Goal: Task Accomplishment & Management: Manage account settings

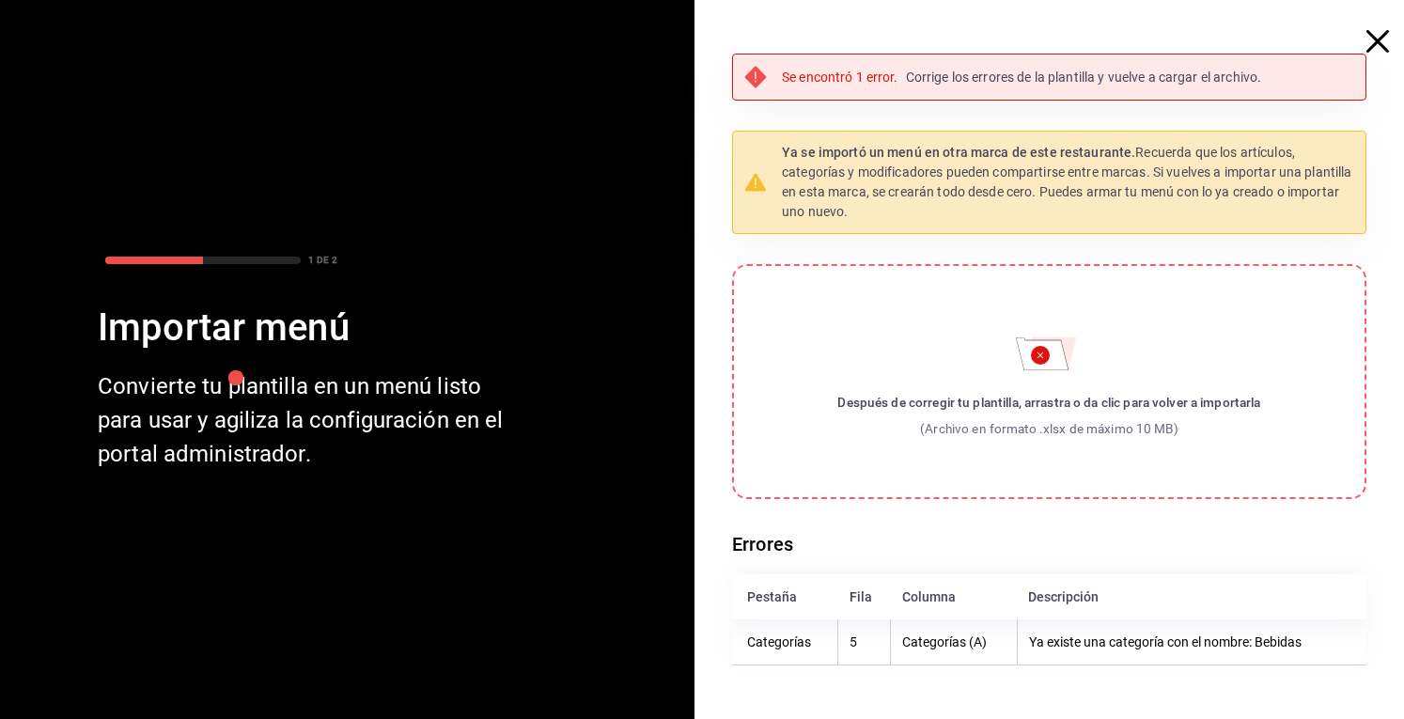
click at [1389, 31] on span "button" at bounding box center [1387, 41] width 34 height 23
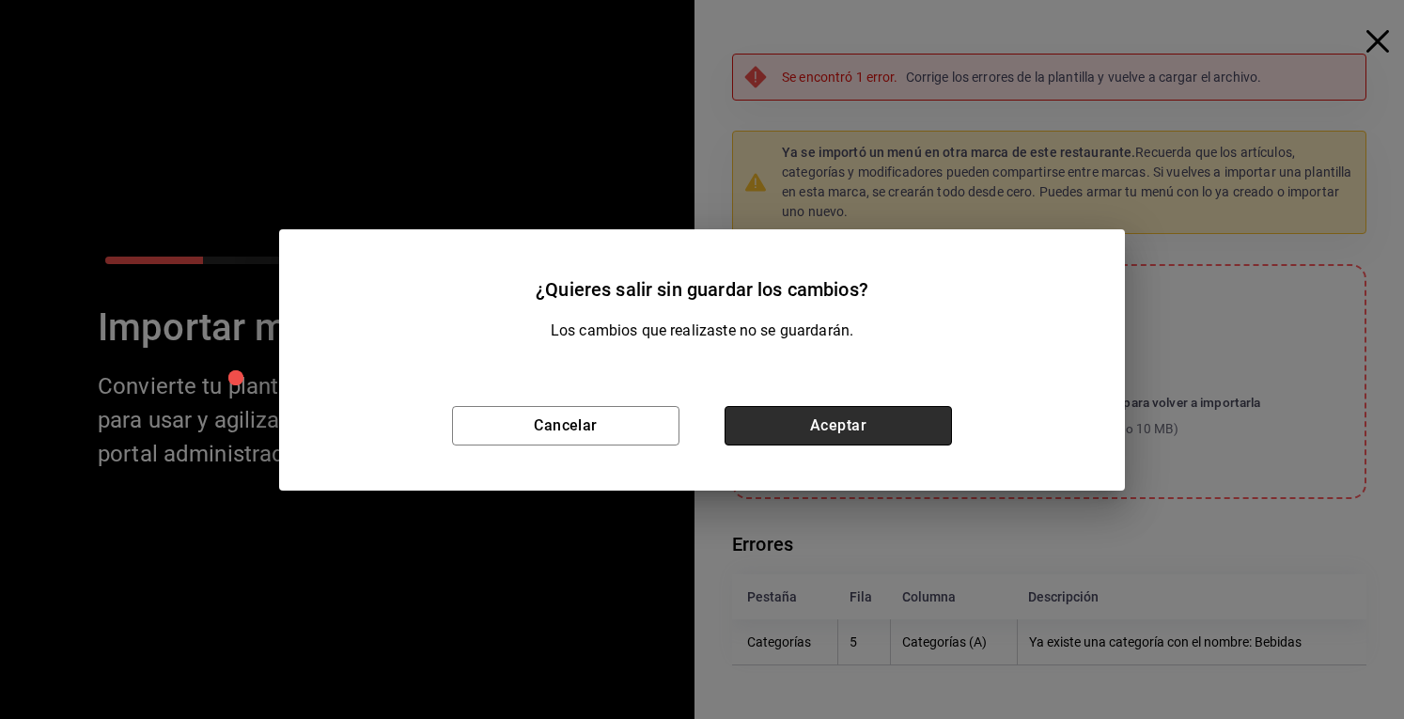
click at [876, 420] on button "Aceptar" at bounding box center [838, 425] width 227 height 39
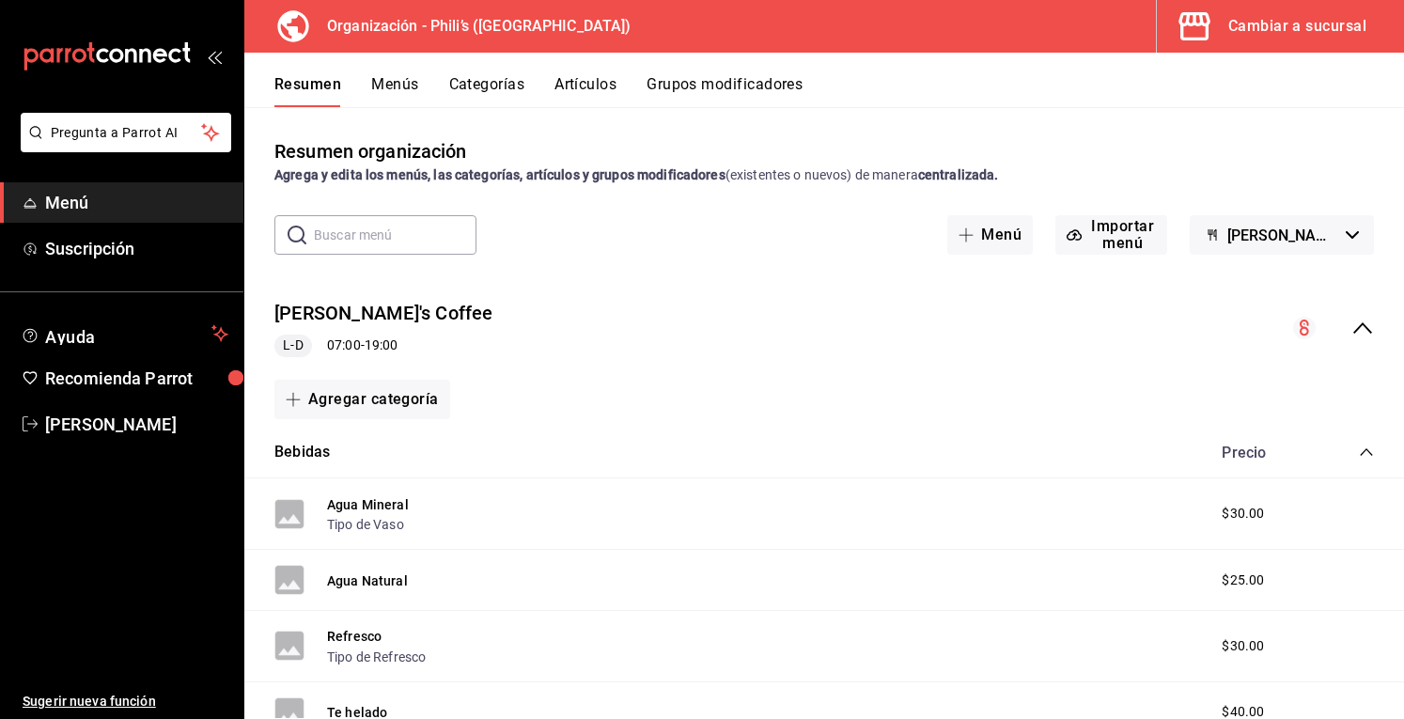
click at [479, 68] on div "Resumen Menús Categorías Artículos Grupos modificadores" at bounding box center [824, 80] width 1160 height 55
click at [479, 76] on button "Categorías" at bounding box center [487, 91] width 76 height 32
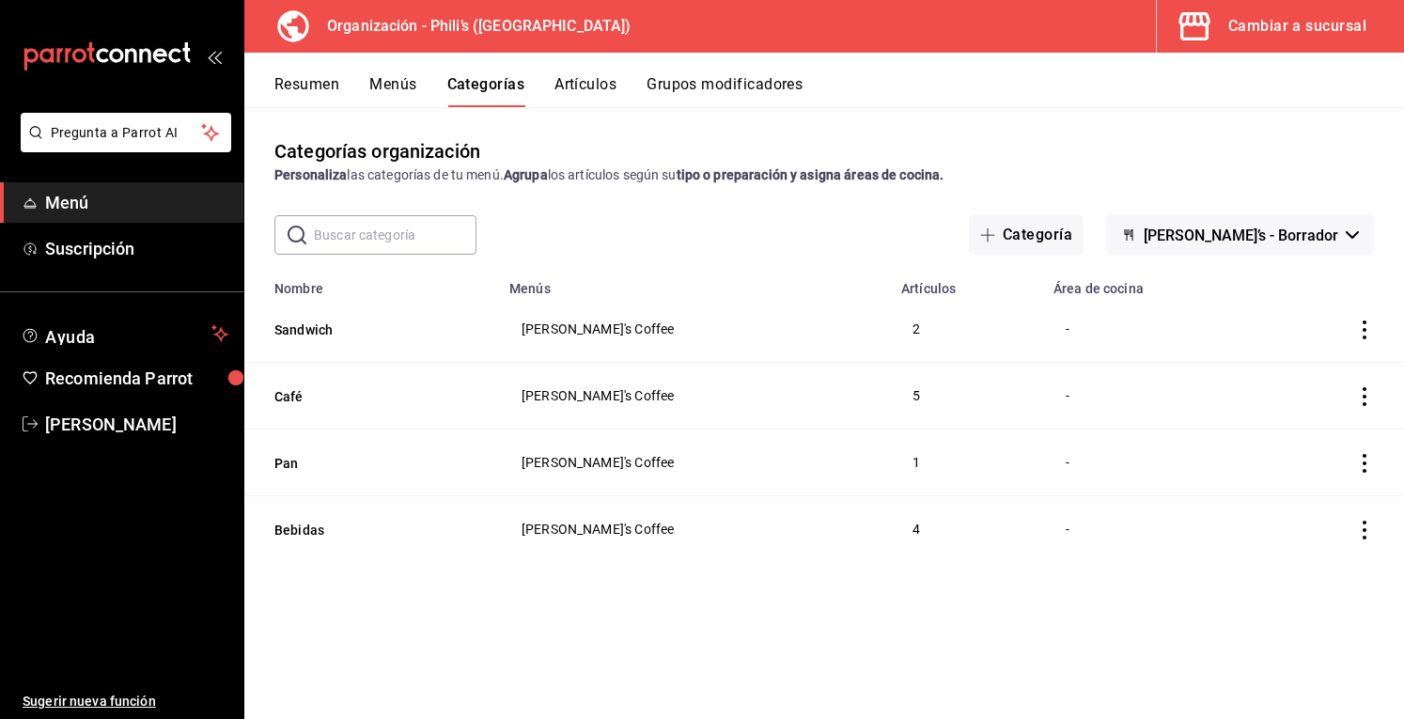
click at [1358, 537] on icon "actions" at bounding box center [1364, 530] width 19 height 19
click at [1310, 577] on span "Editar" at bounding box center [1308, 573] width 49 height 20
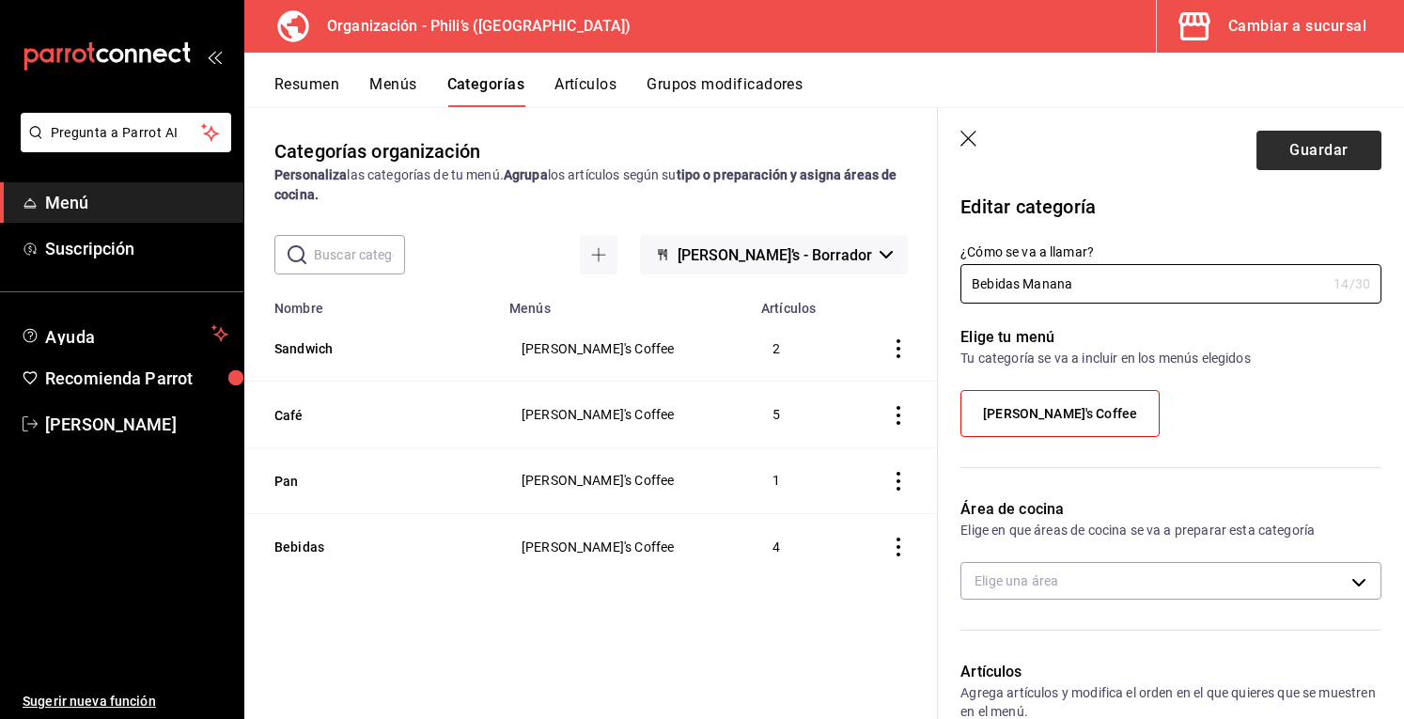
type input "Bebidas Manana"
click at [1291, 142] on button "Guardar" at bounding box center [1319, 150] width 125 height 39
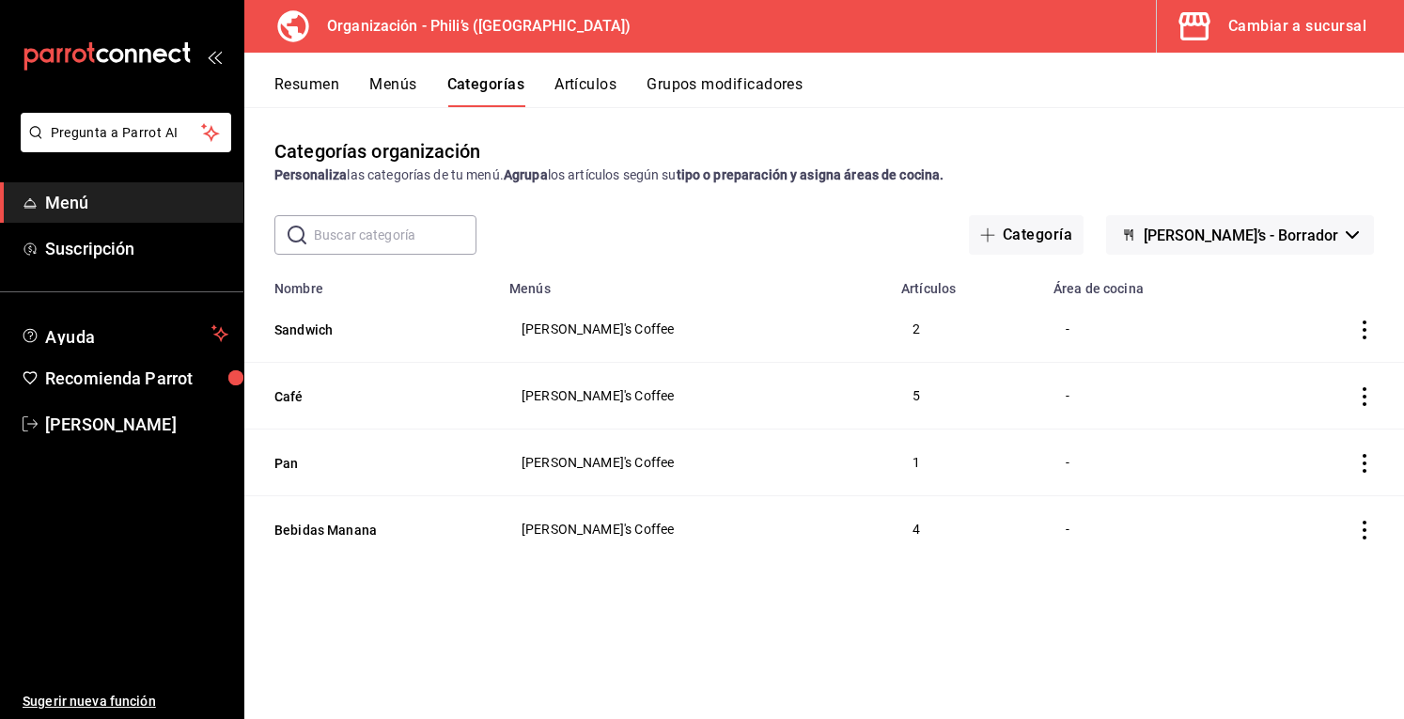
click at [409, 93] on button "Menús" at bounding box center [392, 91] width 47 height 32
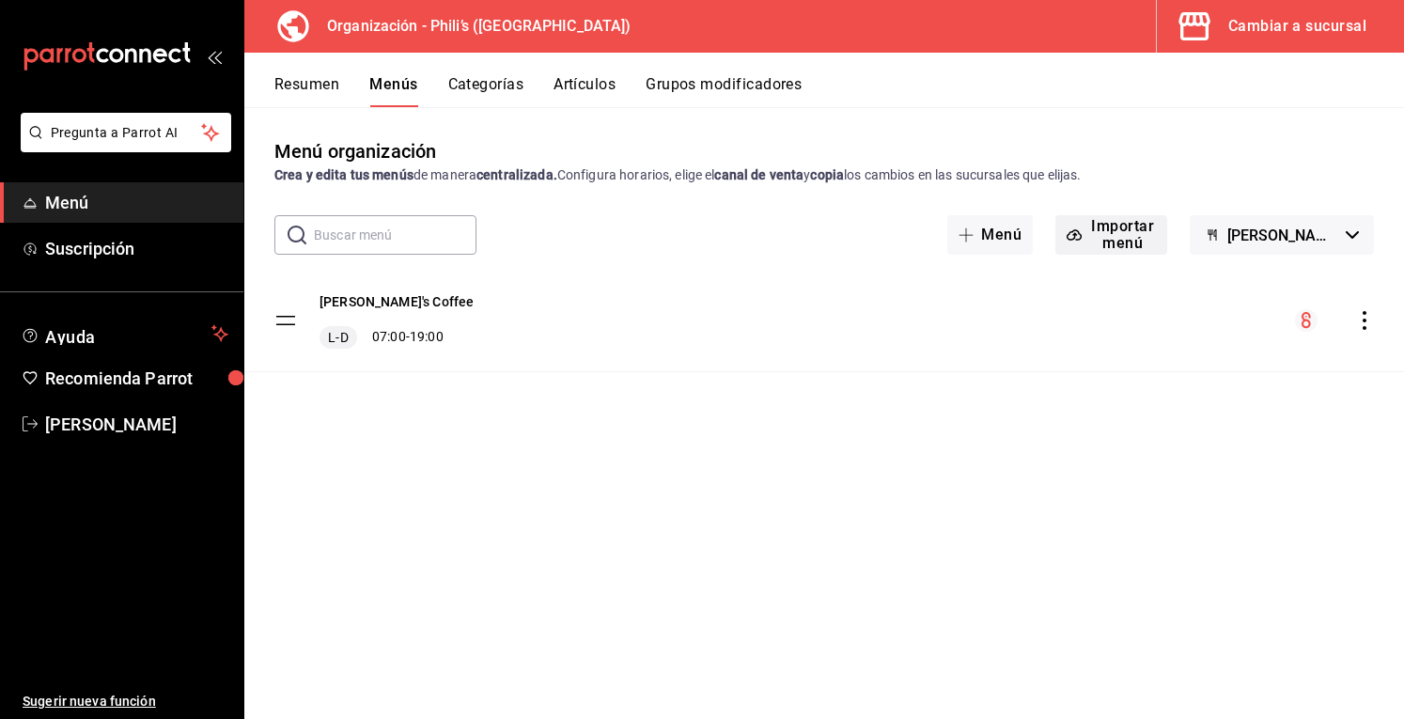
click at [1147, 231] on button "Importar menú" at bounding box center [1111, 234] width 112 height 39
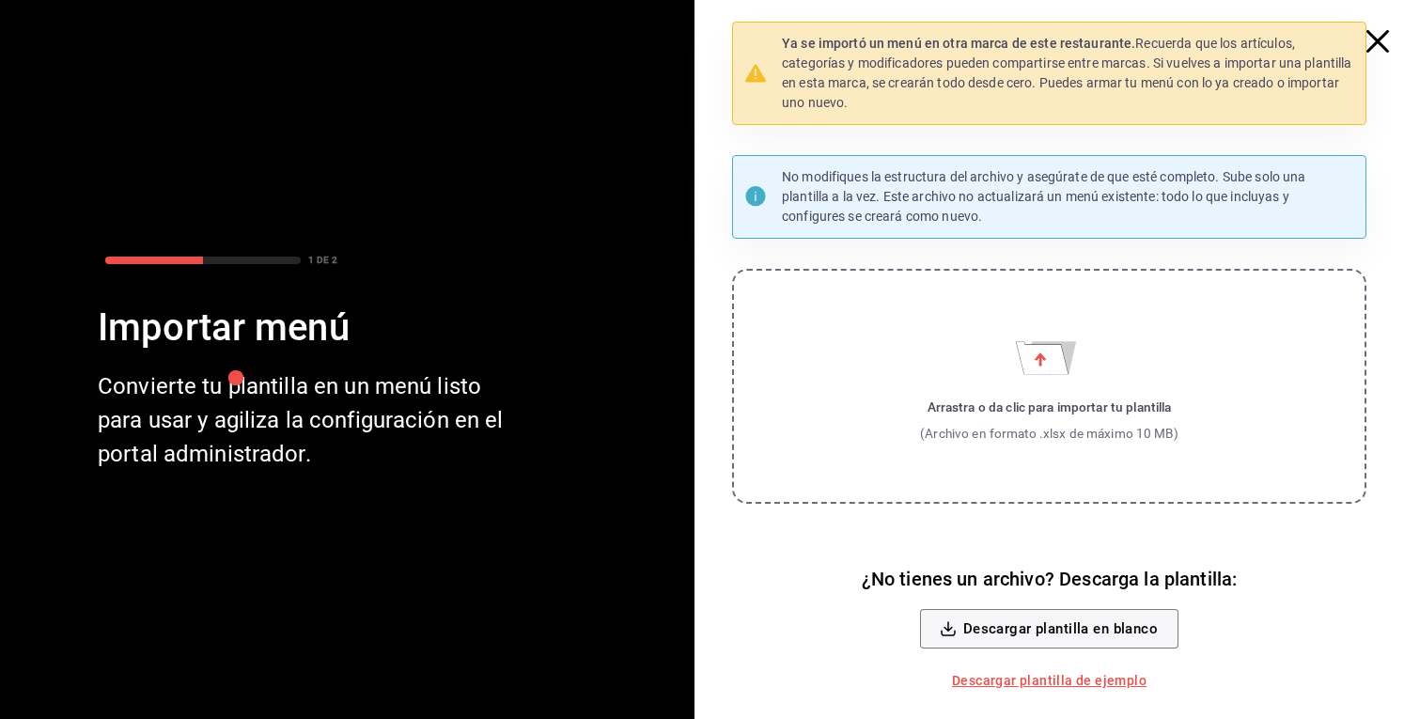
click at [1070, 359] on icon "Importar menú" at bounding box center [1050, 357] width 52 height 33
click at [0, 0] on input "Arrastra o da clic para importar tu plantilla (Archivo en formato .xlsx de máxi…" at bounding box center [0, 0] width 0 height 0
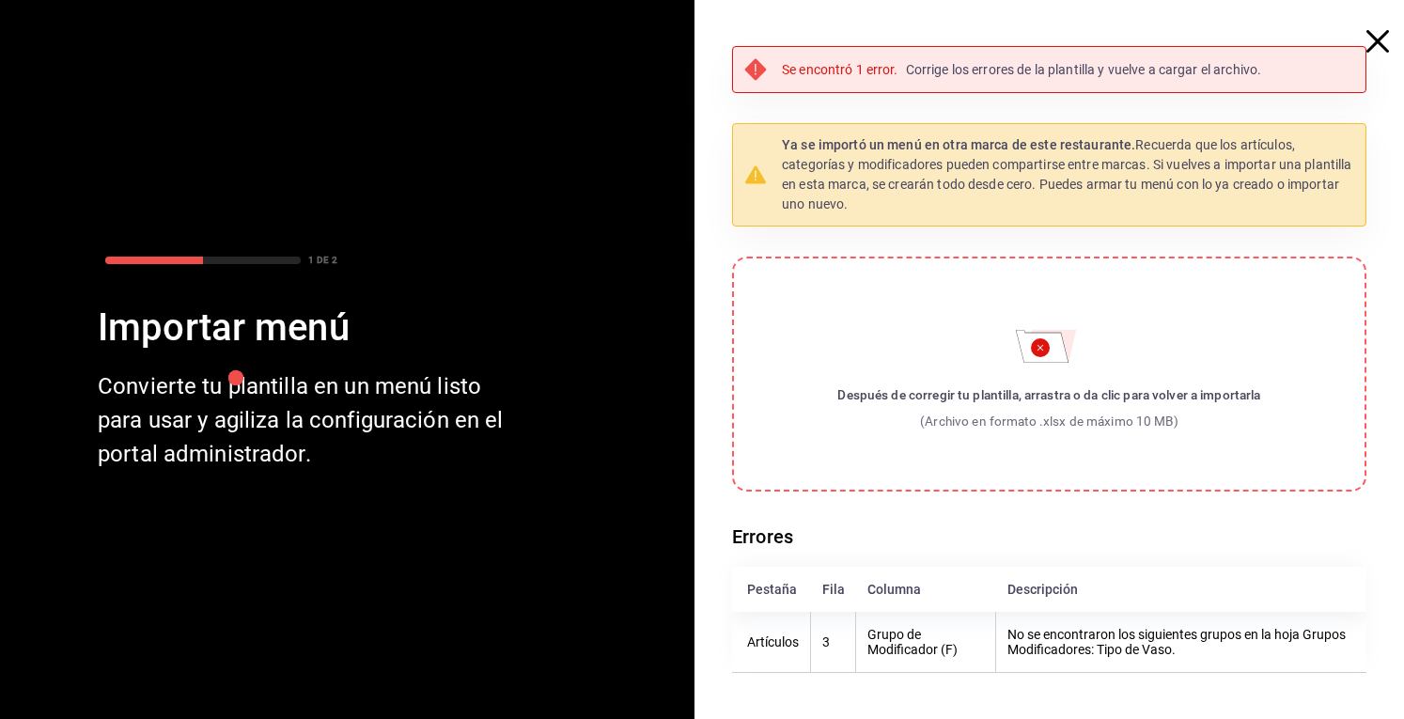
click at [1064, 349] on icon "Importar menú" at bounding box center [1042, 346] width 53 height 32
click at [0, 0] on input "Después de corregir tu plantilla, arrastra o da clic para volver a importarla (…" at bounding box center [0, 0] width 0 height 0
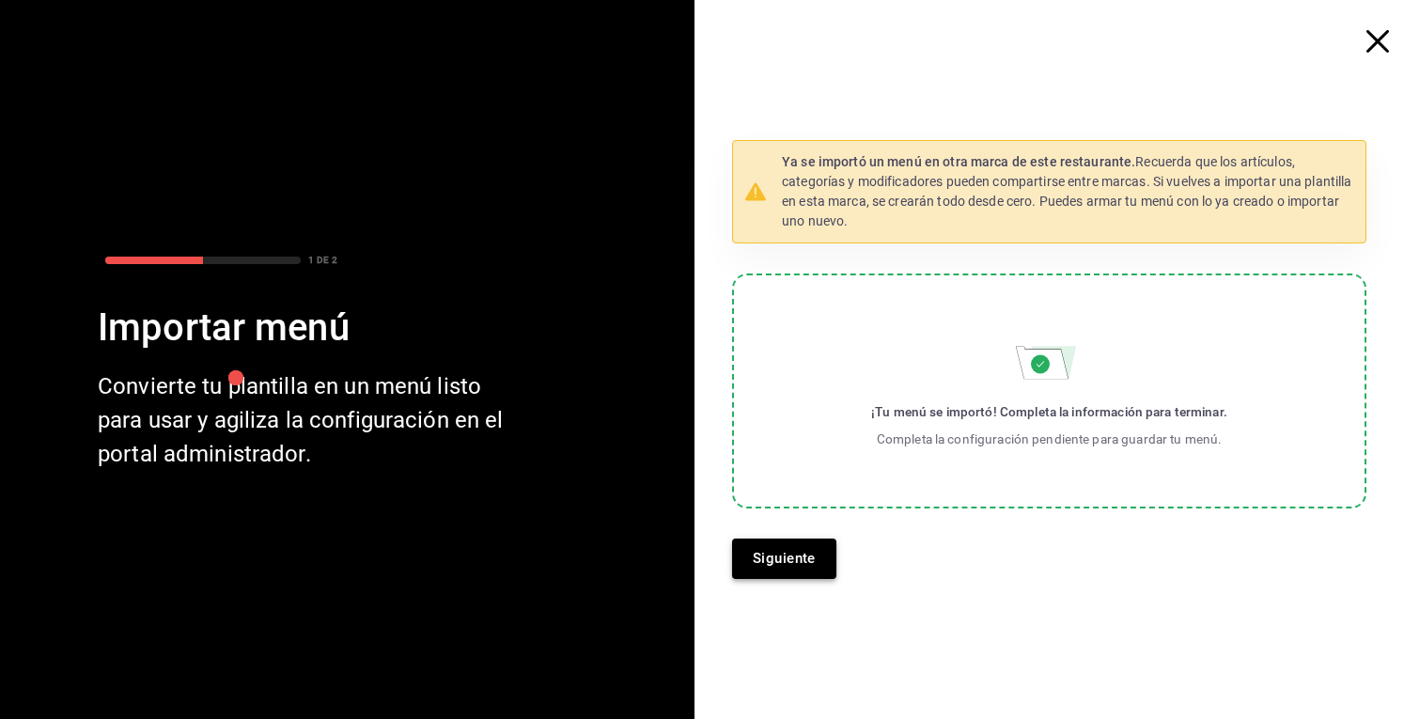
click at [793, 576] on button "Siguiente" at bounding box center [784, 558] width 104 height 39
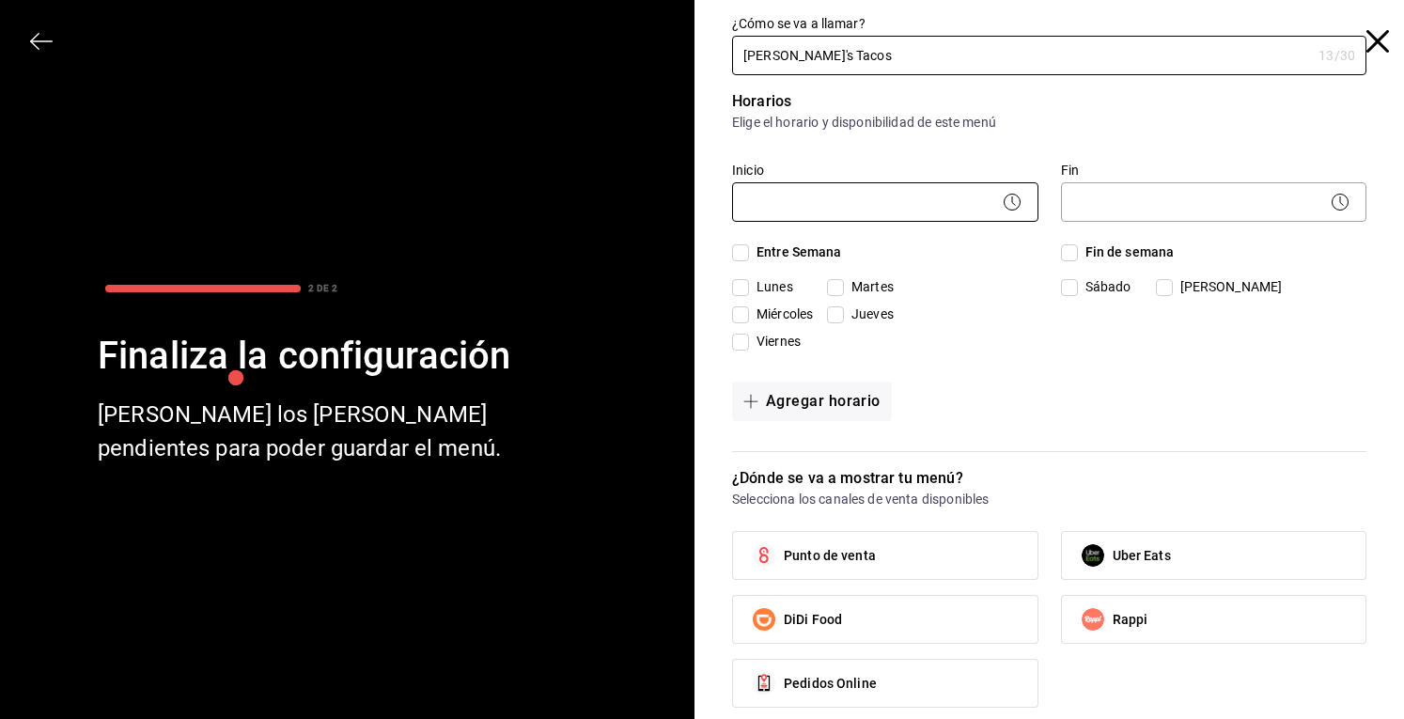
type input "[PERSON_NAME]'s Tacos"
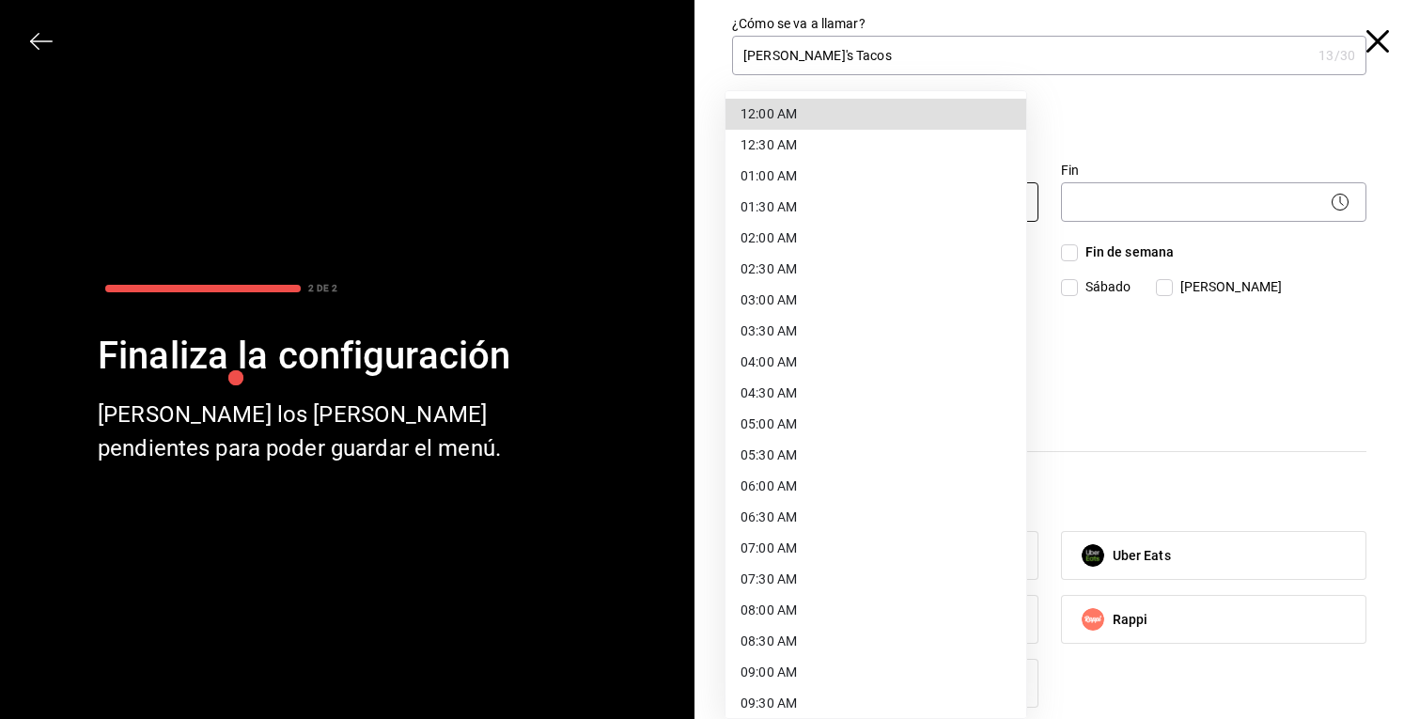
click at [867, 202] on body "Pregunta a Parrot AI Menú Suscripción Ayuda Recomienda Parrot [PERSON_NAME] Sug…" at bounding box center [702, 359] width 1404 height 719
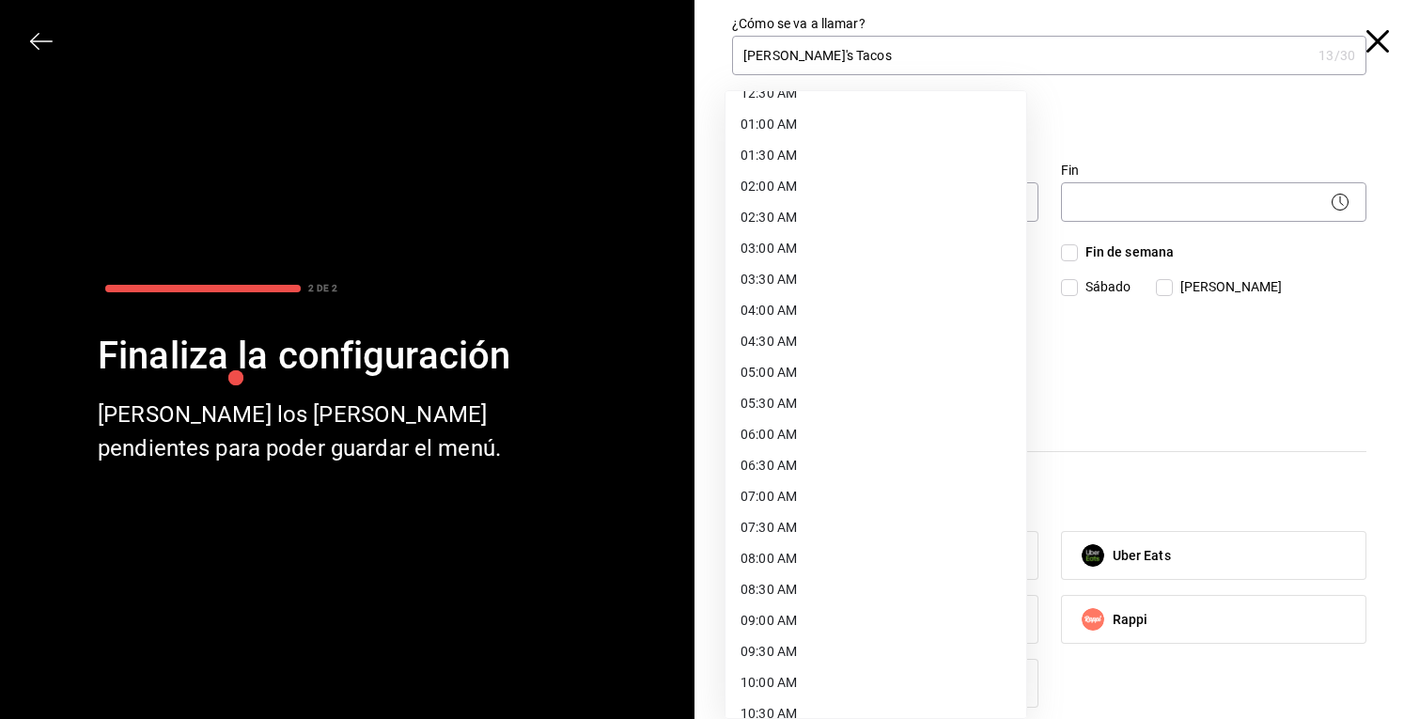
scroll to position [53, 0]
click at [800, 433] on li "06:00 AM" at bounding box center [876, 433] width 301 height 31
type input "06:00"
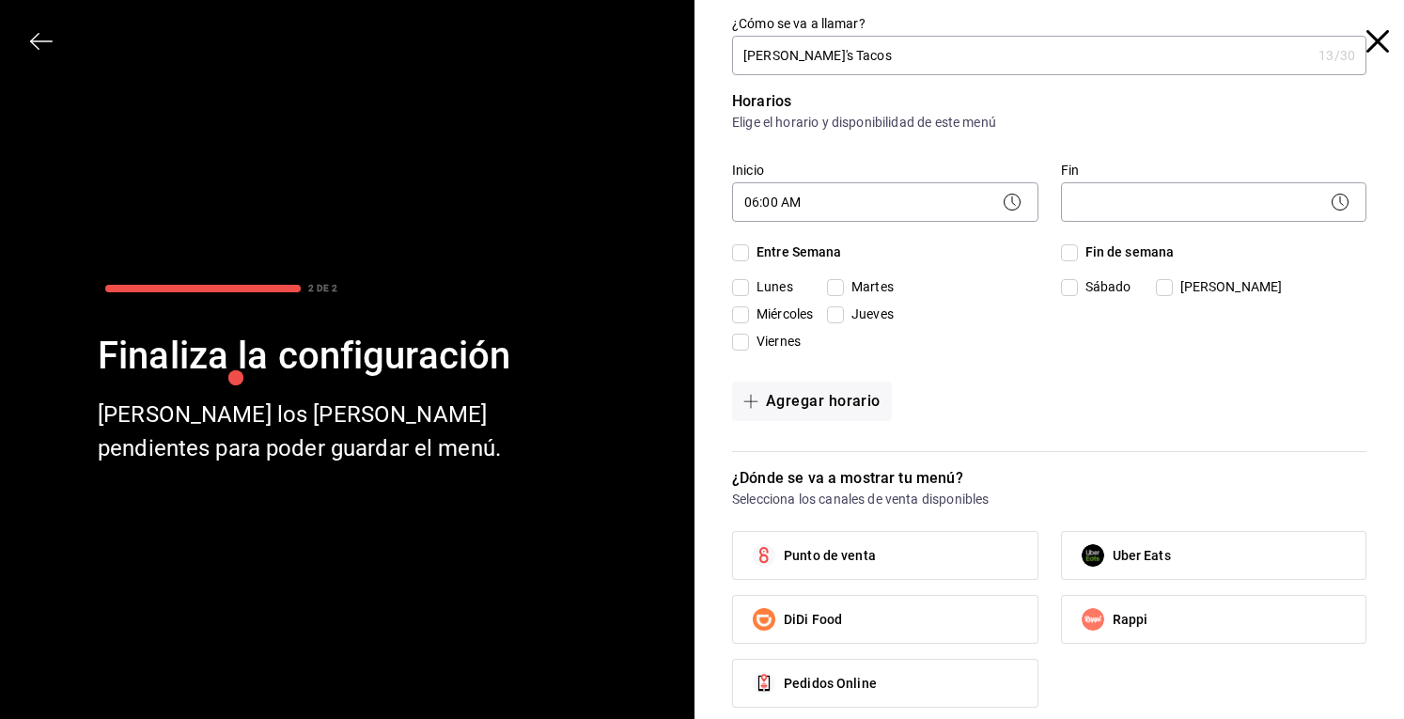
click at [1001, 207] on icon at bounding box center [1012, 202] width 23 height 23
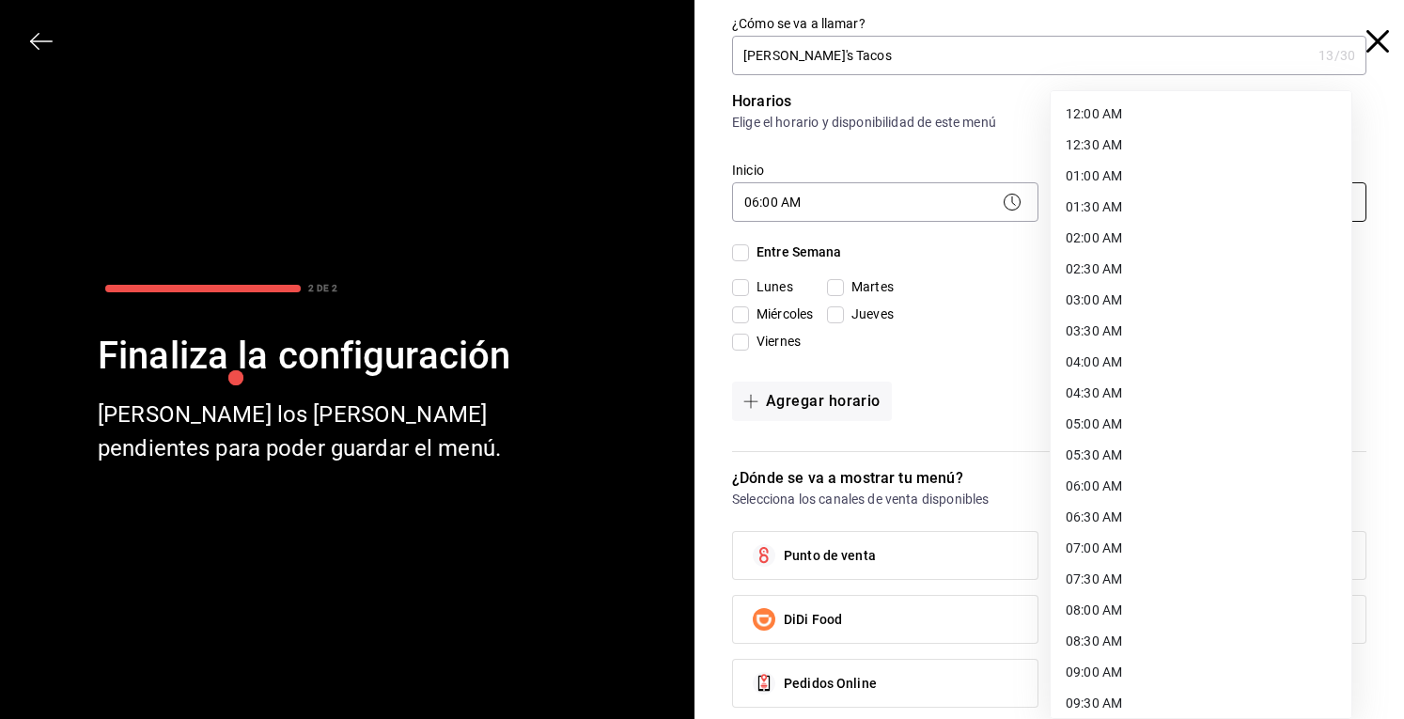
click at [1124, 211] on body "Pregunta a Parrot AI Menú Suscripción Ayuda Recomienda Parrot [PERSON_NAME] Sug…" at bounding box center [702, 359] width 1404 height 719
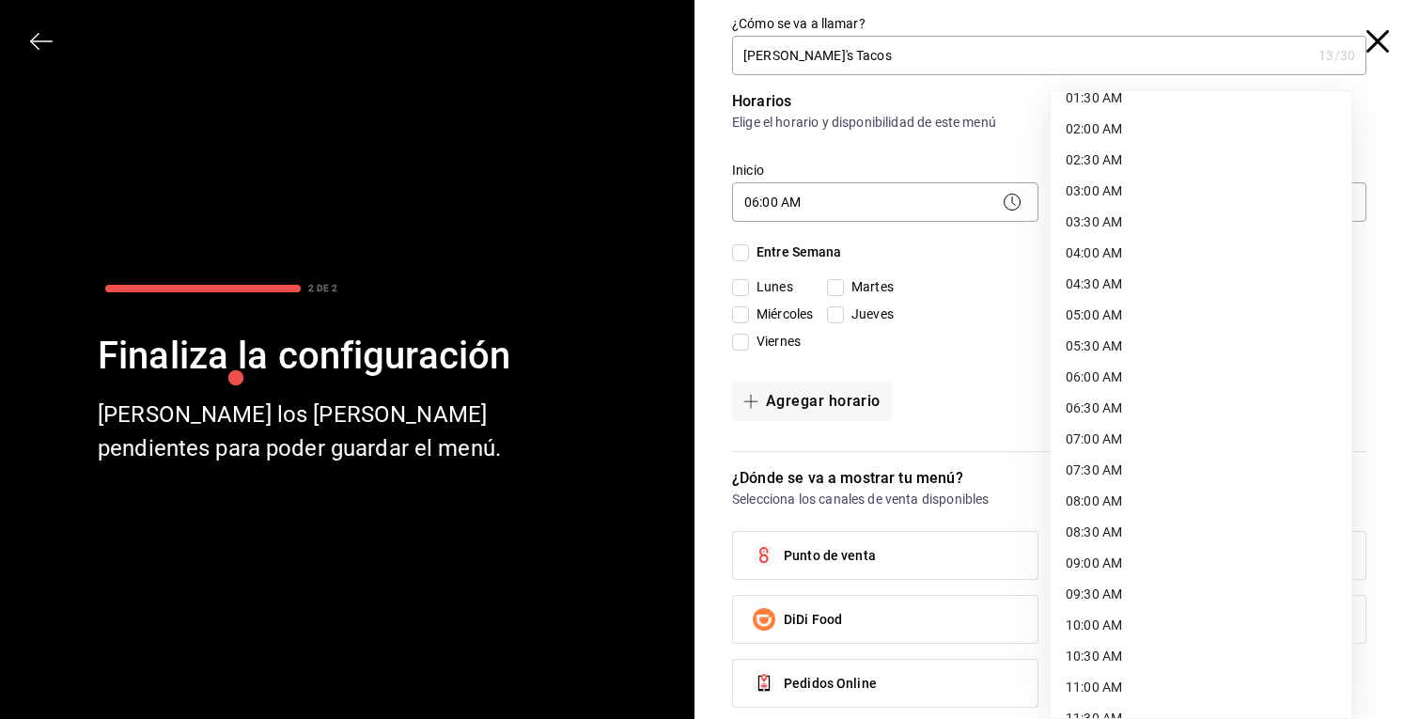
scroll to position [110, 0]
click at [1105, 627] on li "10:00 AM" at bounding box center [1201, 624] width 301 height 31
type input "10:00"
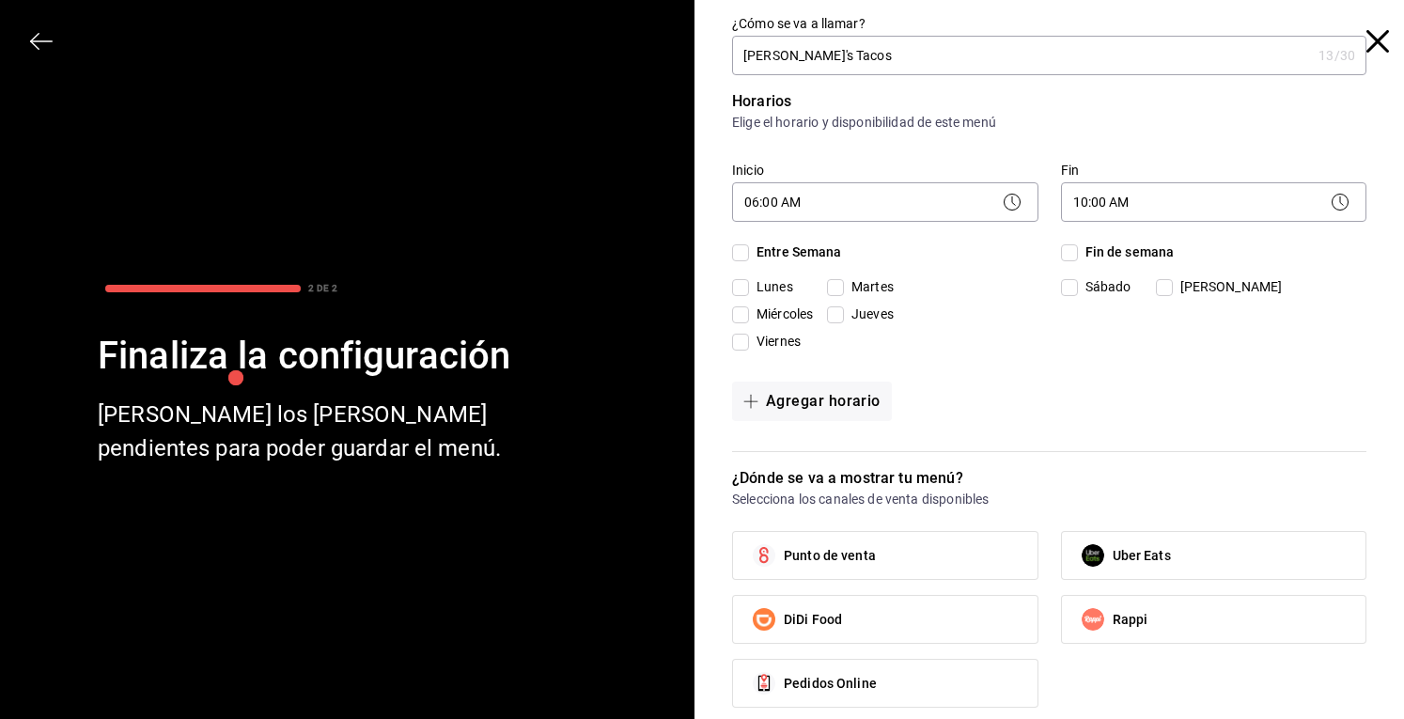
click at [1105, 464] on li "10:00 AM" at bounding box center [1164, 455] width 226 height 18
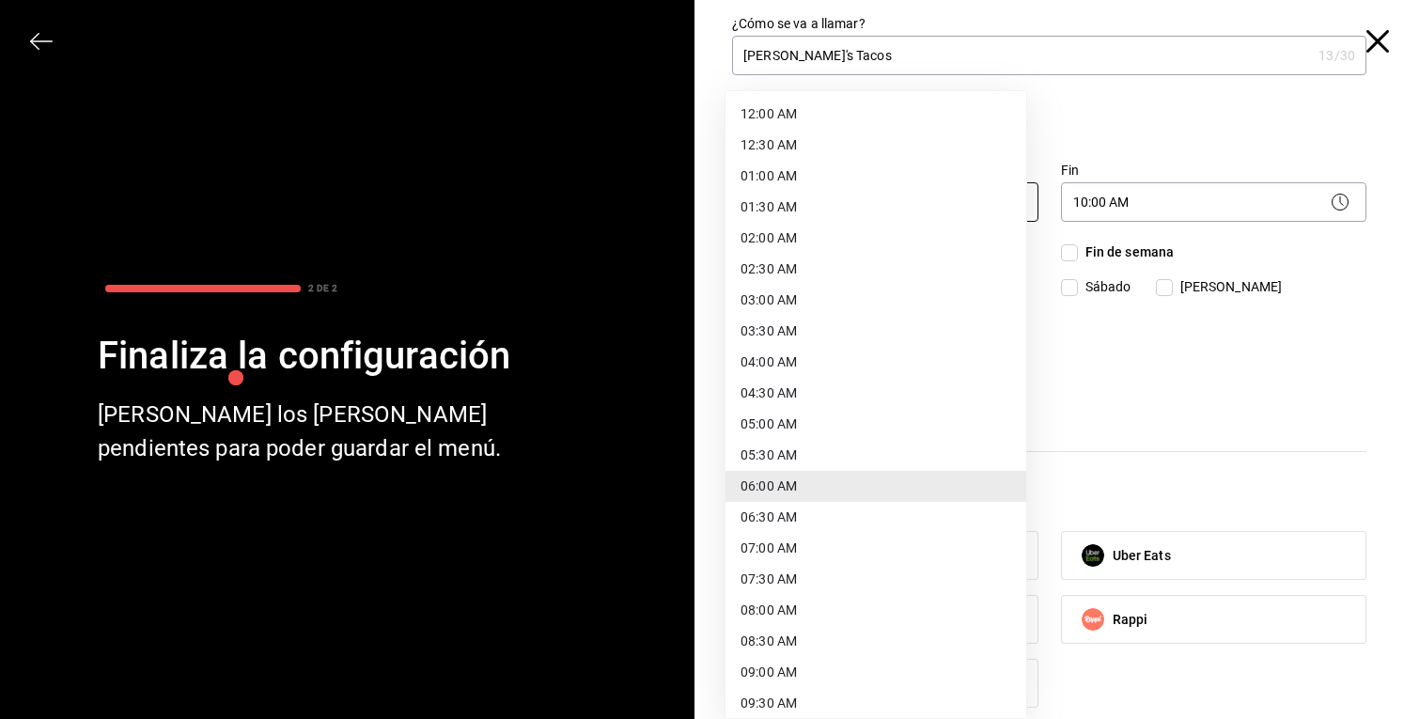
click at [1013, 201] on body "Pregunta a Parrot AI Menú Suscripción Ayuda Recomienda Parrot [PERSON_NAME] Sug…" at bounding box center [702, 359] width 1404 height 719
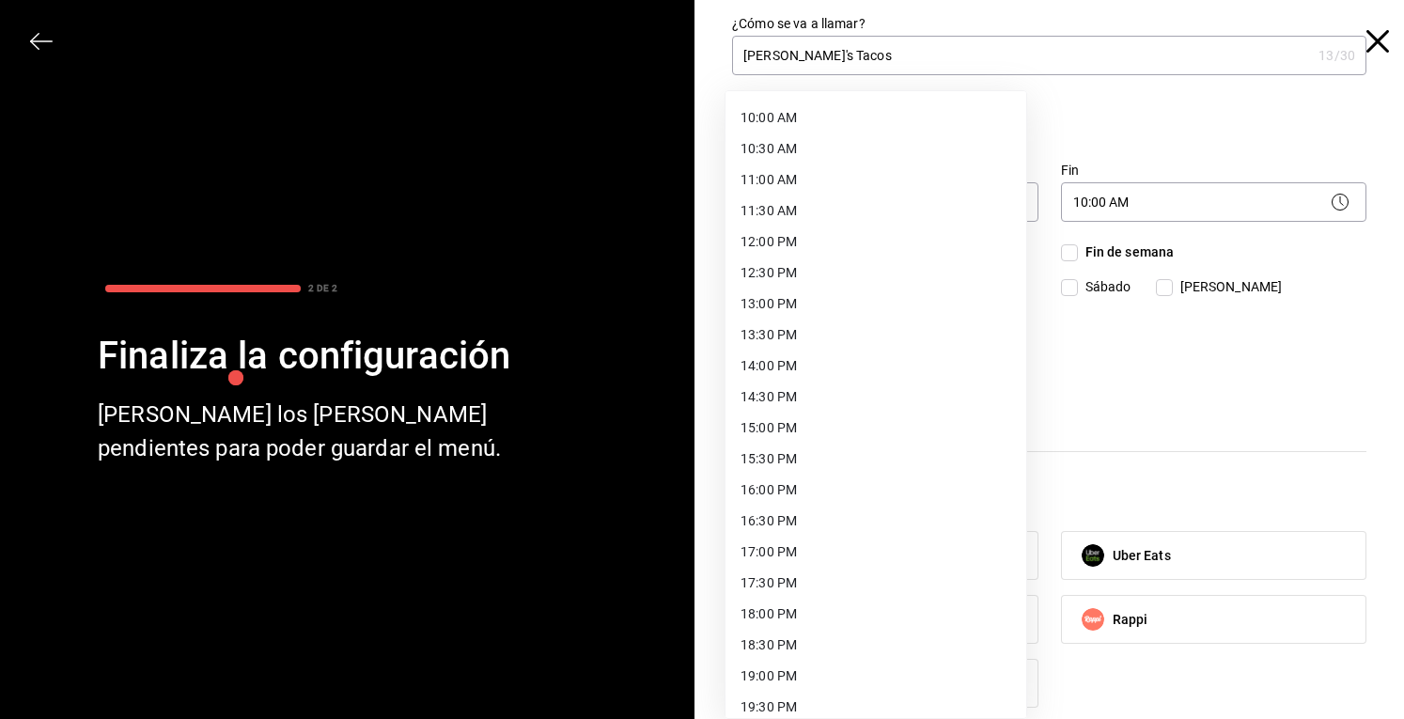
scroll to position [618, 0]
click at [782, 606] on li "18:00 PM" at bounding box center [876, 612] width 301 height 31
type input "18:00"
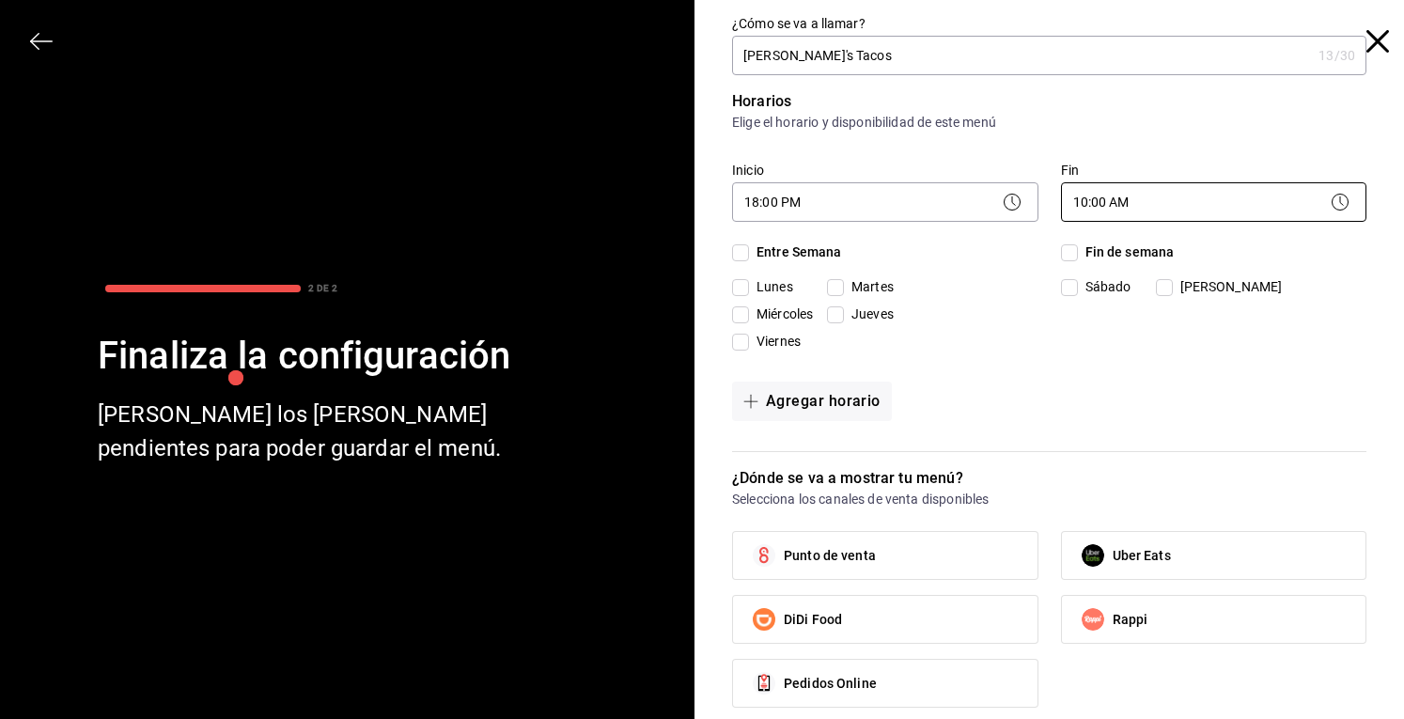
click at [1273, 197] on body "Pregunta a Parrot AI Menú Suscripción Ayuda Recomienda Parrot [PERSON_NAME] Sug…" at bounding box center [702, 359] width 1404 height 719
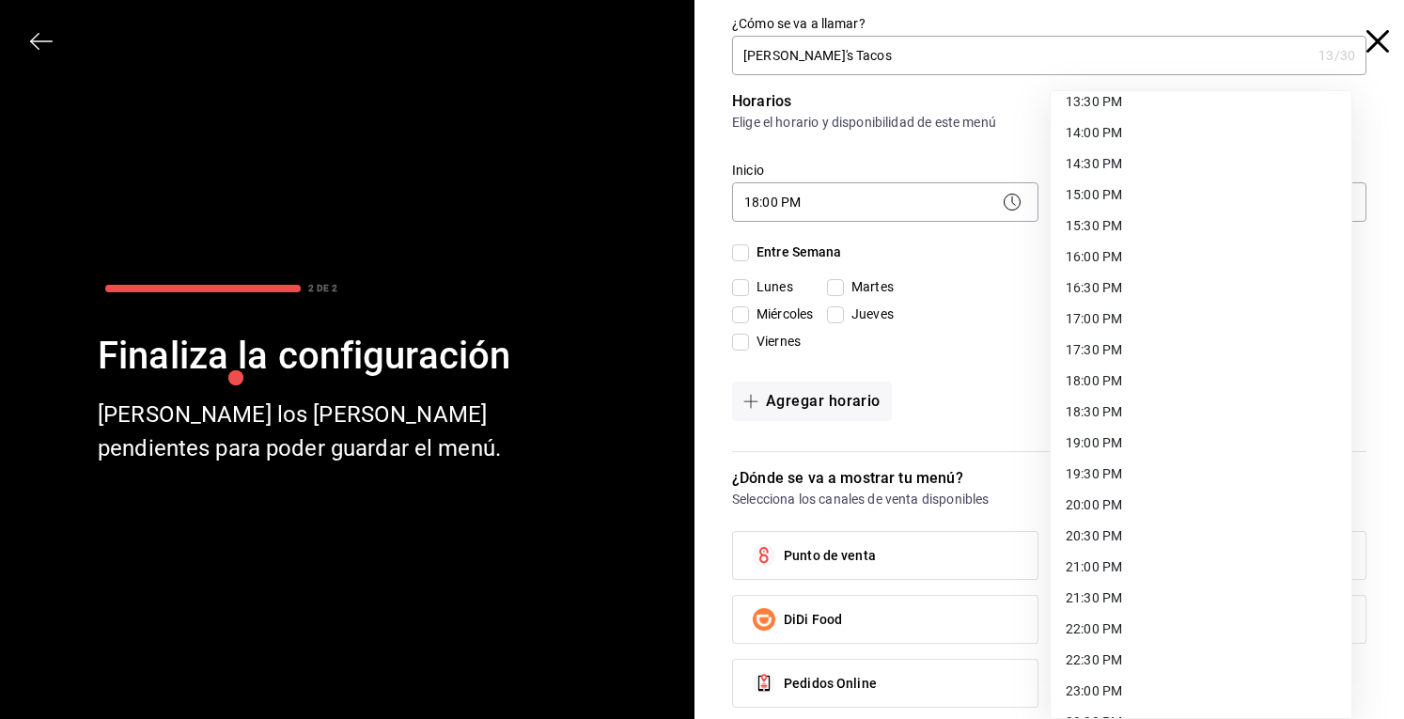
scroll to position [907, 0]
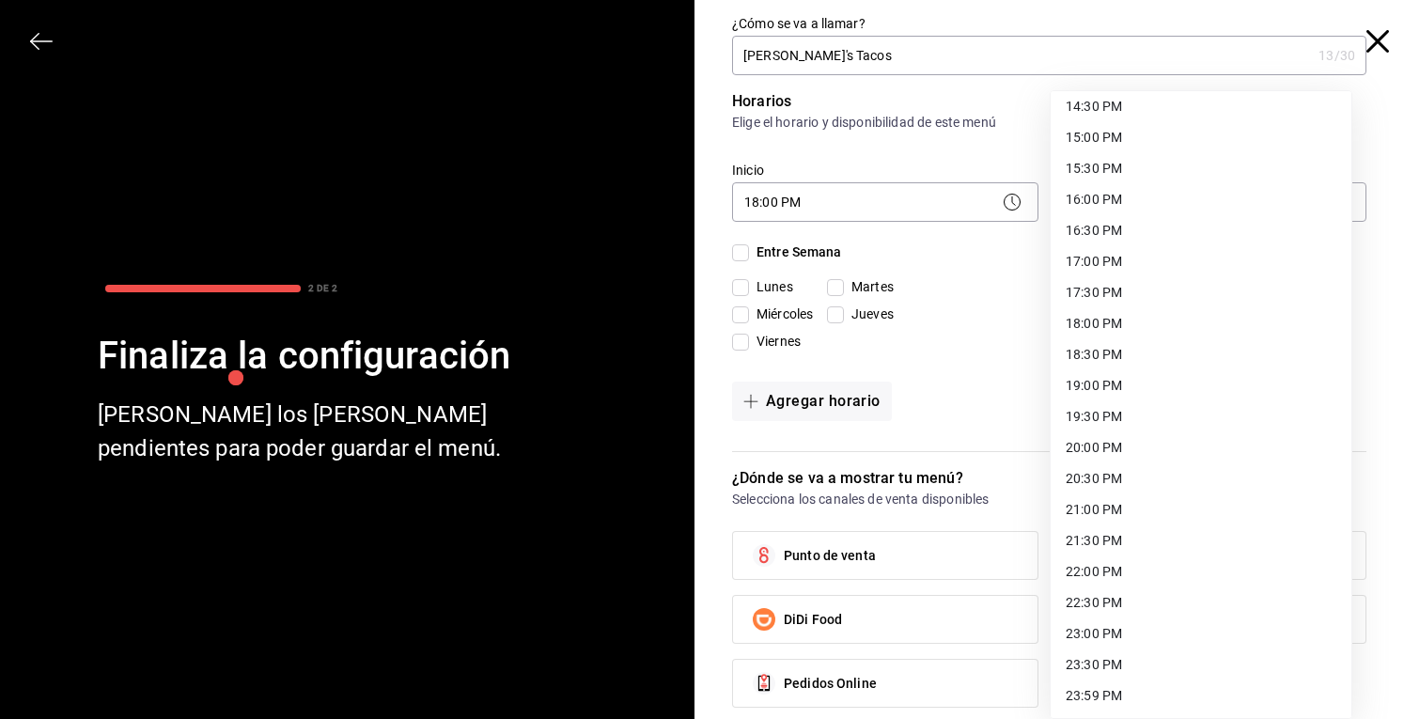
click at [1134, 448] on li "20:00 PM" at bounding box center [1201, 447] width 301 height 31
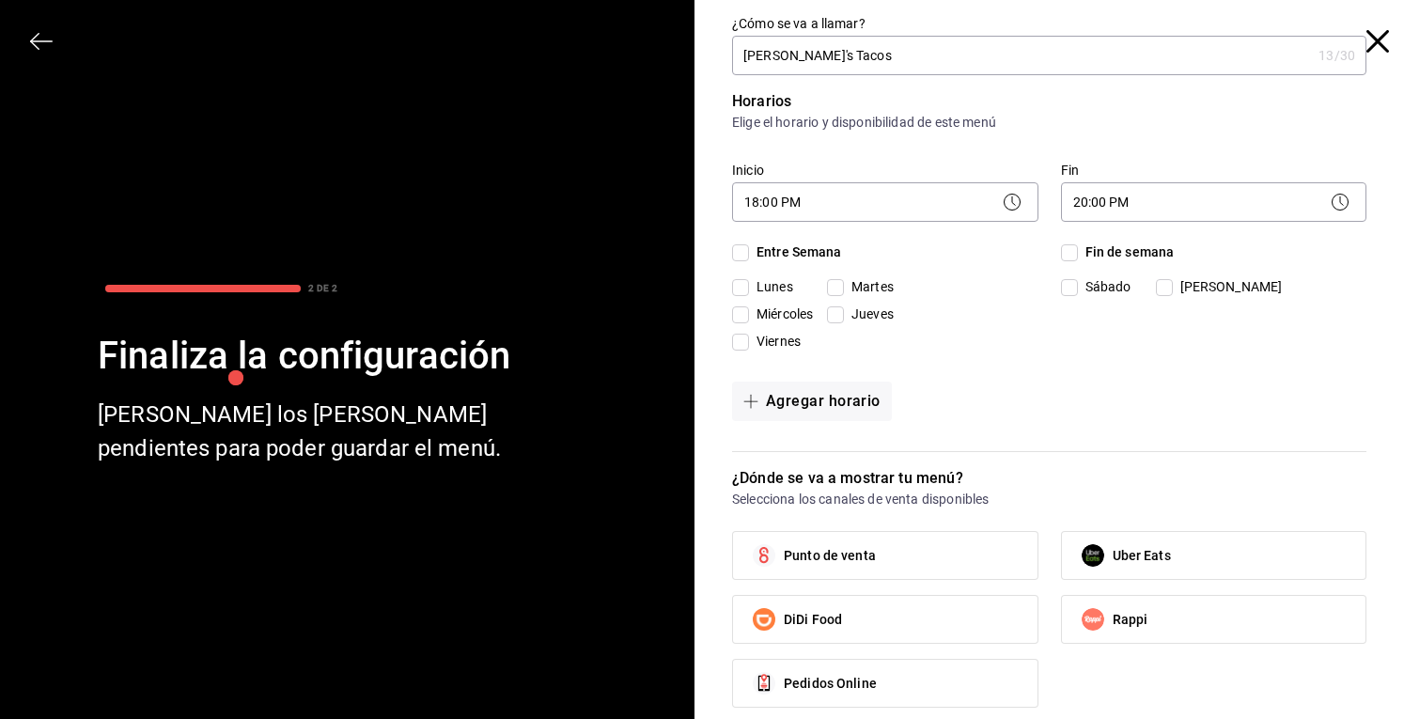
click at [1199, 180] on div "20:00 PM 20:00" at bounding box center [1214, 200] width 306 height 50
click at [1194, 193] on body "Pregunta a Parrot AI Menú Suscripción Ayuda Recomienda Parrot [PERSON_NAME] Sug…" at bounding box center [702, 359] width 1404 height 719
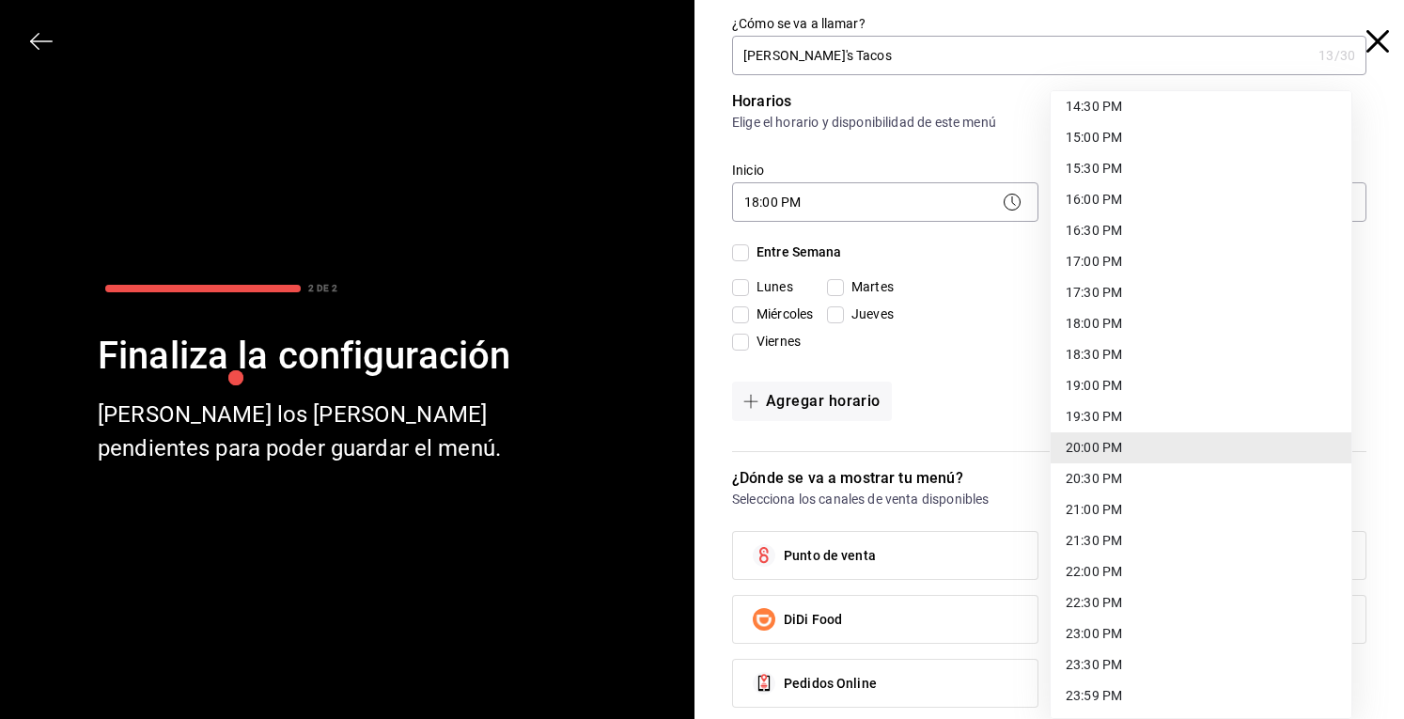
click at [1113, 567] on li "22:00 PM" at bounding box center [1201, 571] width 301 height 31
type input "22:00"
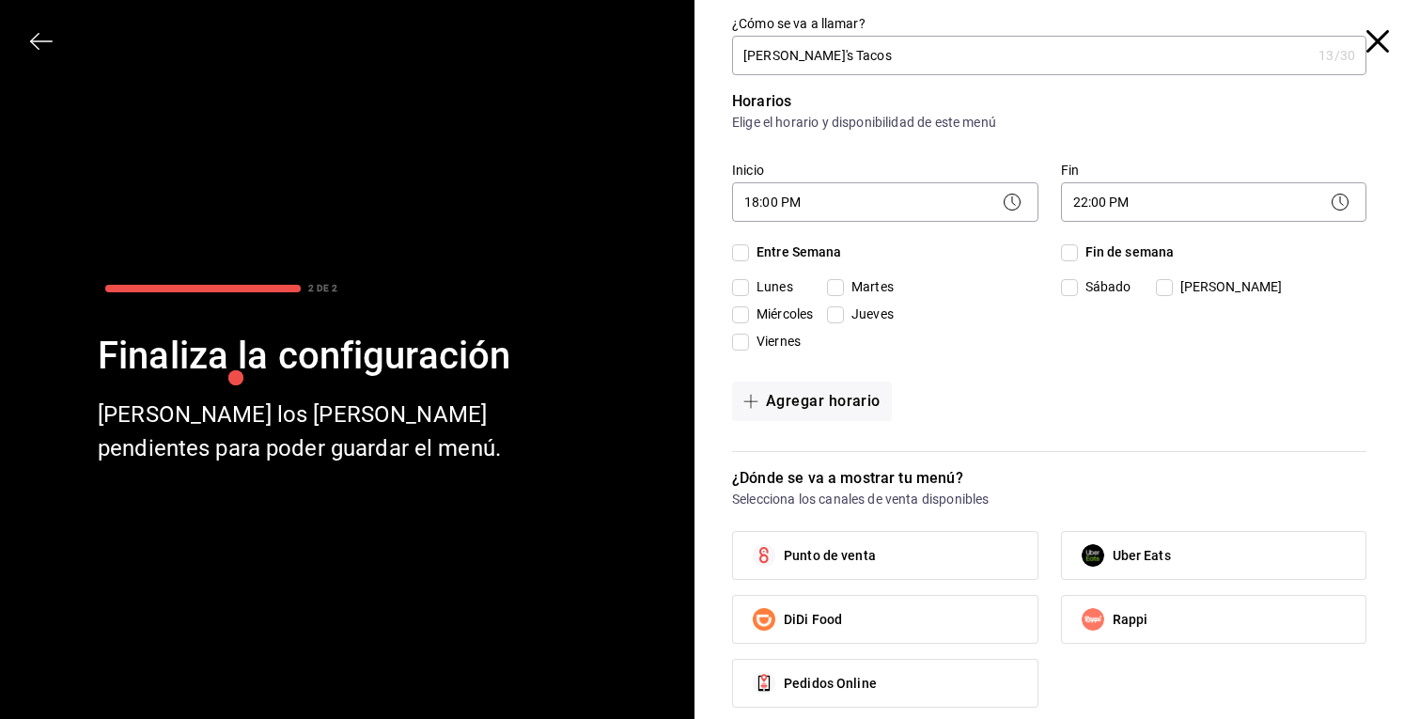
click at [737, 247] on input "Entre Semana" at bounding box center [740, 252] width 17 height 17
checkbox input "true"
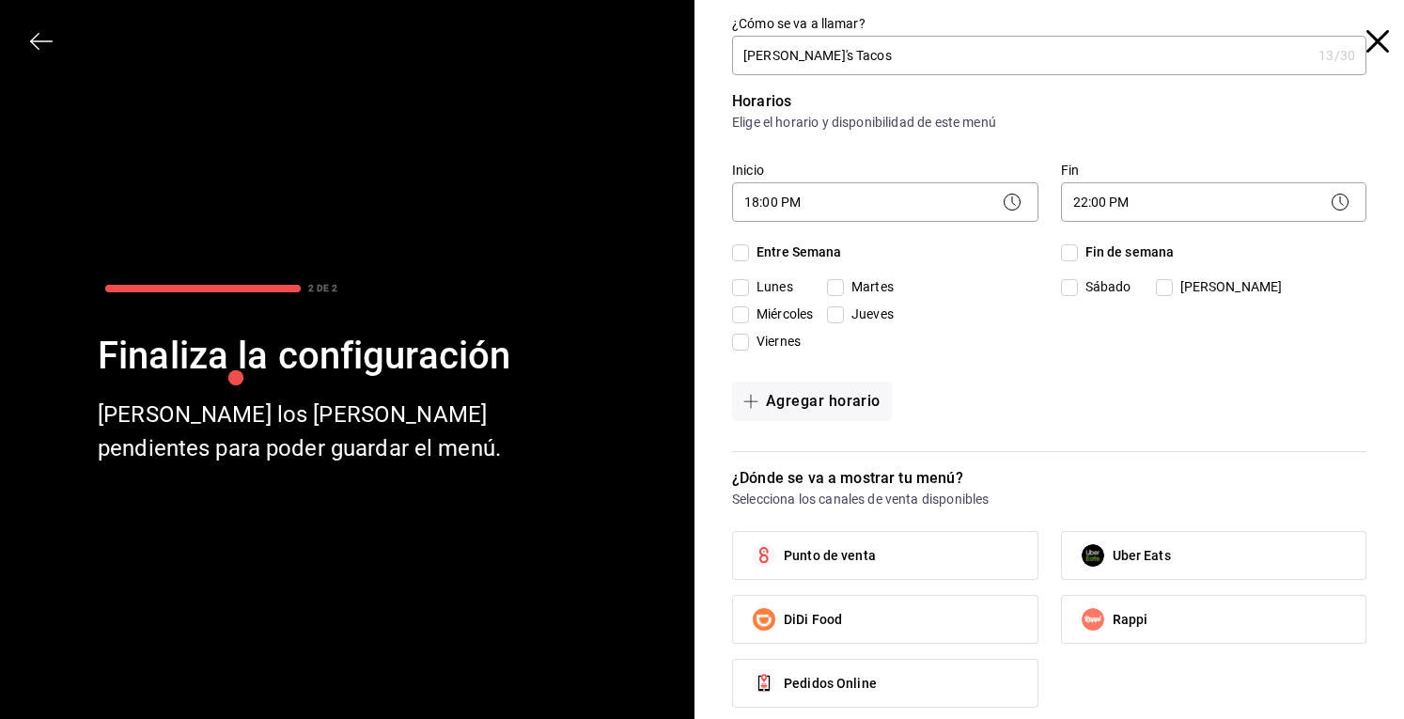
checkbox input "true"
click at [1061, 250] on input "Fin de semana" at bounding box center [1069, 252] width 17 height 17
checkbox input "true"
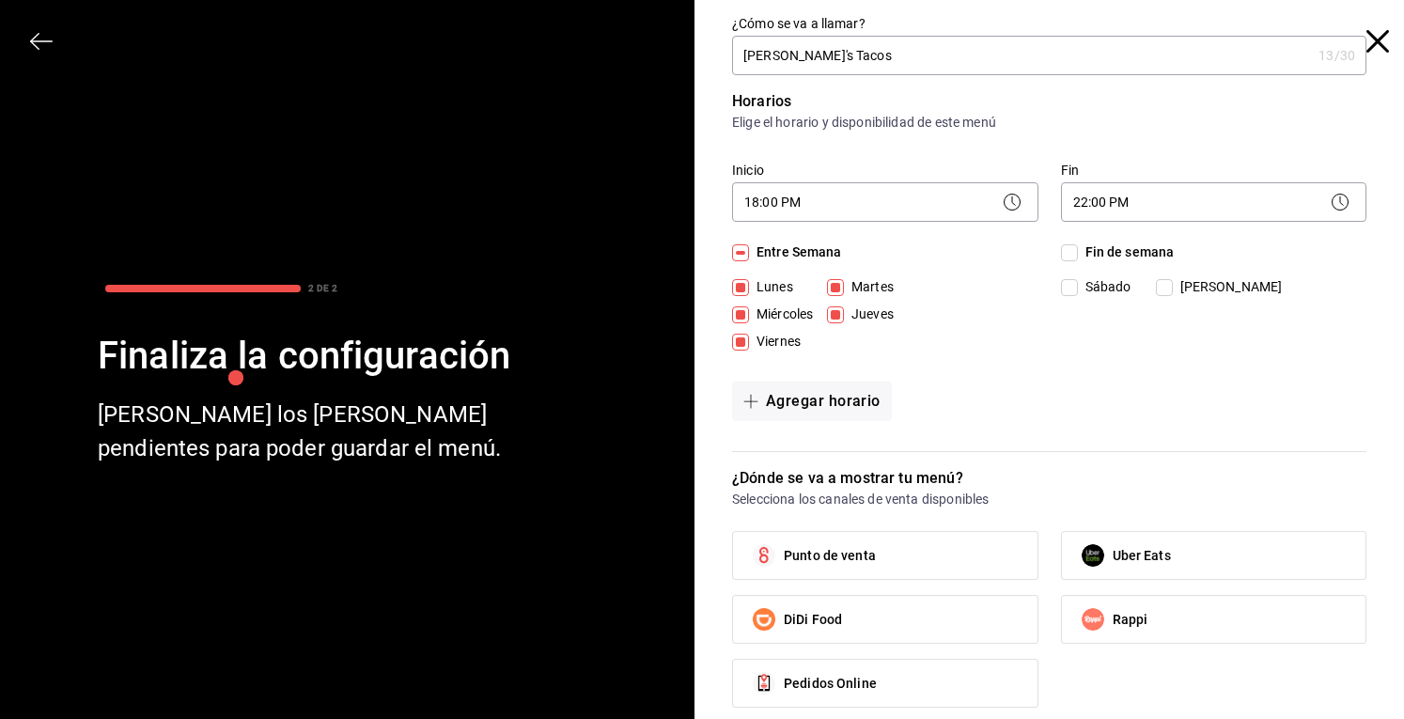
checkbox input "true"
click at [738, 284] on input "Lunes" at bounding box center [740, 287] width 17 height 17
checkbox input "false"
click at [833, 563] on span "Punto de venta" at bounding box center [830, 556] width 92 height 20
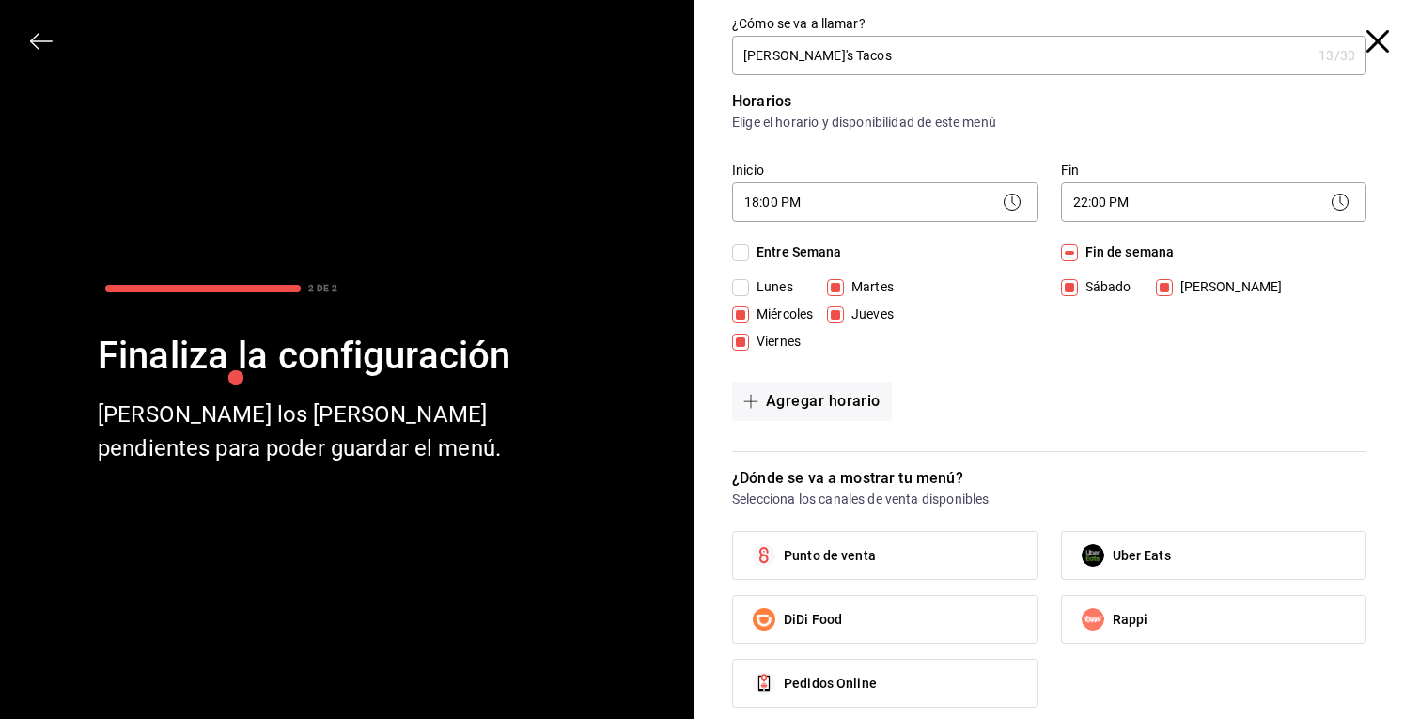
click at [784, 563] on input "Punto de venta" at bounding box center [763, 555] width 39 height 39
checkbox input "true"
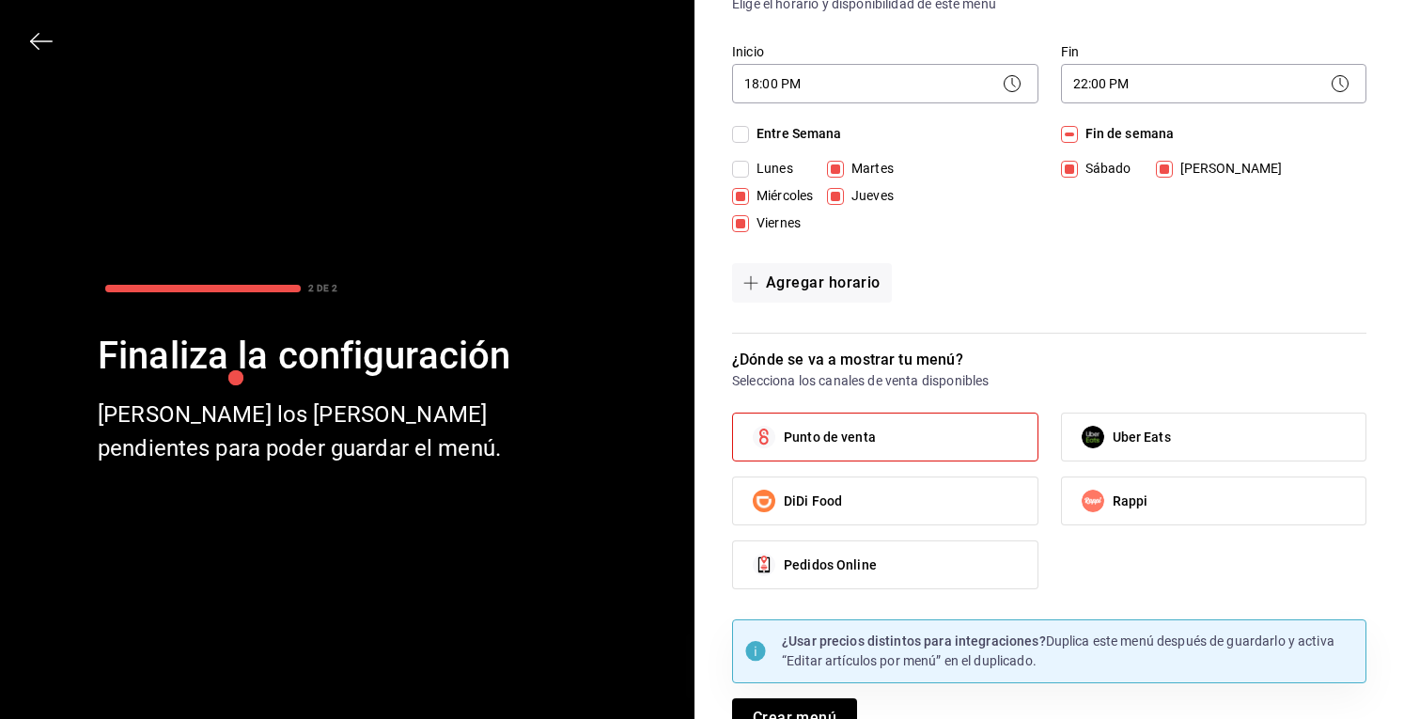
scroll to position [149, 0]
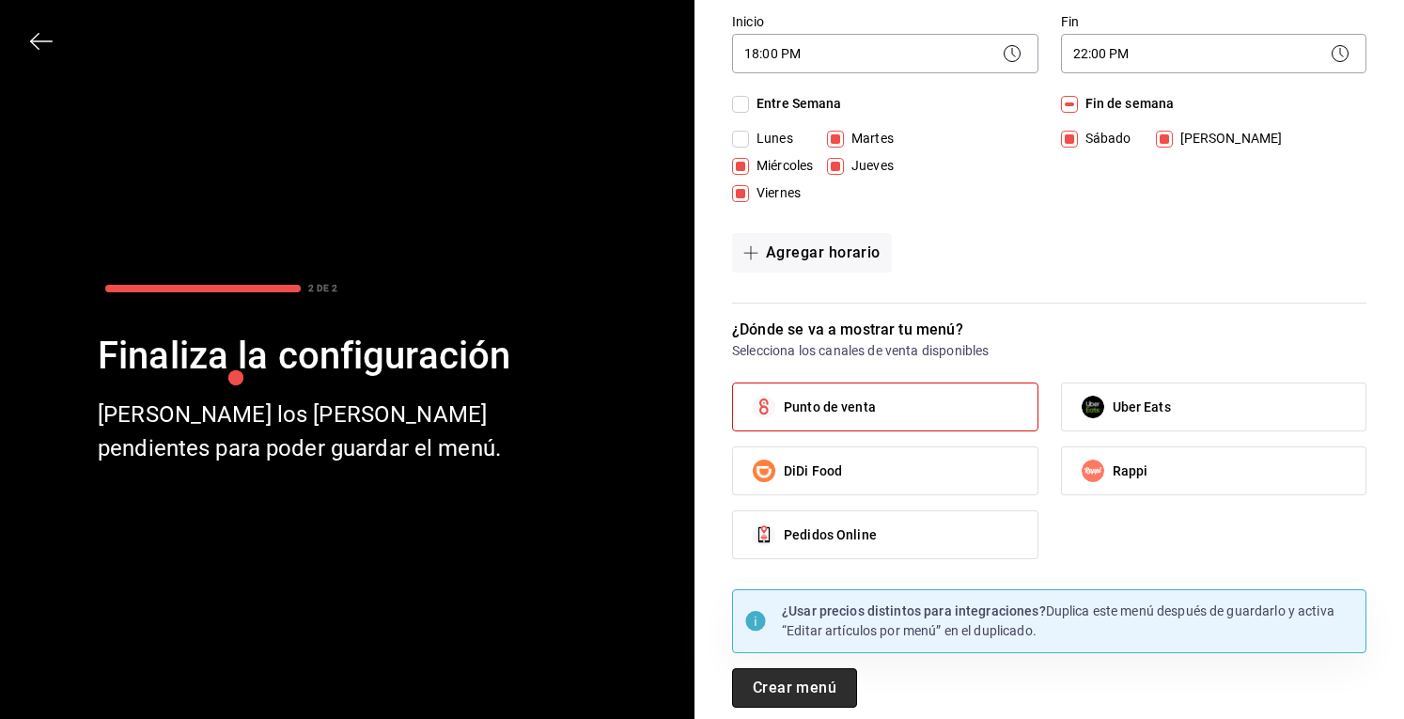
click at [811, 681] on button "Crear menú" at bounding box center [794, 687] width 125 height 39
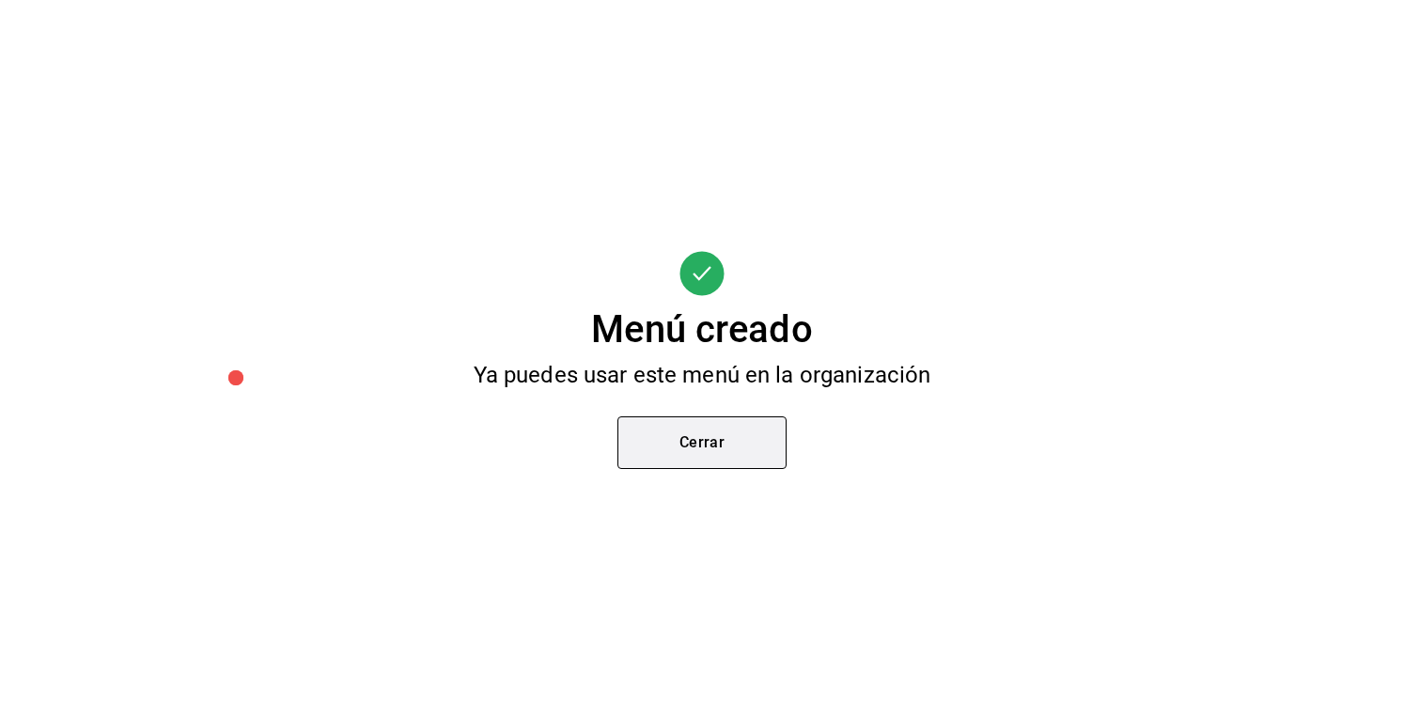
click at [715, 456] on button "Cerrar" at bounding box center [702, 442] width 169 height 53
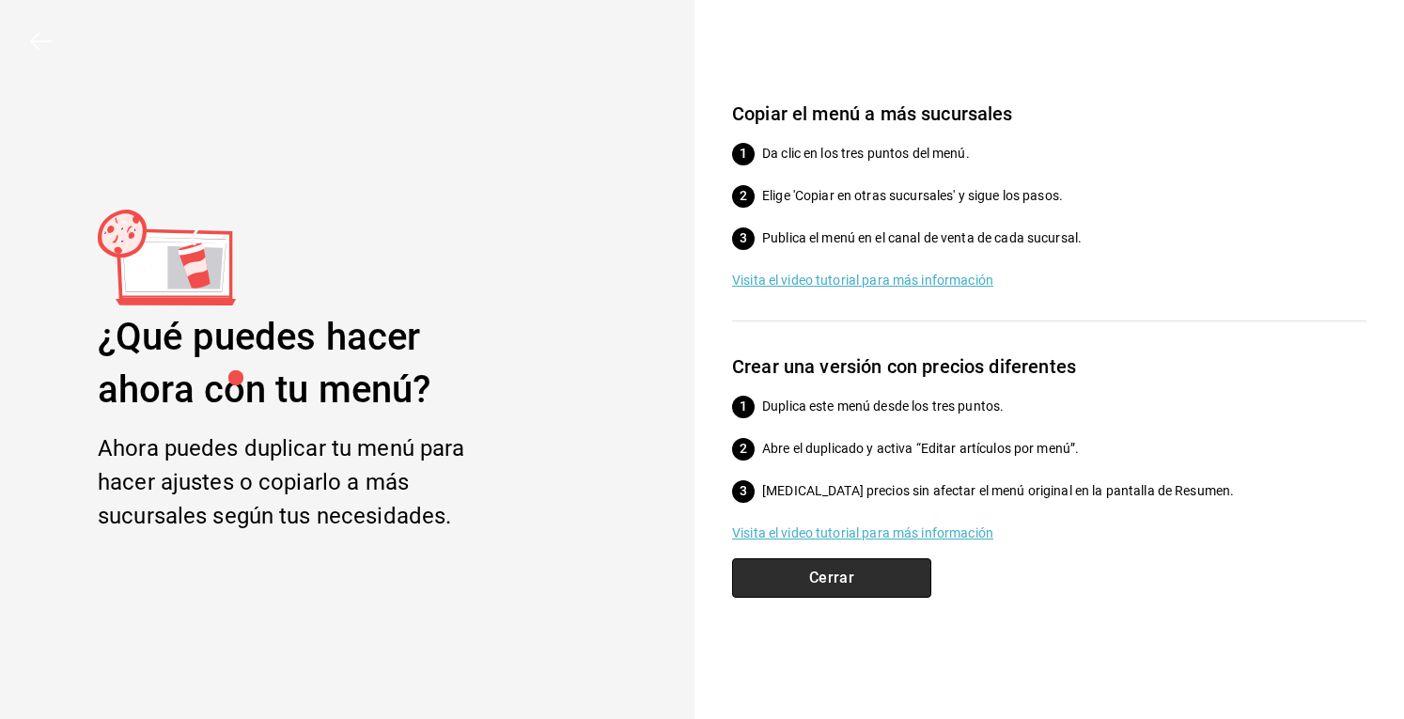
click at [784, 567] on button "Cerrar" at bounding box center [831, 577] width 199 height 39
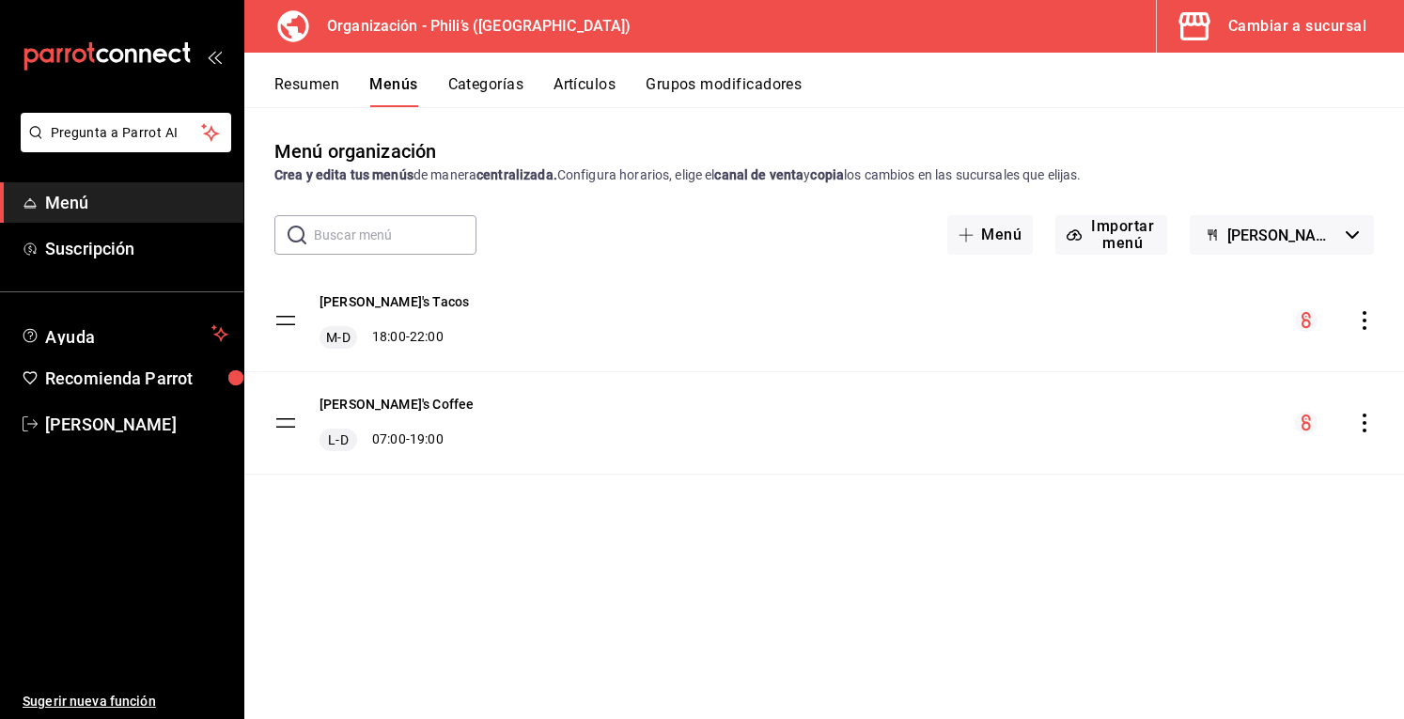
click at [314, 89] on button "Resumen" at bounding box center [306, 91] width 65 height 32
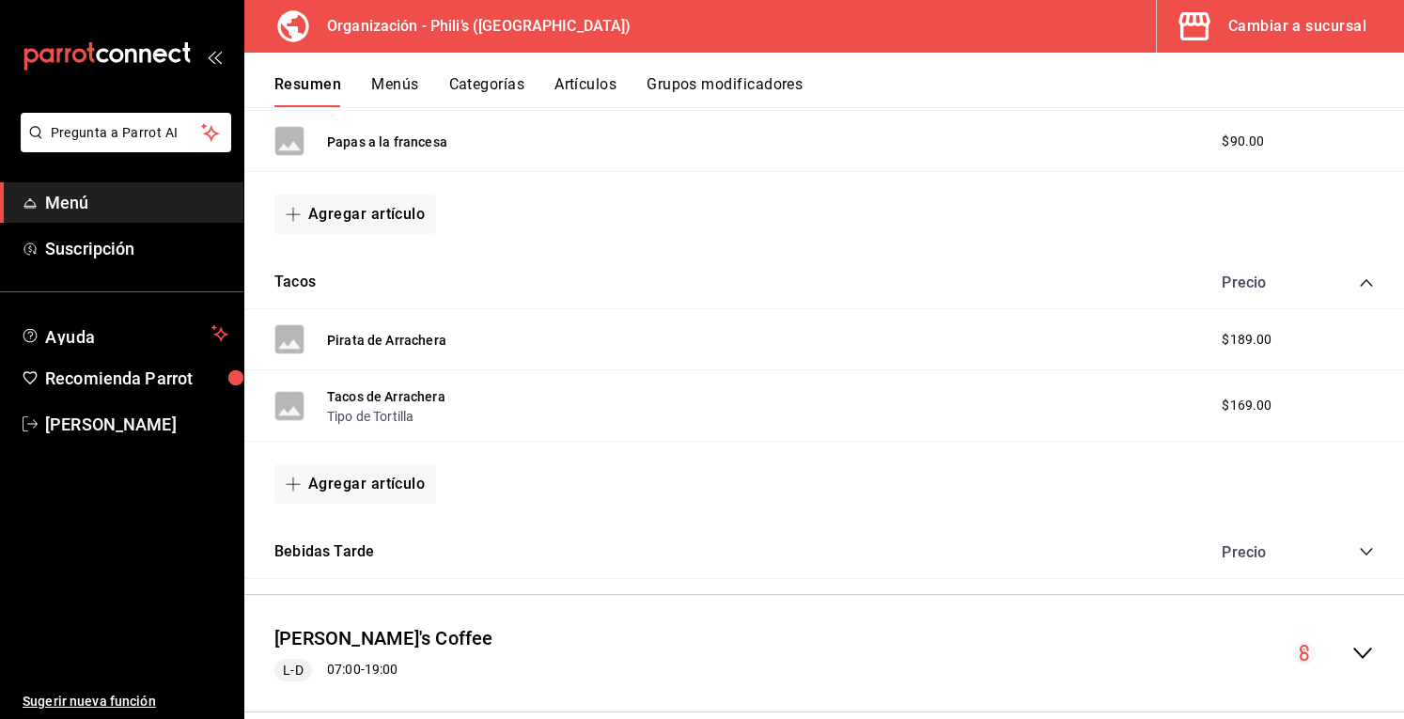
scroll to position [511, 0]
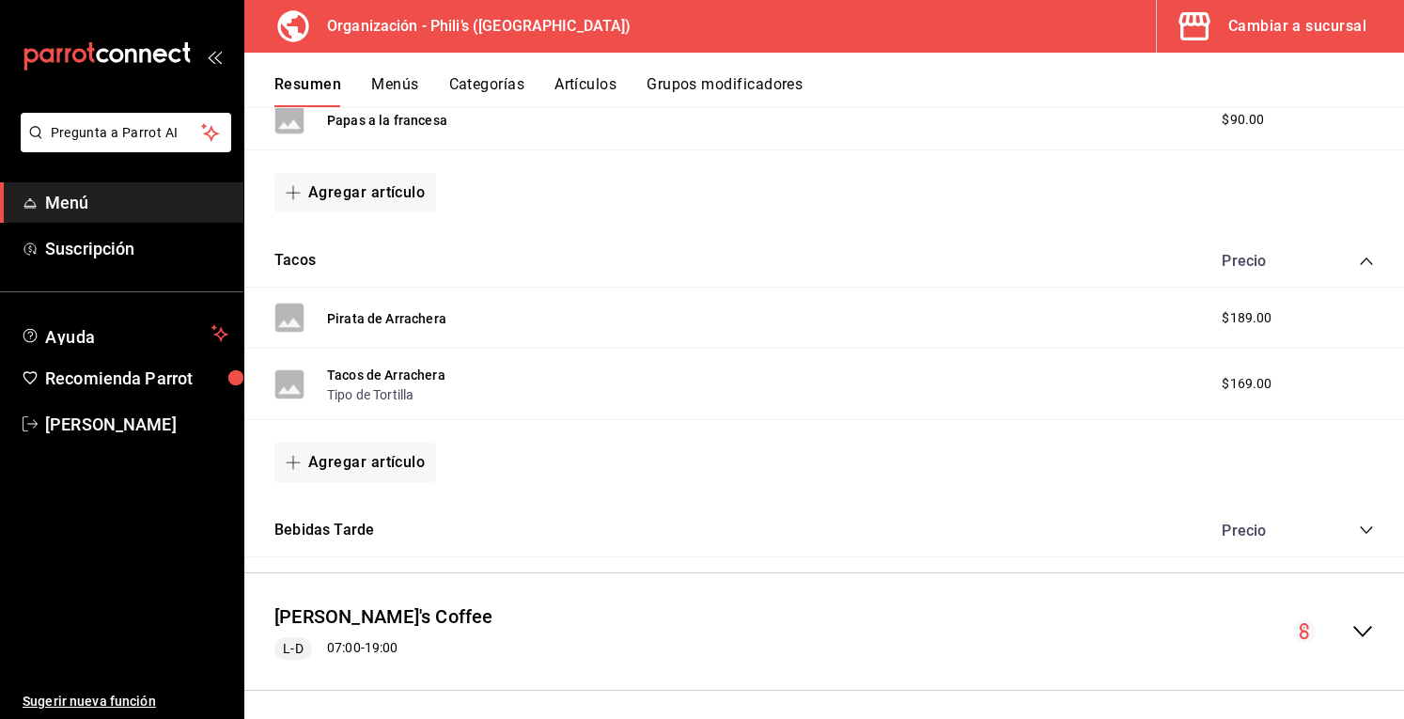
click at [606, 84] on button "Artículos" at bounding box center [586, 91] width 62 height 32
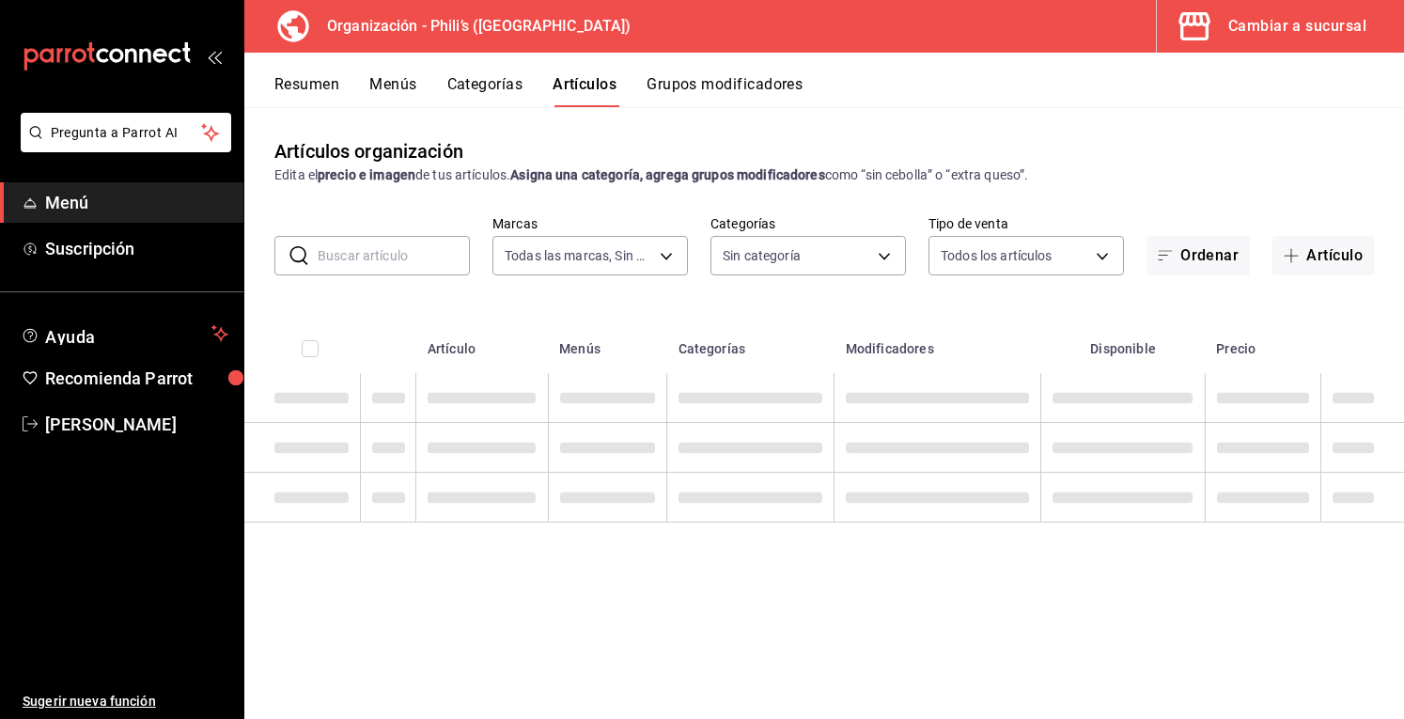
type input "b2467840-9bbc-4138-ae71-b33156c52f5e"
type input "e2fe2ef9-fa4c-4bc5-9673-14fcc9bdc124,697d9848-8ab8-4179-98c1-b39c0abfe1d4,a0386…"
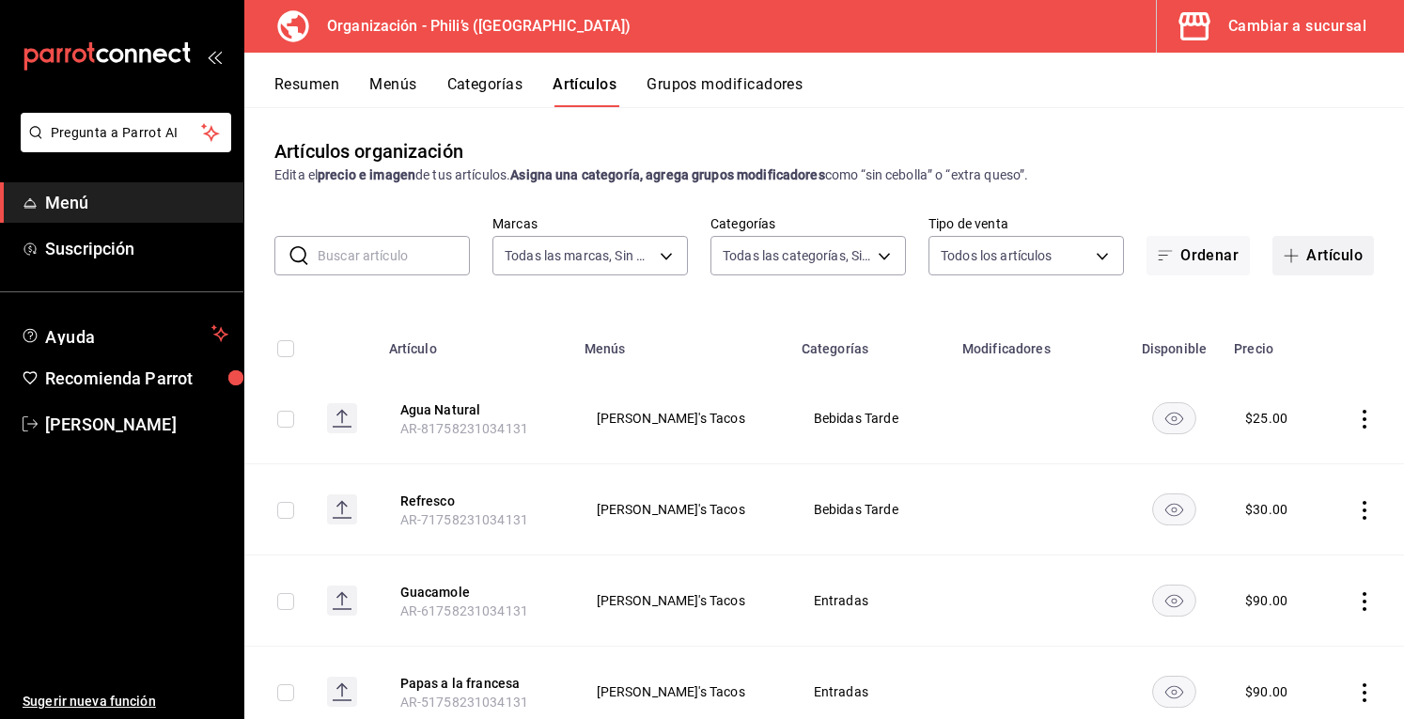
click at [1284, 262] on icon "button" at bounding box center [1291, 255] width 15 height 15
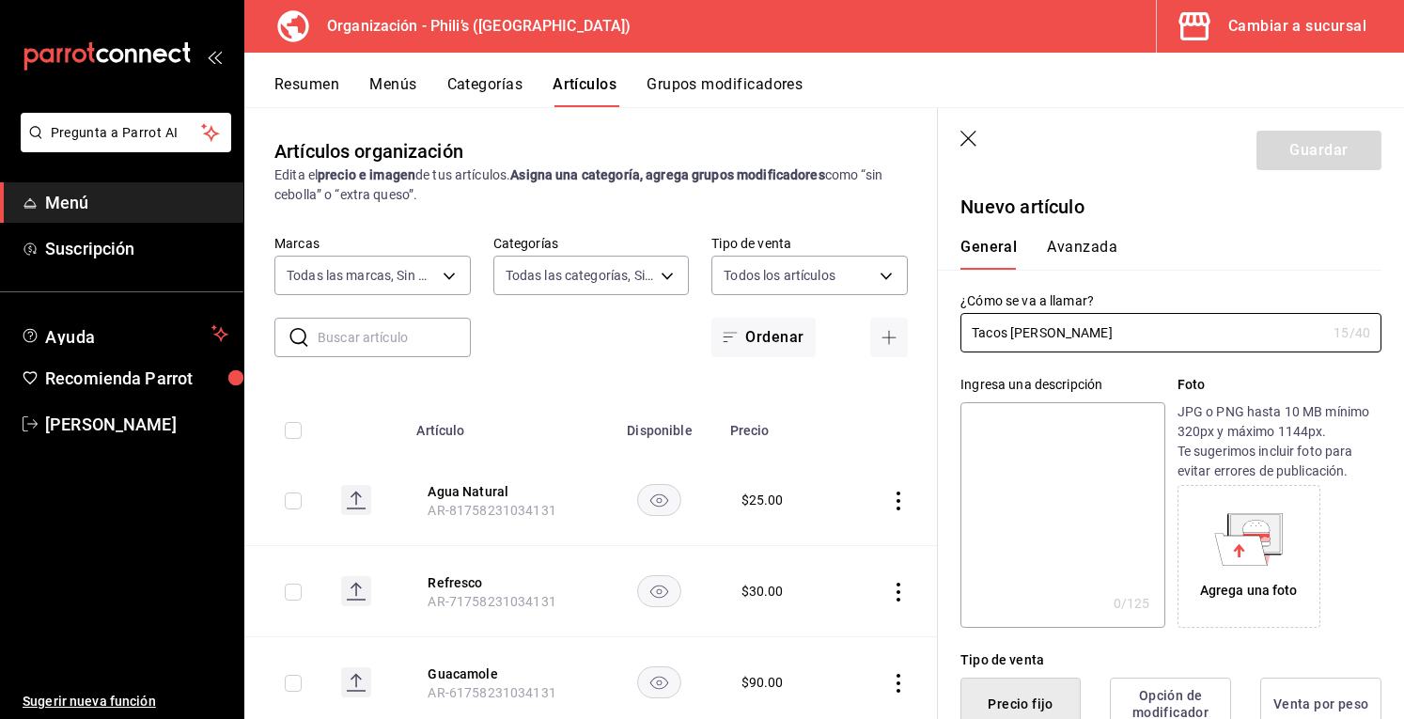
type input "Tacos [PERSON_NAME]"
type textarea "De"
type textarea "x"
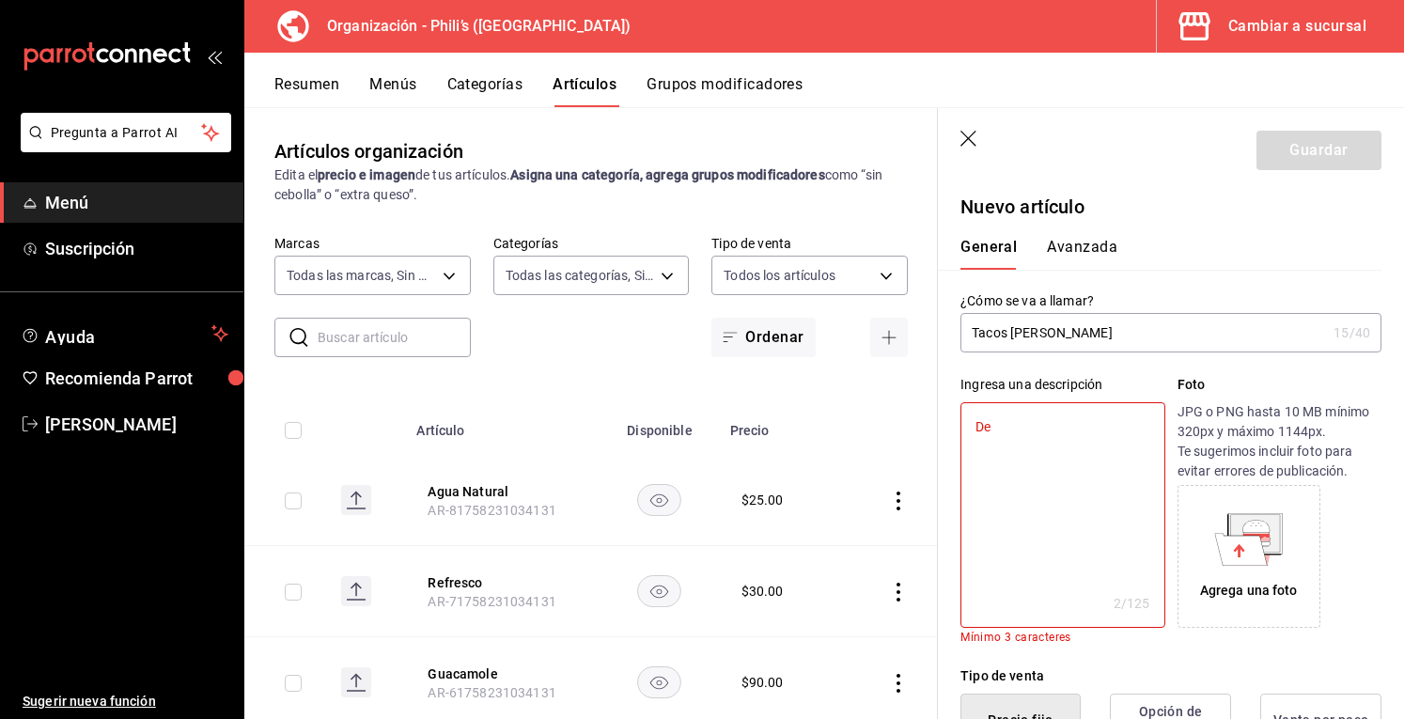
type textarea "Del"
type textarea "x"
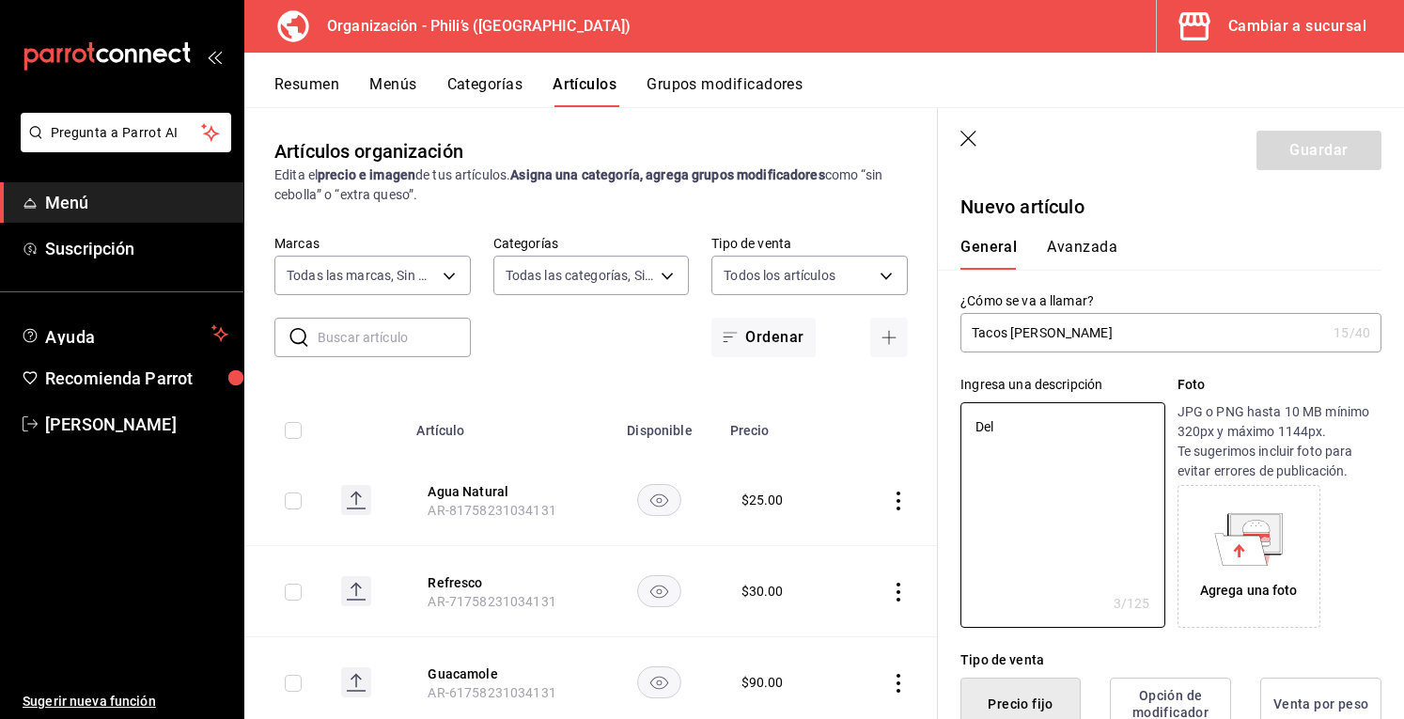
type textarea "Deli"
type textarea "x"
type textarea "Delic"
type textarea "x"
type textarea "Delici"
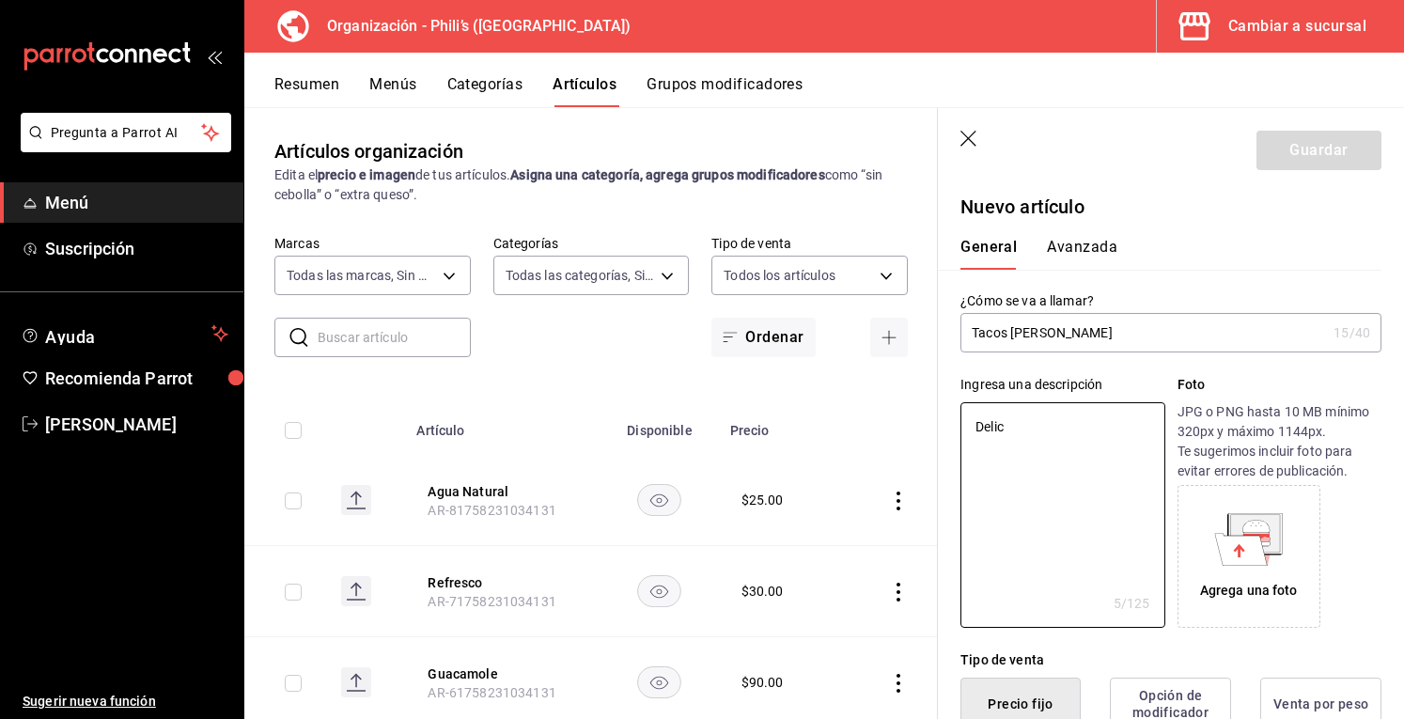
type textarea "x"
type textarea "Delicio"
type textarea "x"
type textarea "Delicios"
type textarea "x"
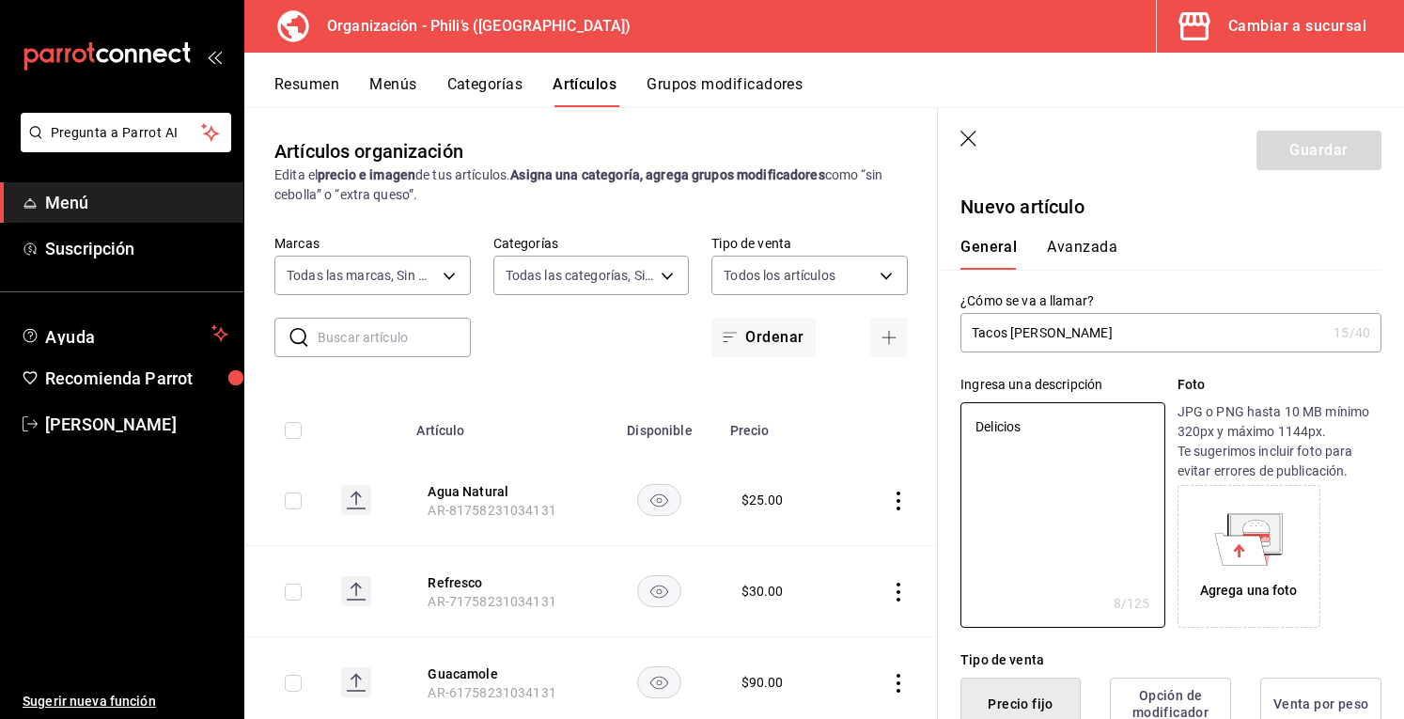
type textarea "Delicioso"
type textarea "x"
type textarea "Deliciosos"
type textarea "x"
type textarea "Deliciosos"
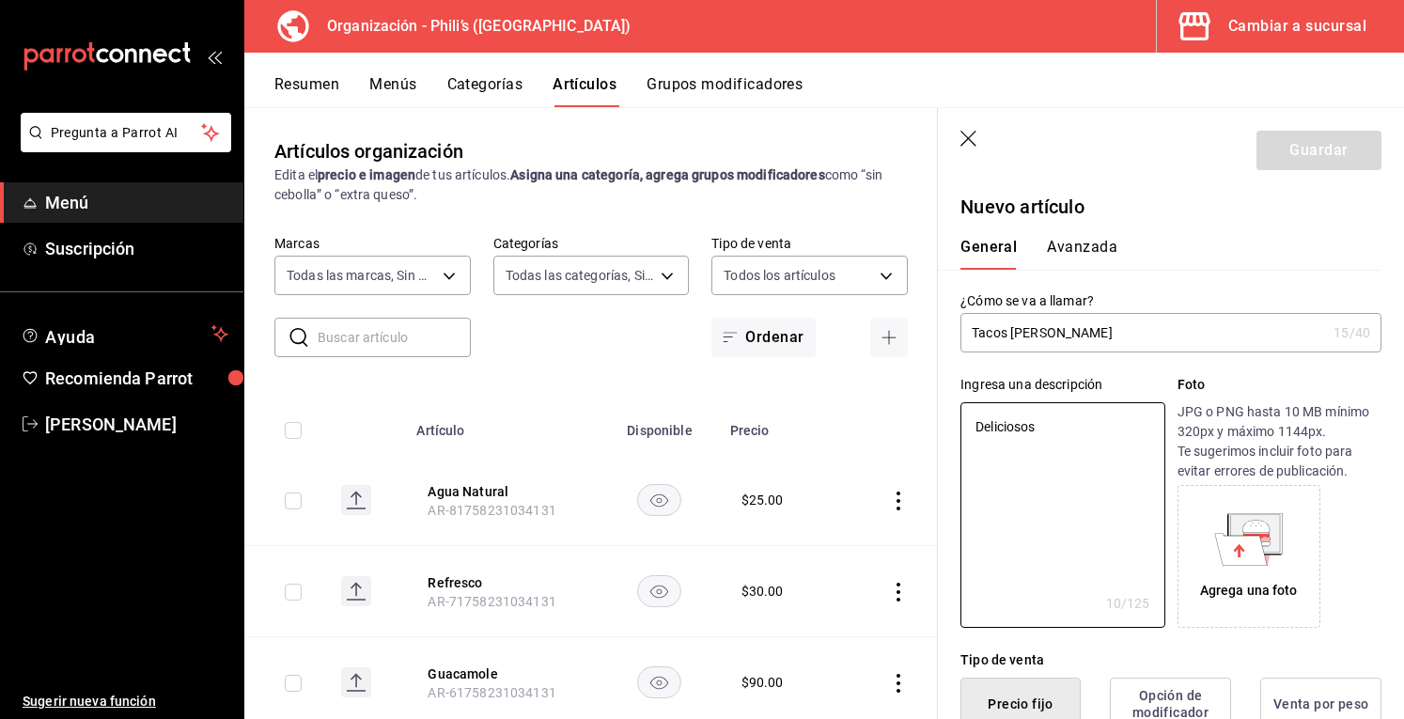
type textarea "x"
type textarea "Deliciosos t"
type textarea "x"
type textarea "Deliciosos ta"
type textarea "x"
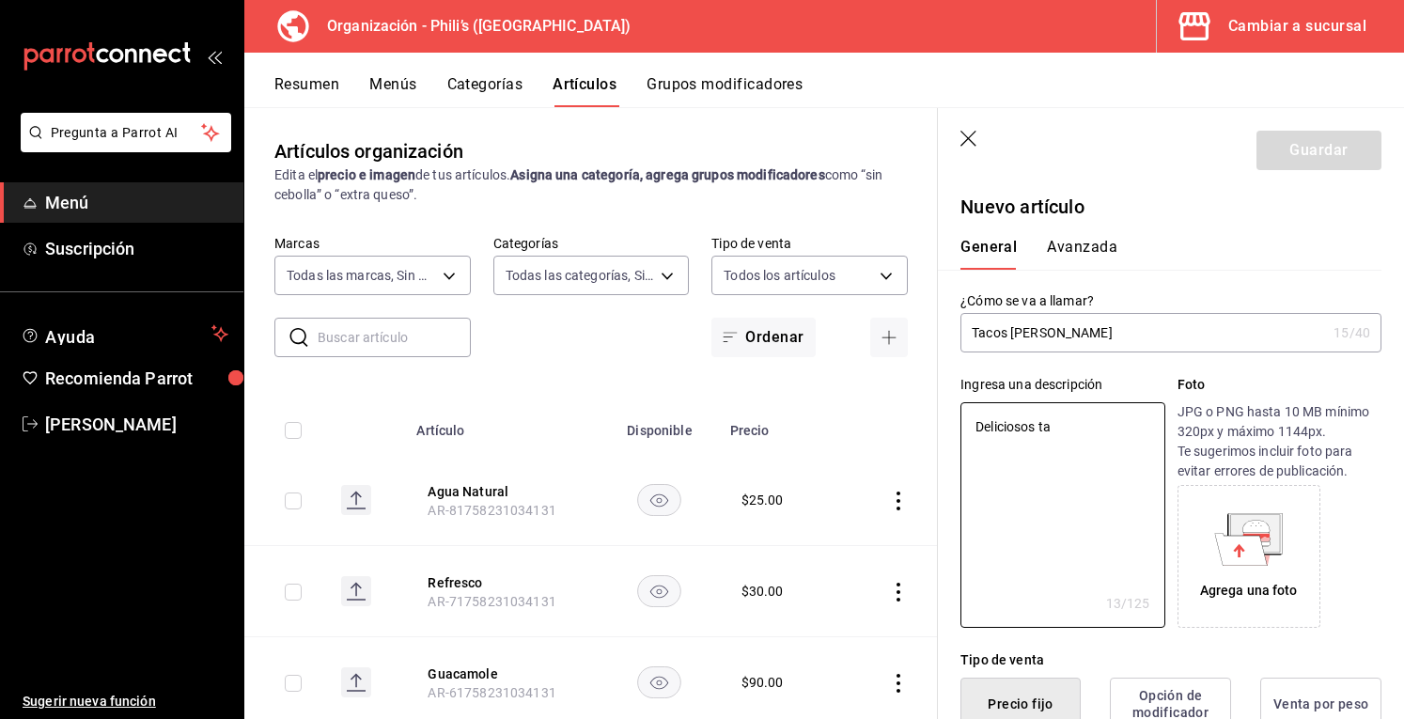
type textarea "Deliciosos tac"
type textarea "x"
type textarea "Deliciosos taco"
type textarea "x"
type textarea "Deliciosos tacos"
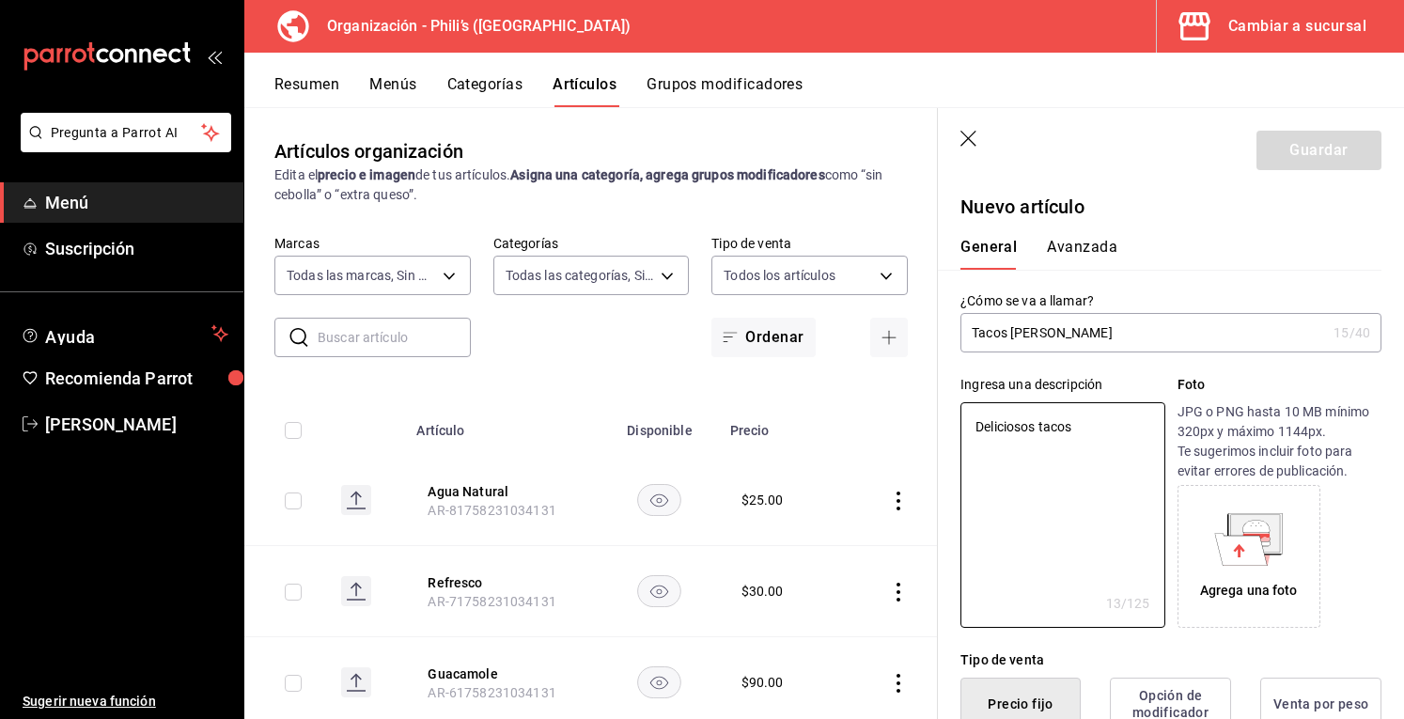
type textarea "x"
type textarea "Deliciosos tacos"
type textarea "x"
type textarea "Deliciosos tacos d"
type textarea "x"
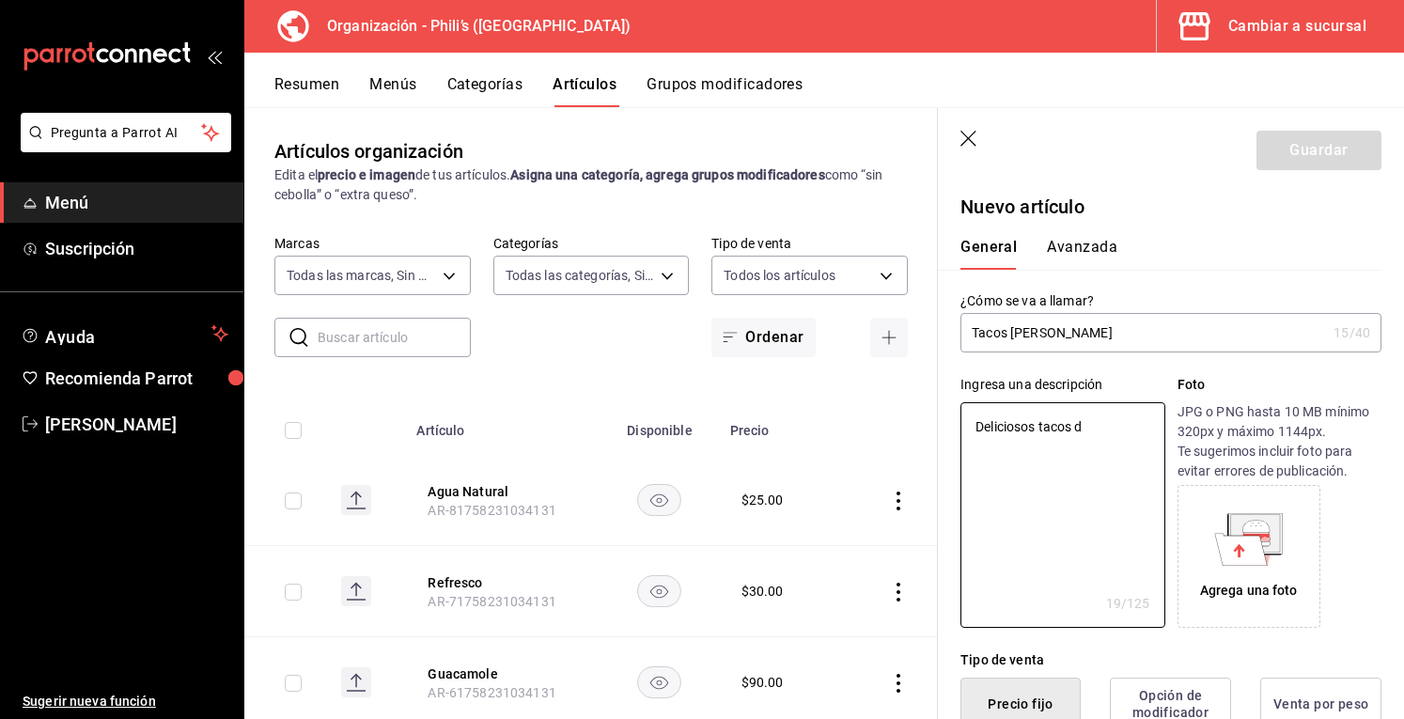
type textarea "Deliciosos tacos de"
type textarea "x"
type textarea "Deliciosos tacos de"
type textarea "x"
type textarea "Deliciosos tacos de f"
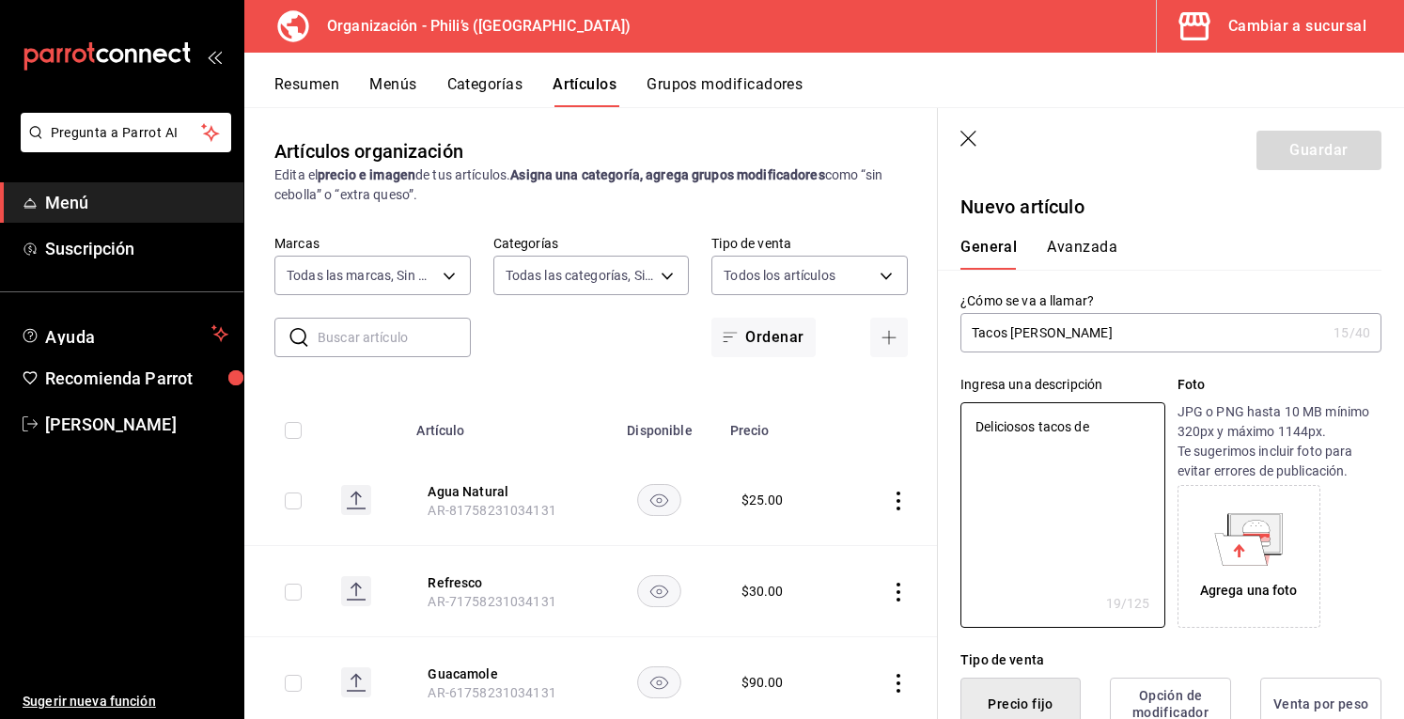
type textarea "x"
type textarea "Deliciosos tacos de fle"
type textarea "x"
type textarea "Deliciosos tacos de flec"
type textarea "x"
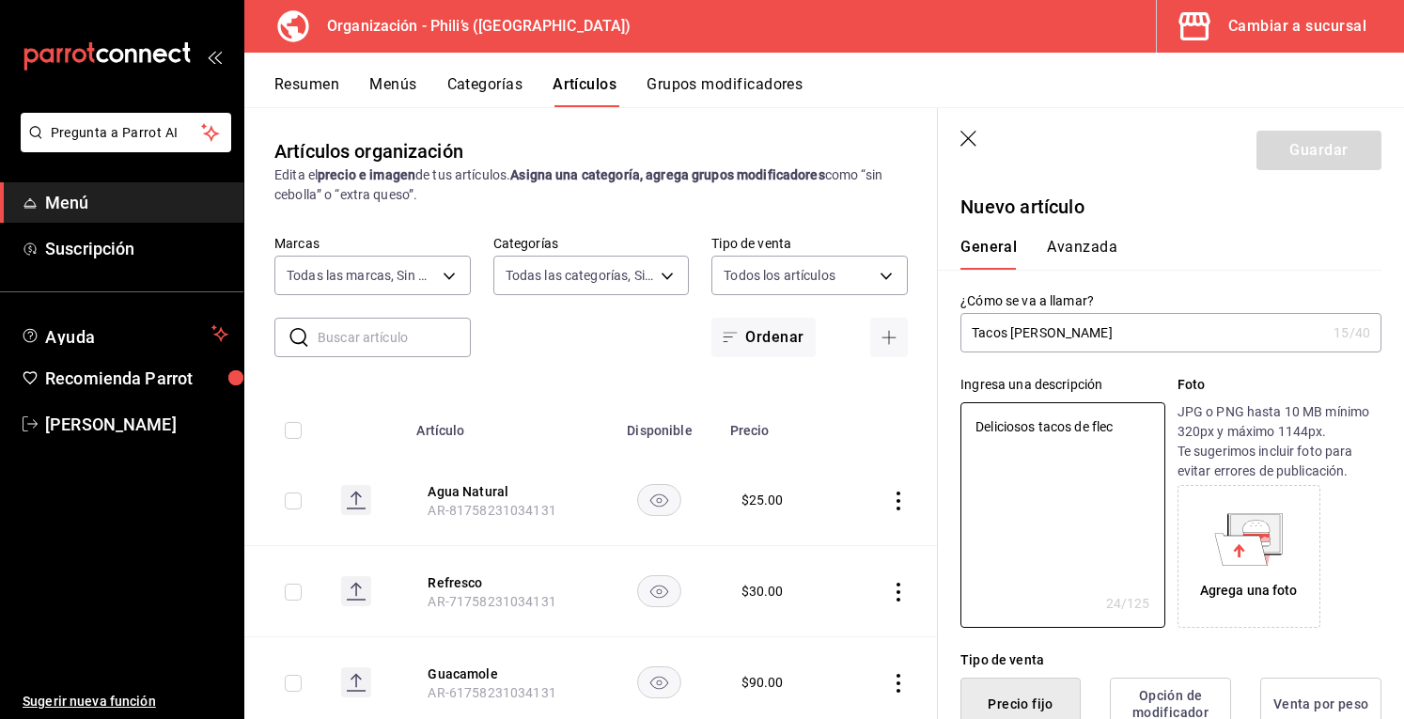
type textarea "Deliciosos tacos de fleca"
type textarea "x"
type textarea "Deliciosos tacos de flec"
type textarea "x"
type textarea "Deliciosos tacos de flech"
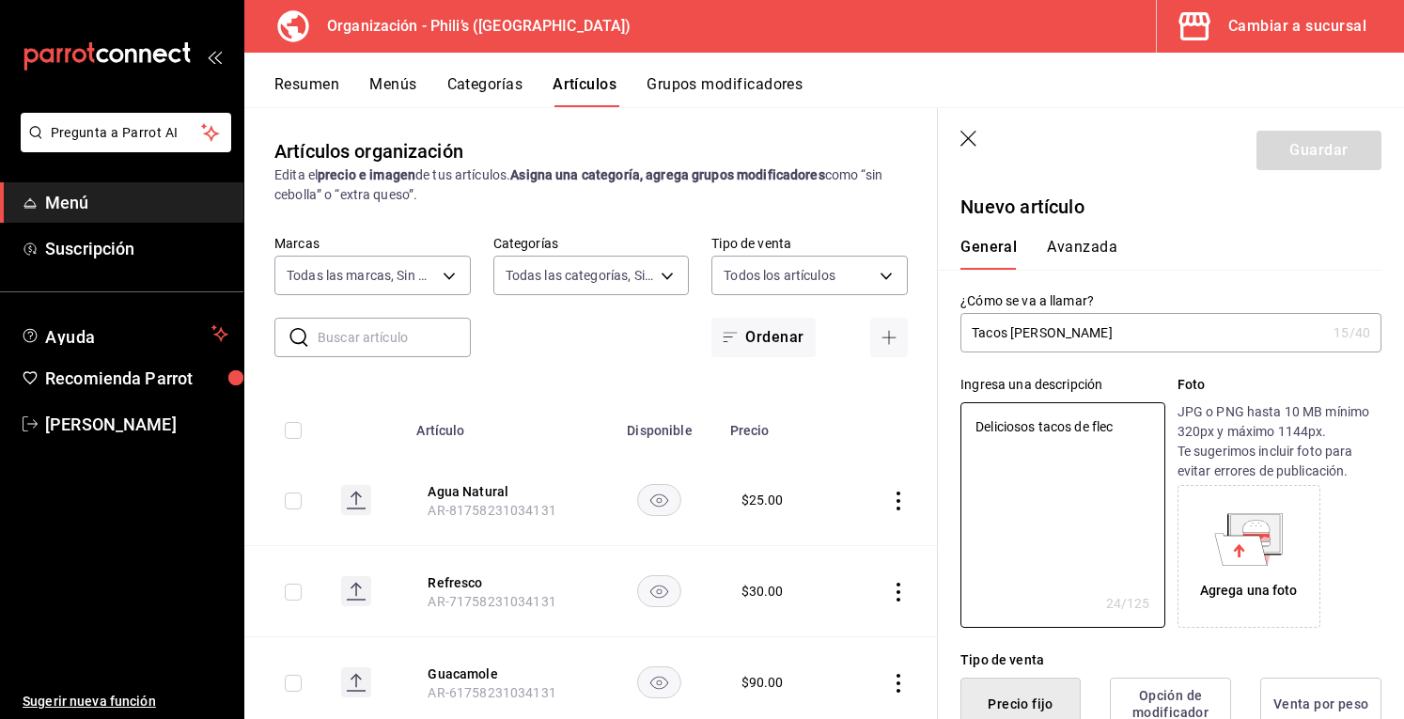
type textarea "x"
type textarea "Deliciosos tacos [PERSON_NAME]"
type textarea "x"
type textarea "Deliciosos tacos [PERSON_NAME]"
type textarea "x"
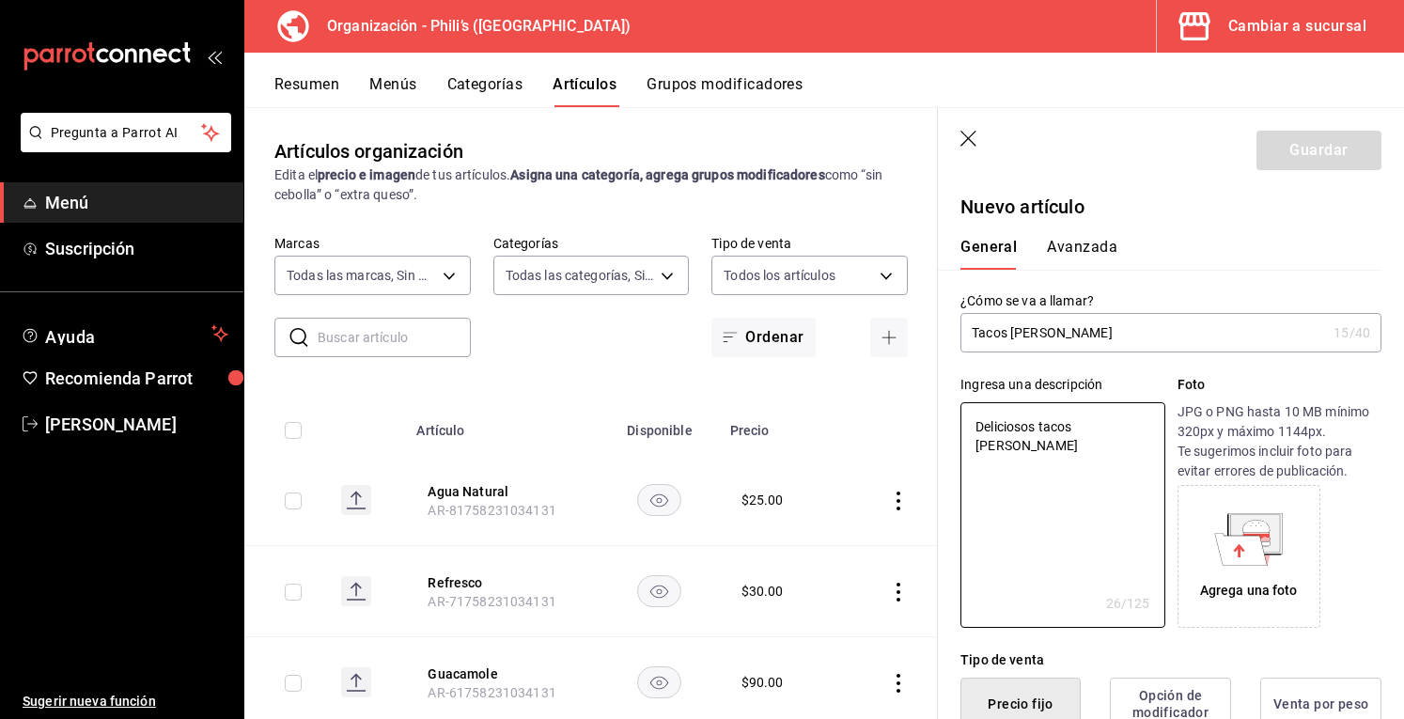
type textarea "Deliciosos tacos [PERSON_NAME] a"
type textarea "x"
type textarea "Deliciosos tacos [PERSON_NAME] as"
type textarea "x"
type textarea "Deliciosos tacos de [PERSON_NAME]"
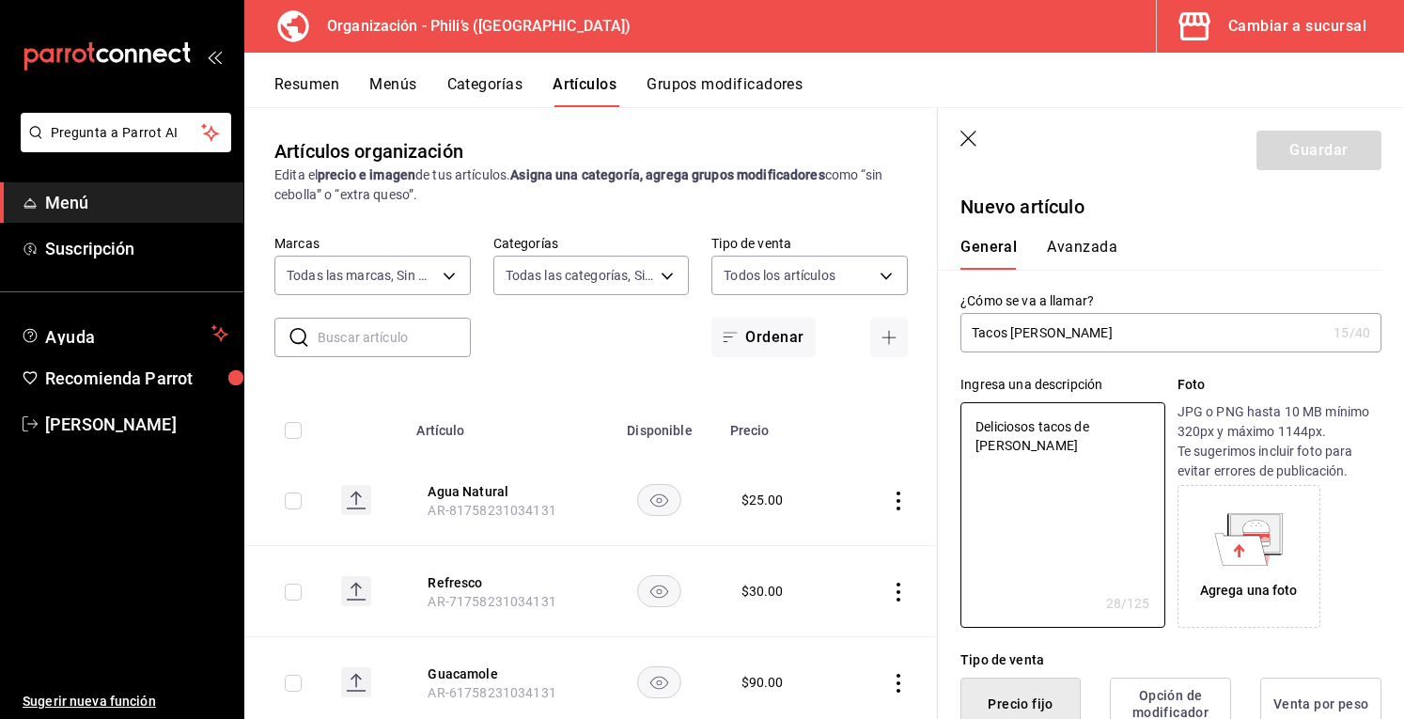
type textarea "x"
type textarea "Deliciosos tacos de [PERSON_NAME]"
type textarea "x"
type textarea "Deliciosos tacos [PERSON_NAME]"
type textarea "x"
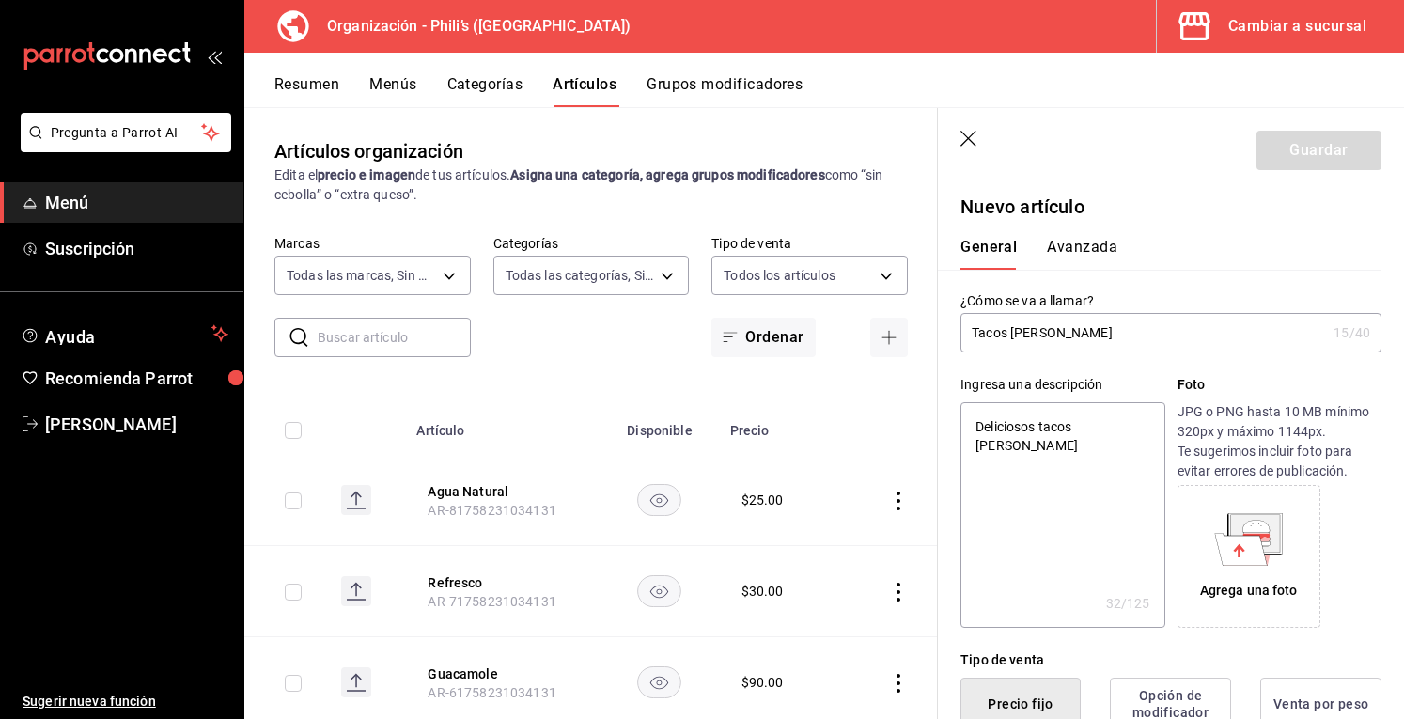
type textarea "Deliciosos tacos [PERSON_NAME]."
type textarea "x"
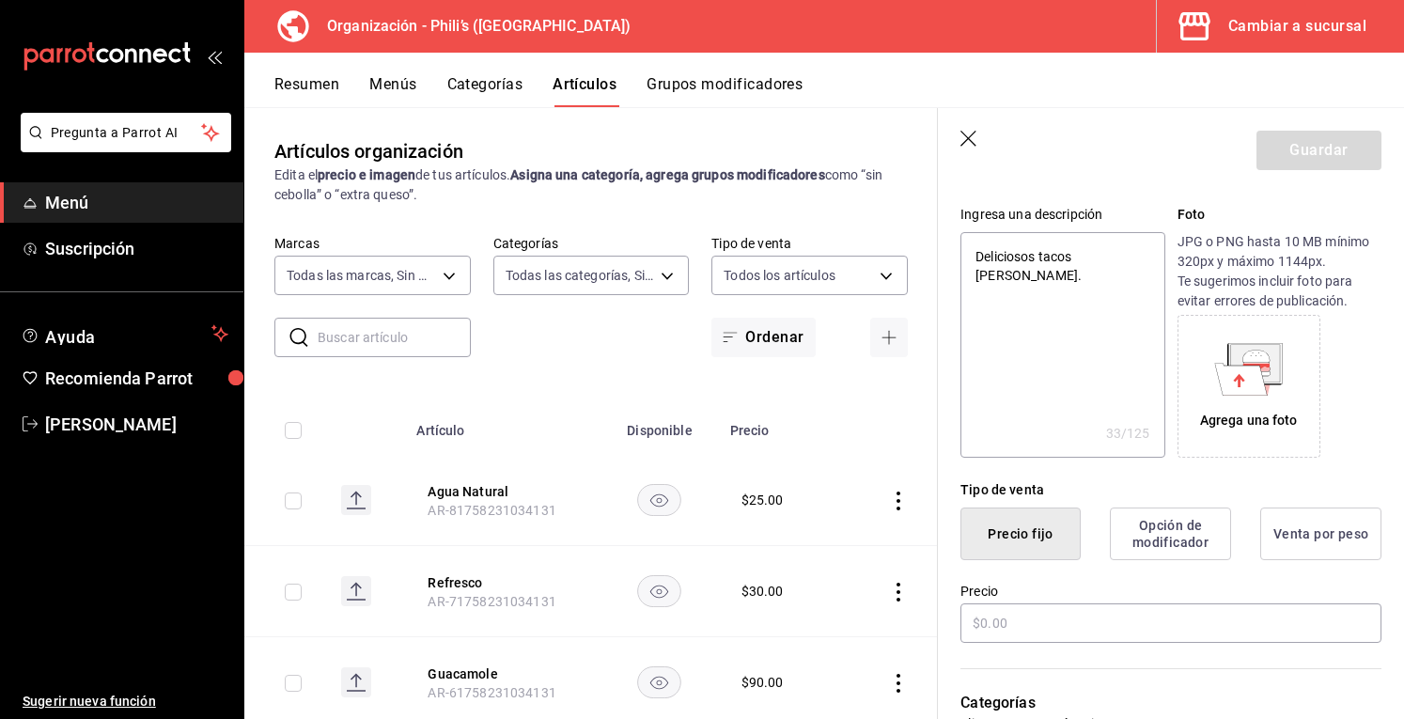
scroll to position [180, 0]
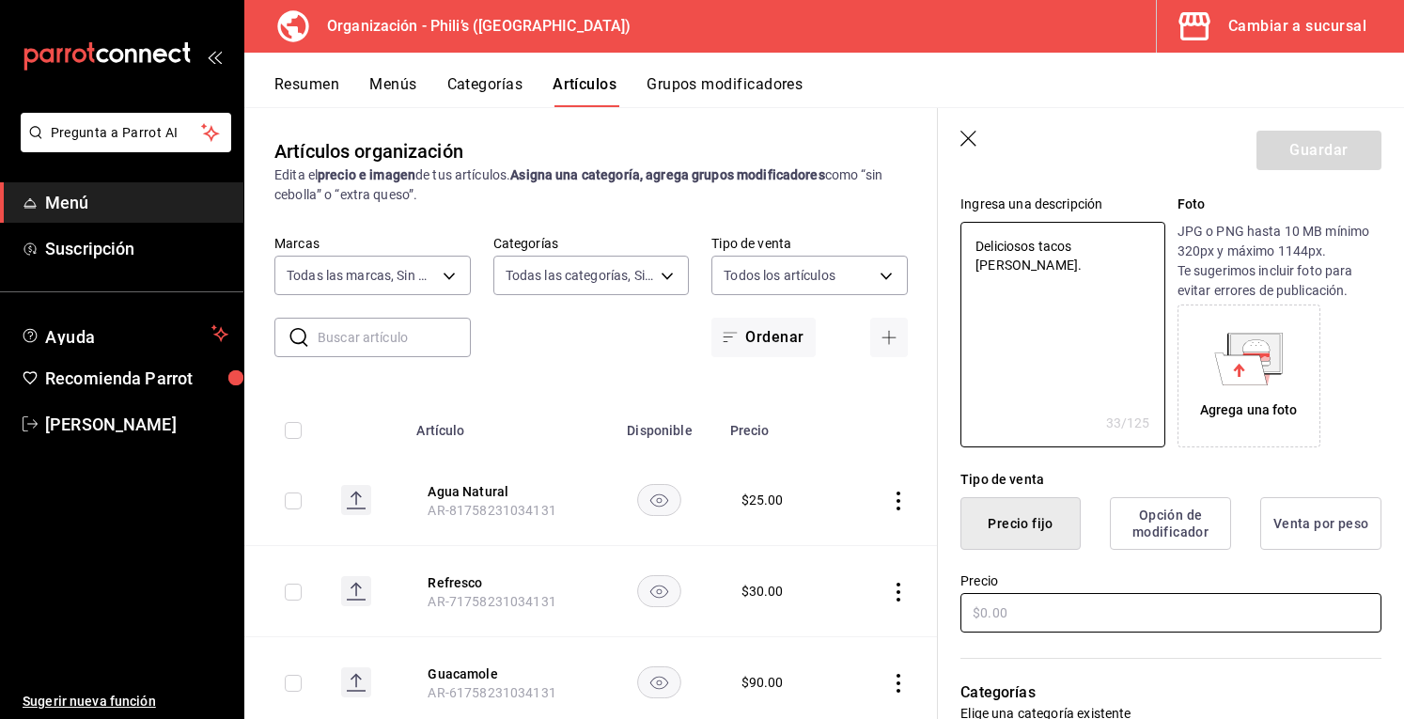
type textarea "Deliciosos tacos [PERSON_NAME]."
type textarea "x"
click at [1032, 603] on input "text" at bounding box center [1171, 612] width 421 height 39
type input "$13.00"
type textarea "x"
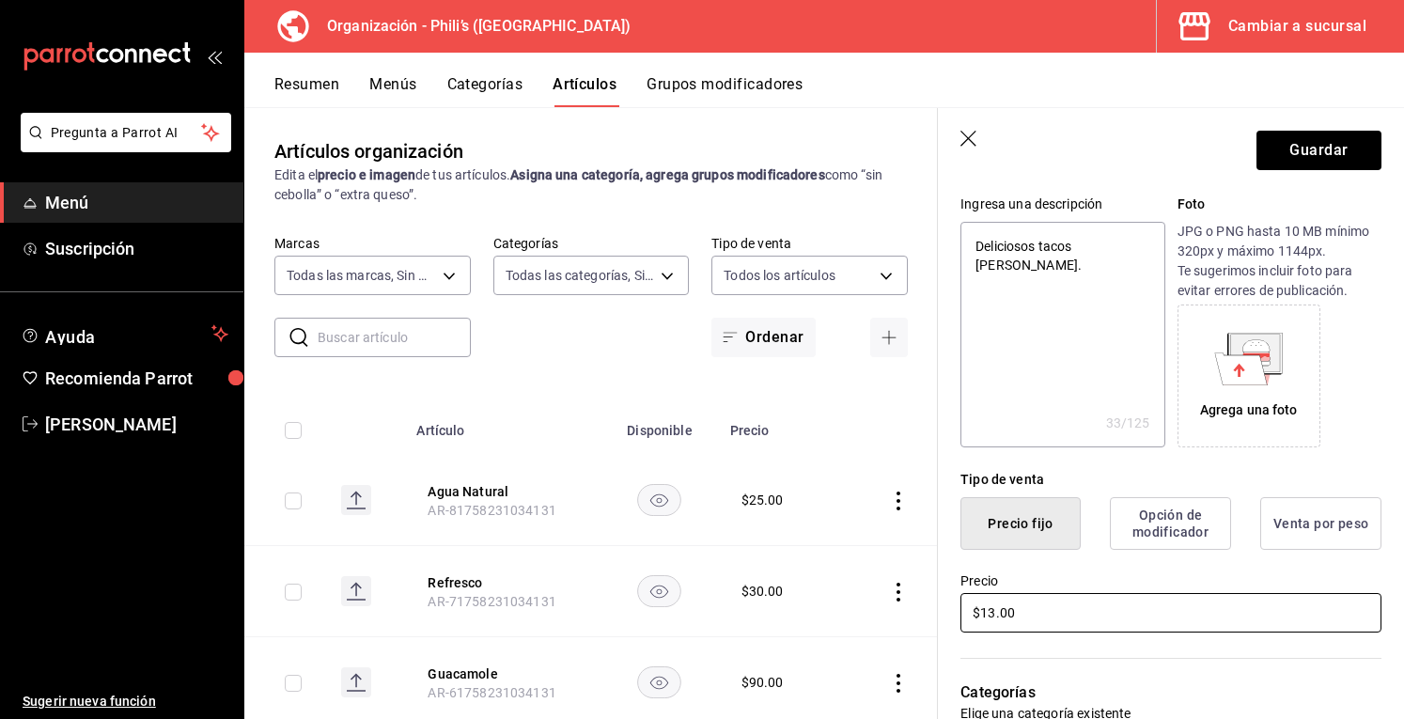
type input "$139.00"
click at [993, 610] on input "$139.00" at bounding box center [1171, 612] width 421 height 39
type textarea "x"
type input "$19.00"
type textarea "x"
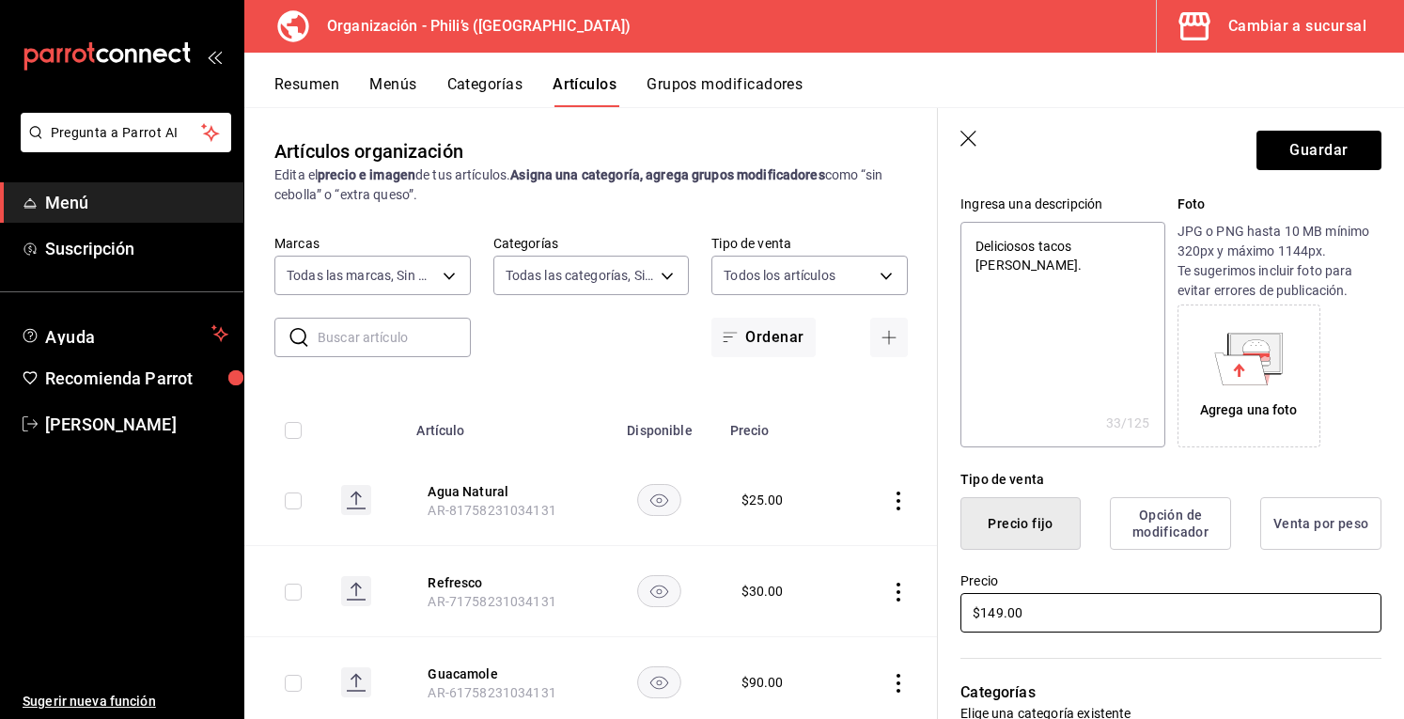
click at [1056, 623] on input "$149.00" at bounding box center [1171, 612] width 421 height 39
type input "$149.00"
click at [1140, 539] on button "Opción de modificador" at bounding box center [1170, 523] width 121 height 53
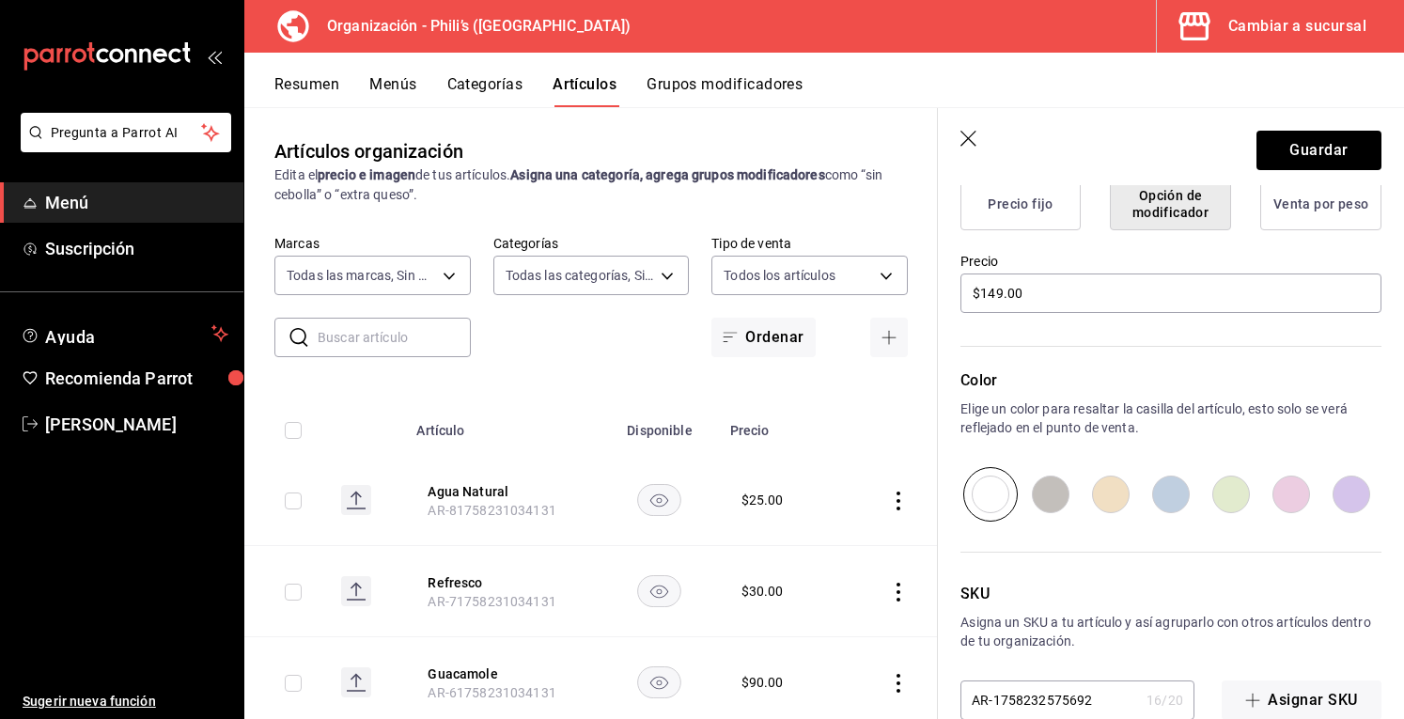
scroll to position [401, 0]
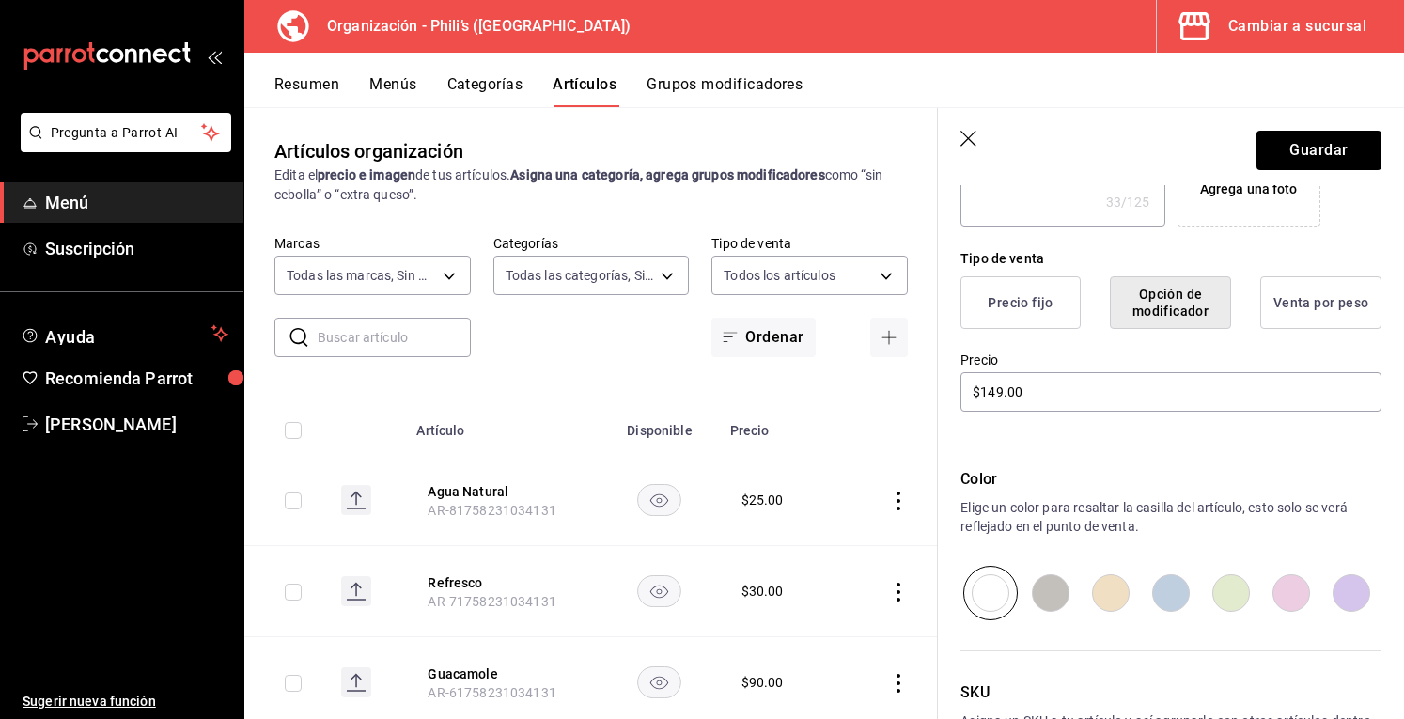
click at [1034, 300] on button "Precio fijo" at bounding box center [1021, 302] width 120 height 53
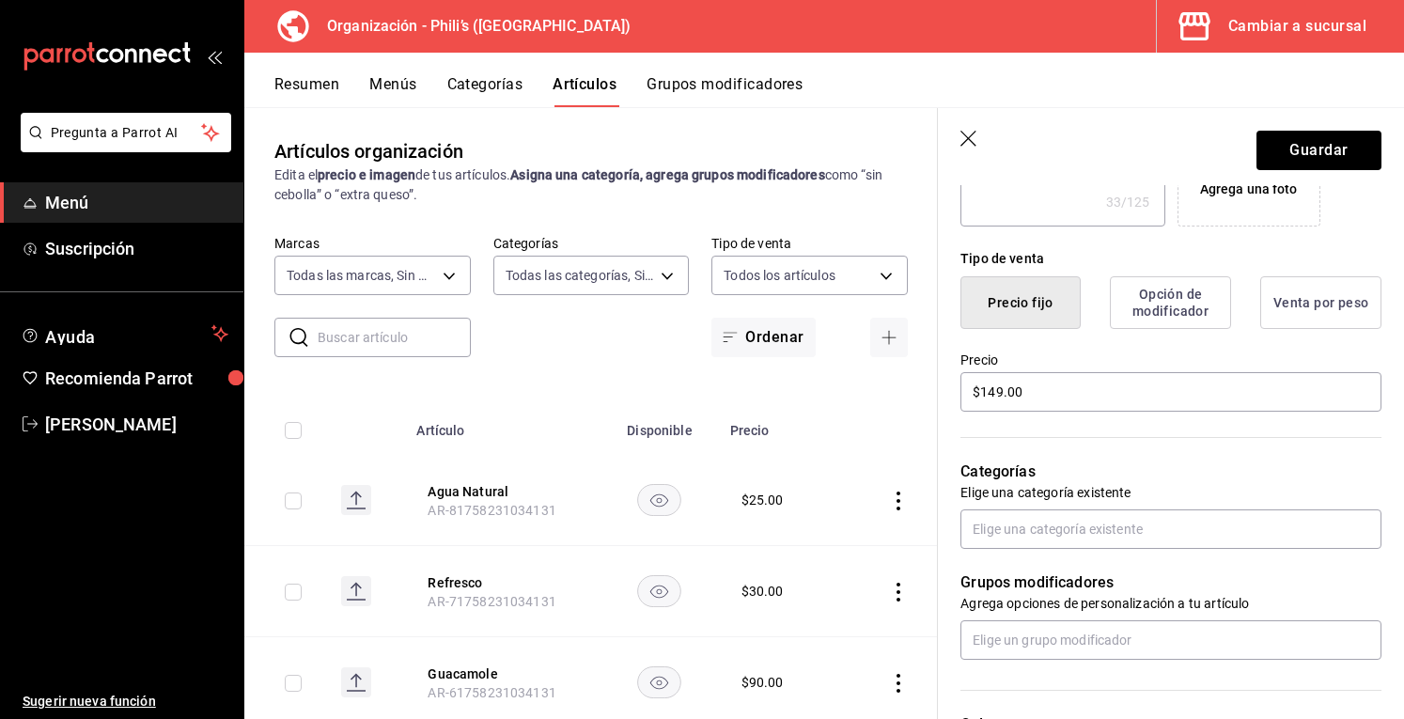
scroll to position [488, 0]
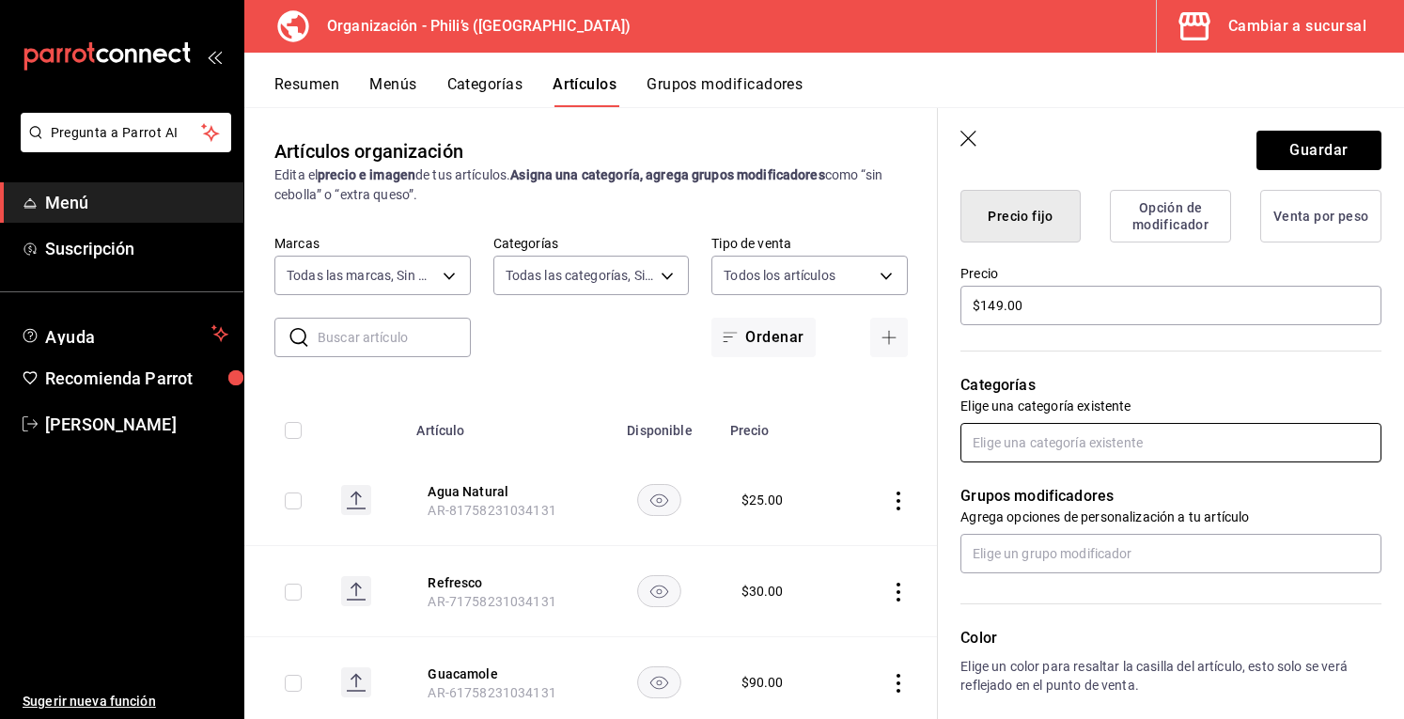
click at [1061, 447] on input "text" at bounding box center [1171, 442] width 421 height 39
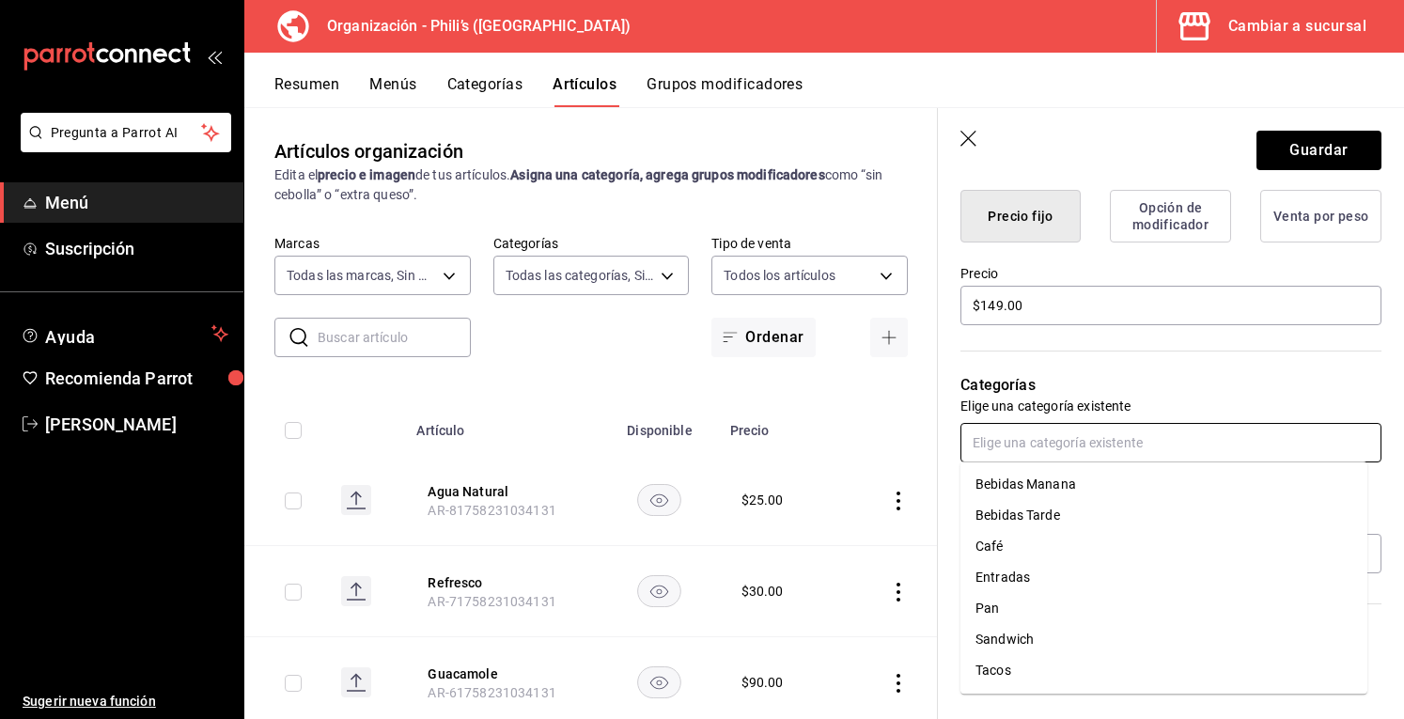
click at [1009, 661] on li "Tacos" at bounding box center [1164, 670] width 407 height 31
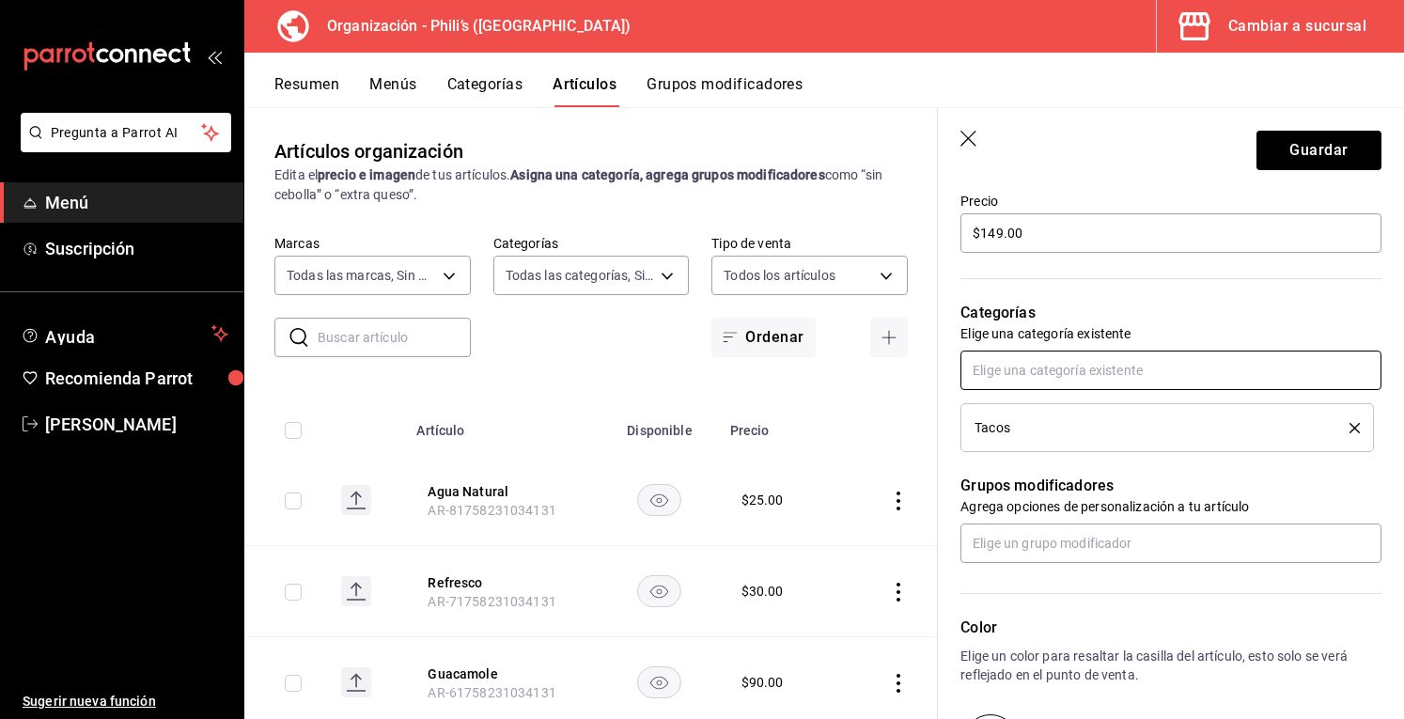
scroll to position [563, 0]
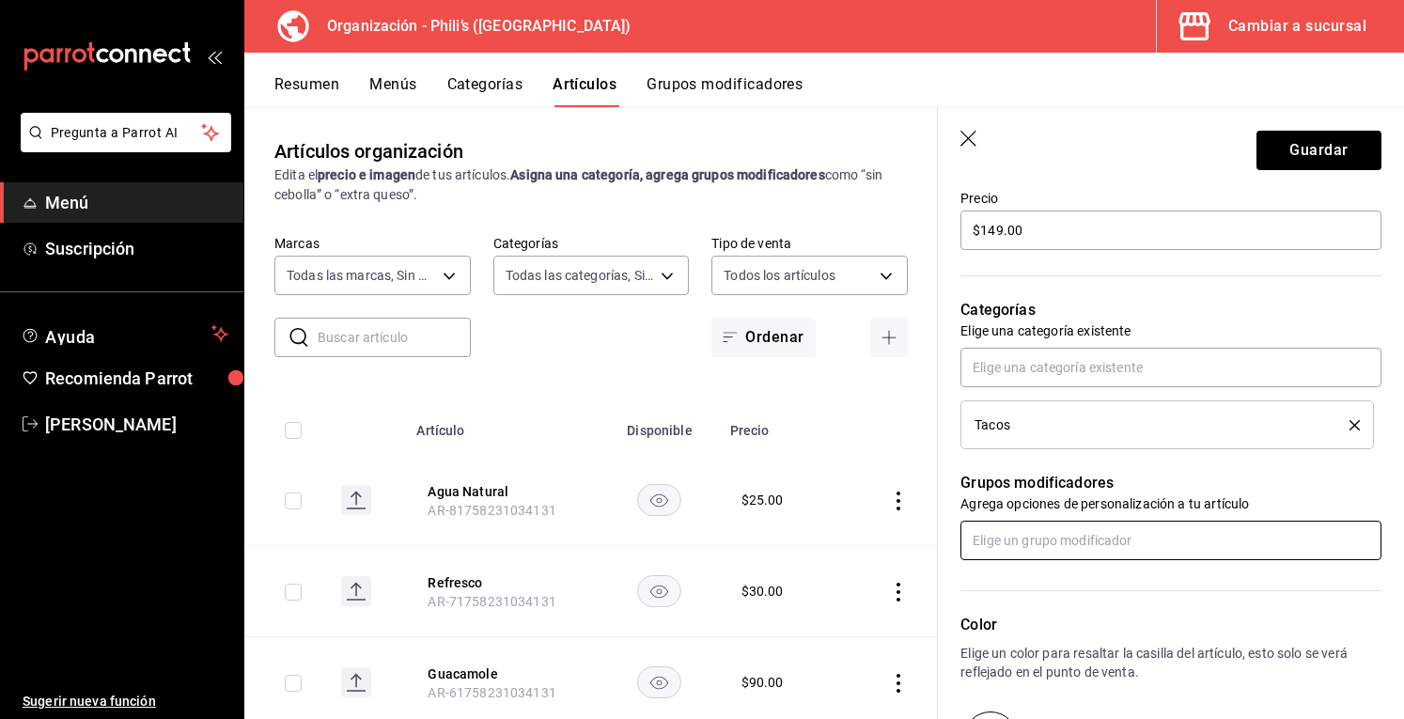
click at [1087, 541] on input "text" at bounding box center [1171, 540] width 421 height 39
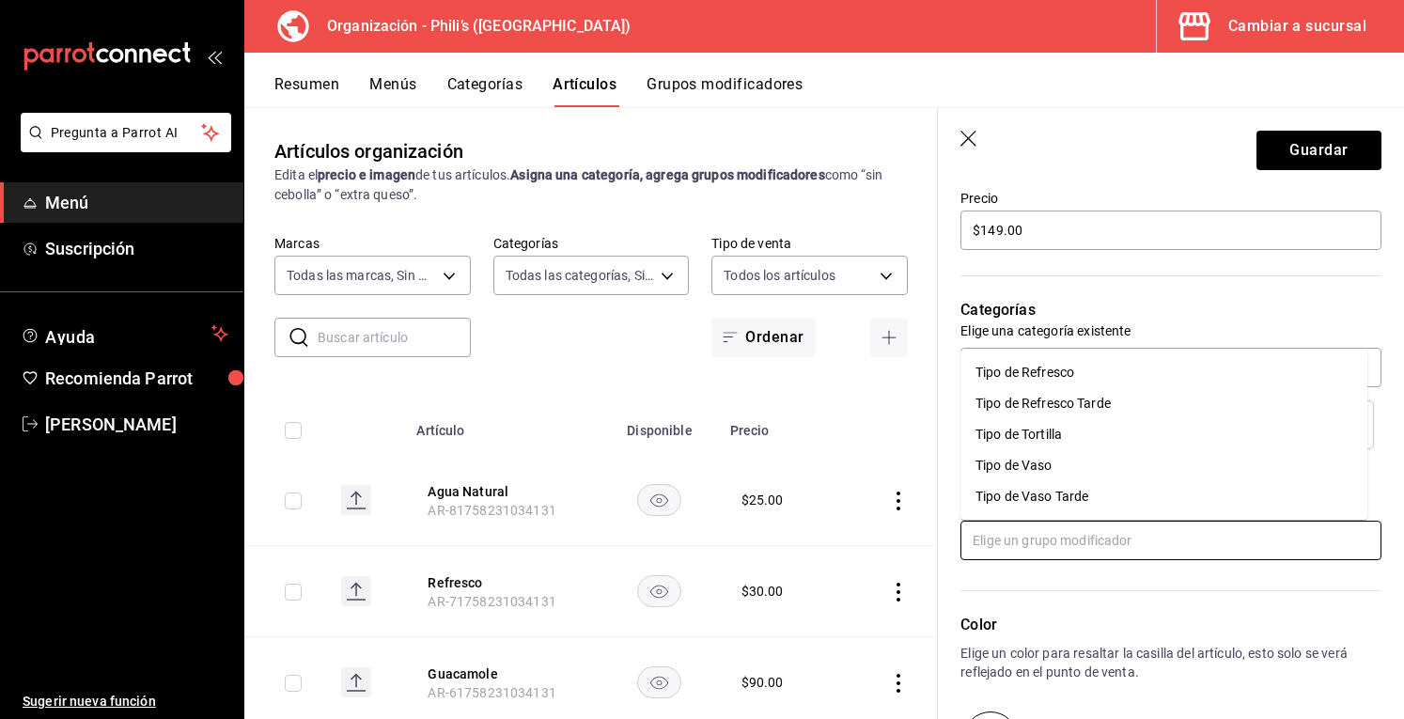
click at [1061, 437] on div "Tipo de Tortilla" at bounding box center [1019, 435] width 86 height 20
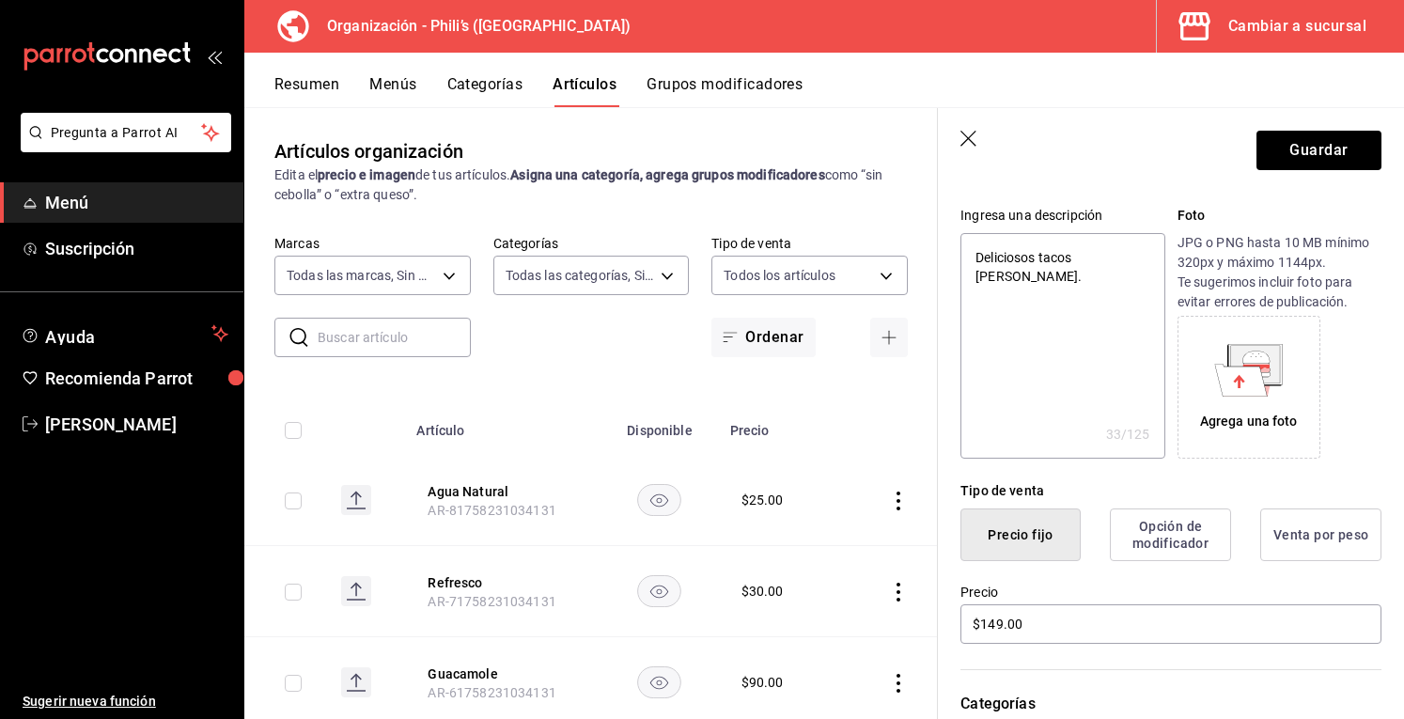
scroll to position [0, 0]
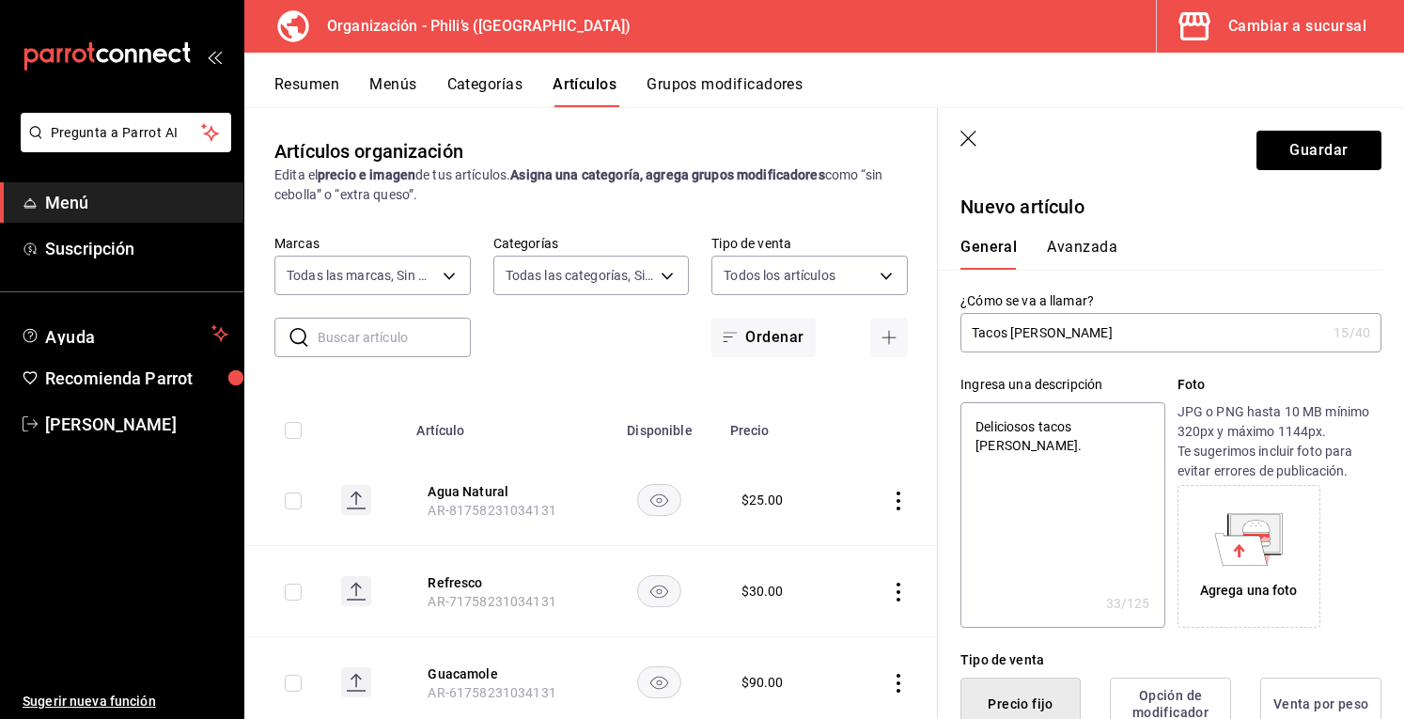
click at [1103, 253] on button "Avanzada" at bounding box center [1082, 254] width 70 height 32
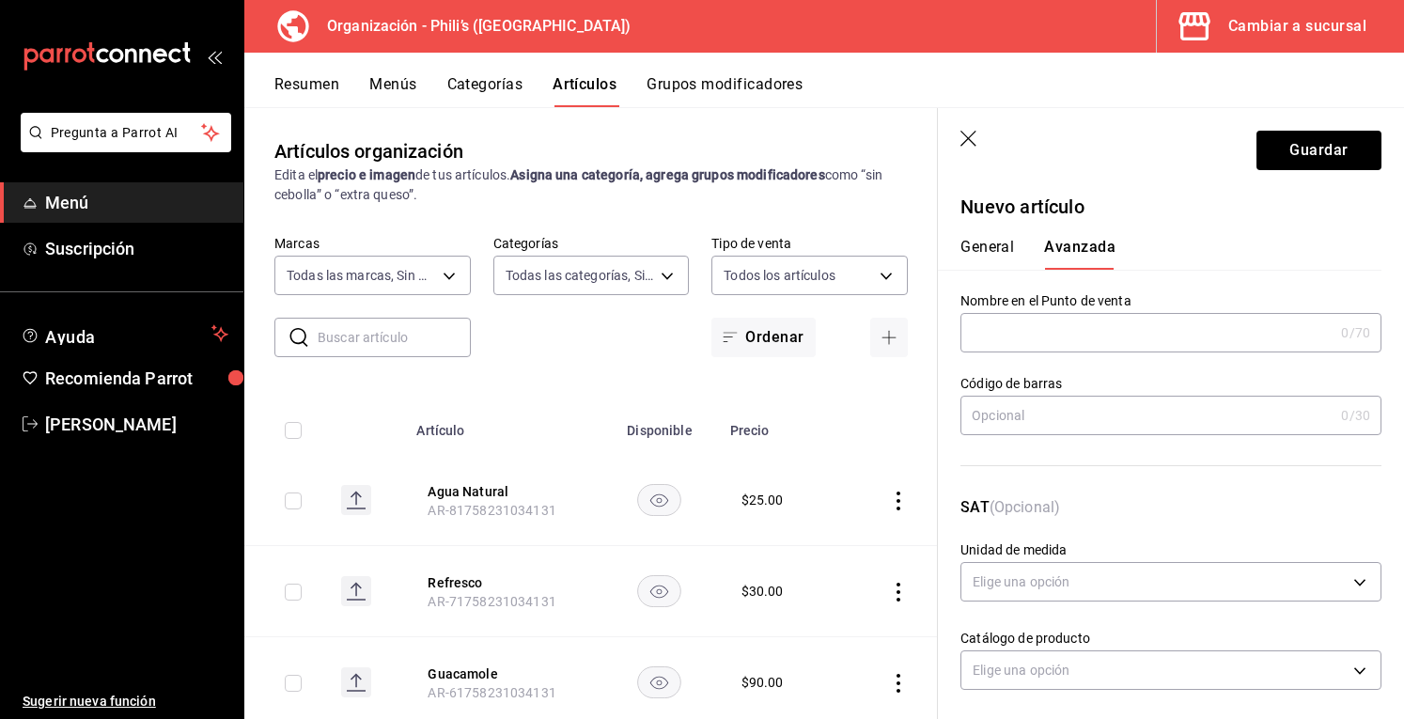
click at [1005, 257] on button "General" at bounding box center [988, 254] width 54 height 32
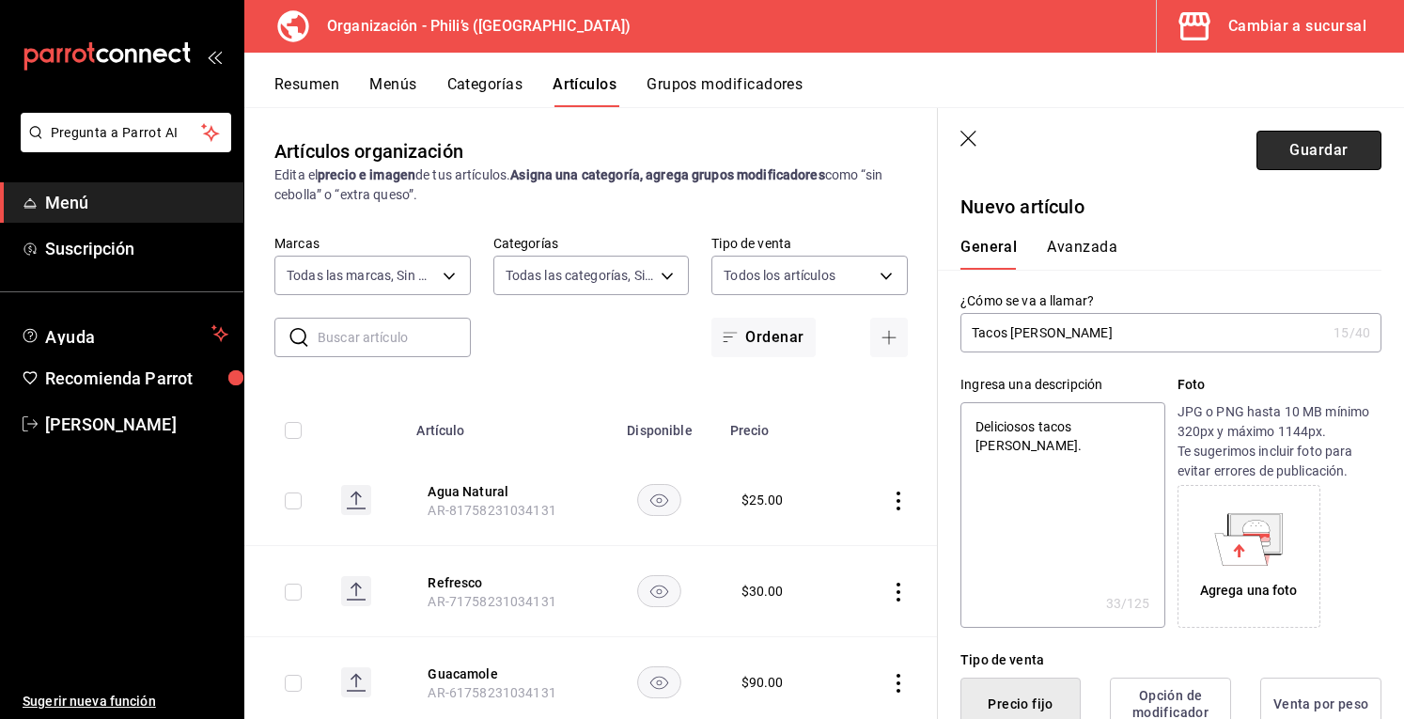
click at [1269, 166] on button "Guardar" at bounding box center [1319, 150] width 125 height 39
type textarea "x"
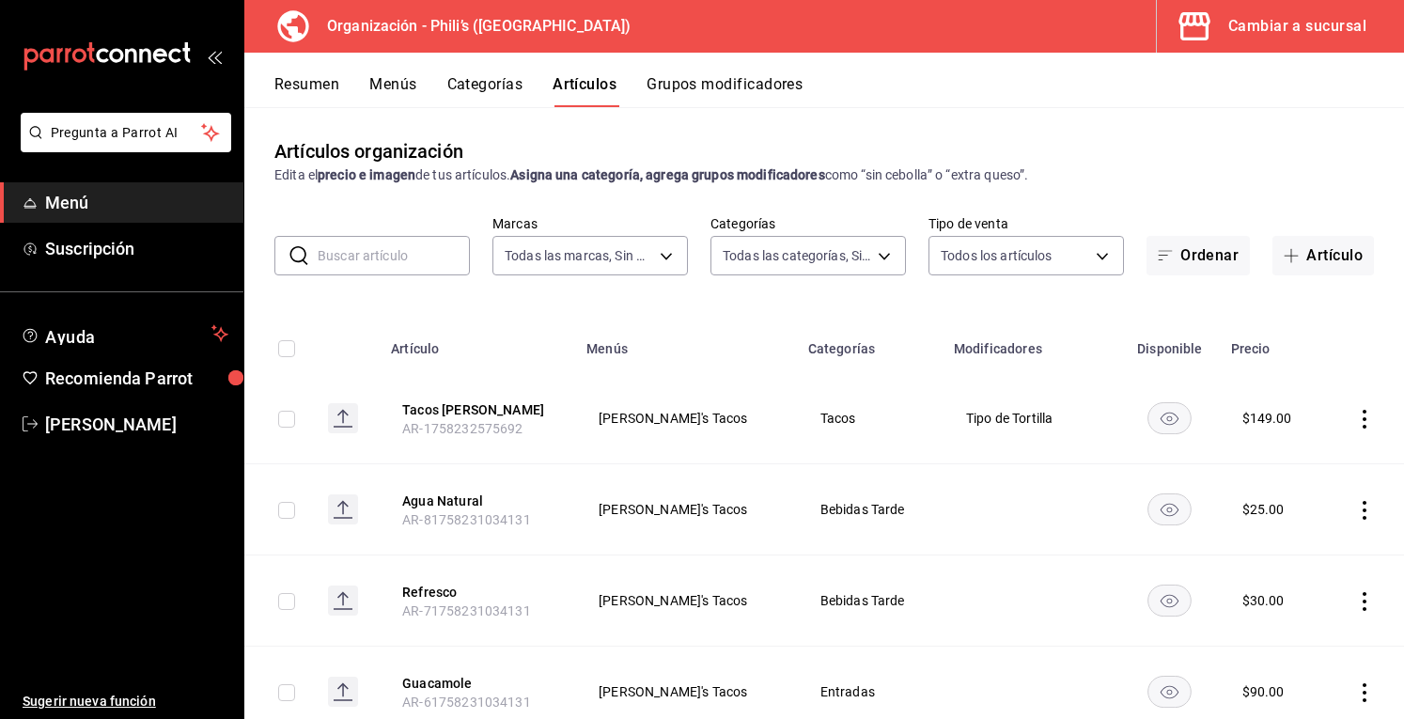
click at [214, 61] on icon "open_drawer_menu" at bounding box center [214, 56] width 15 height 15
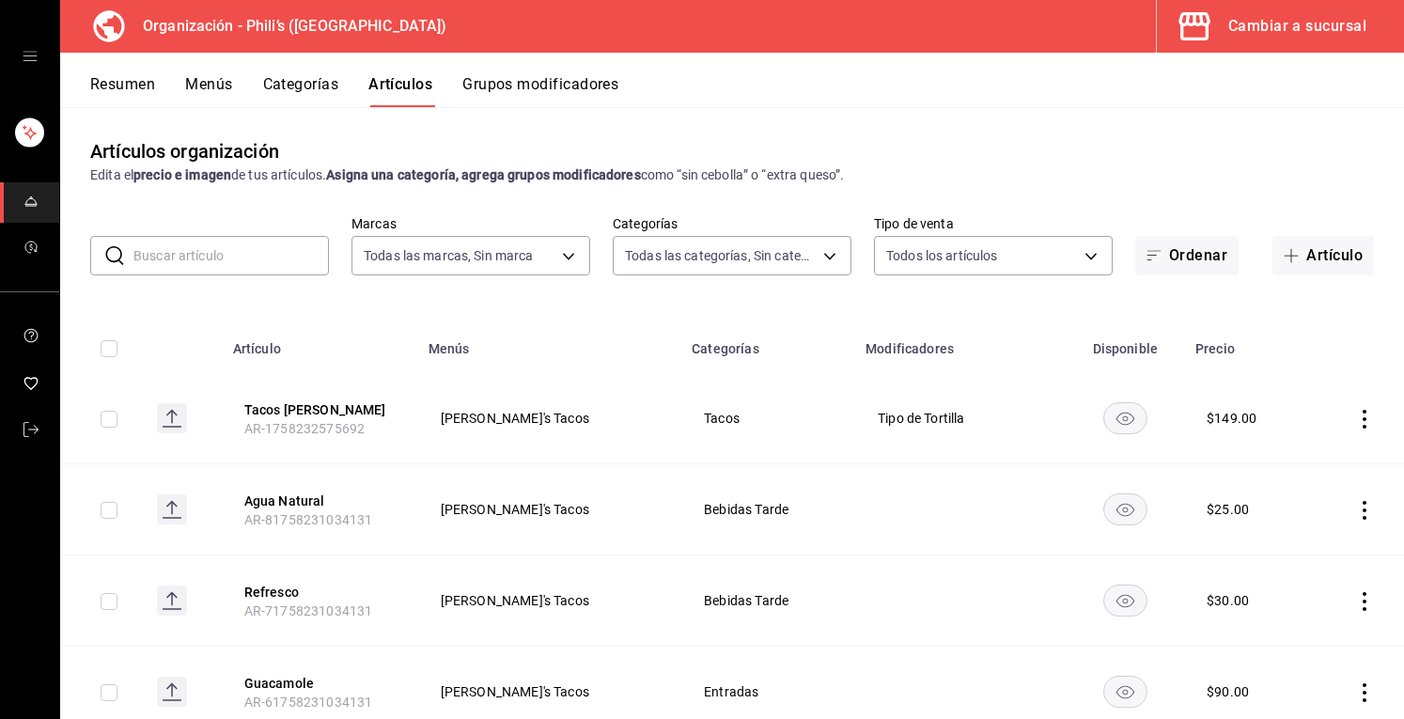
click at [24, 59] on icon "open drawer" at bounding box center [30, 56] width 15 height 15
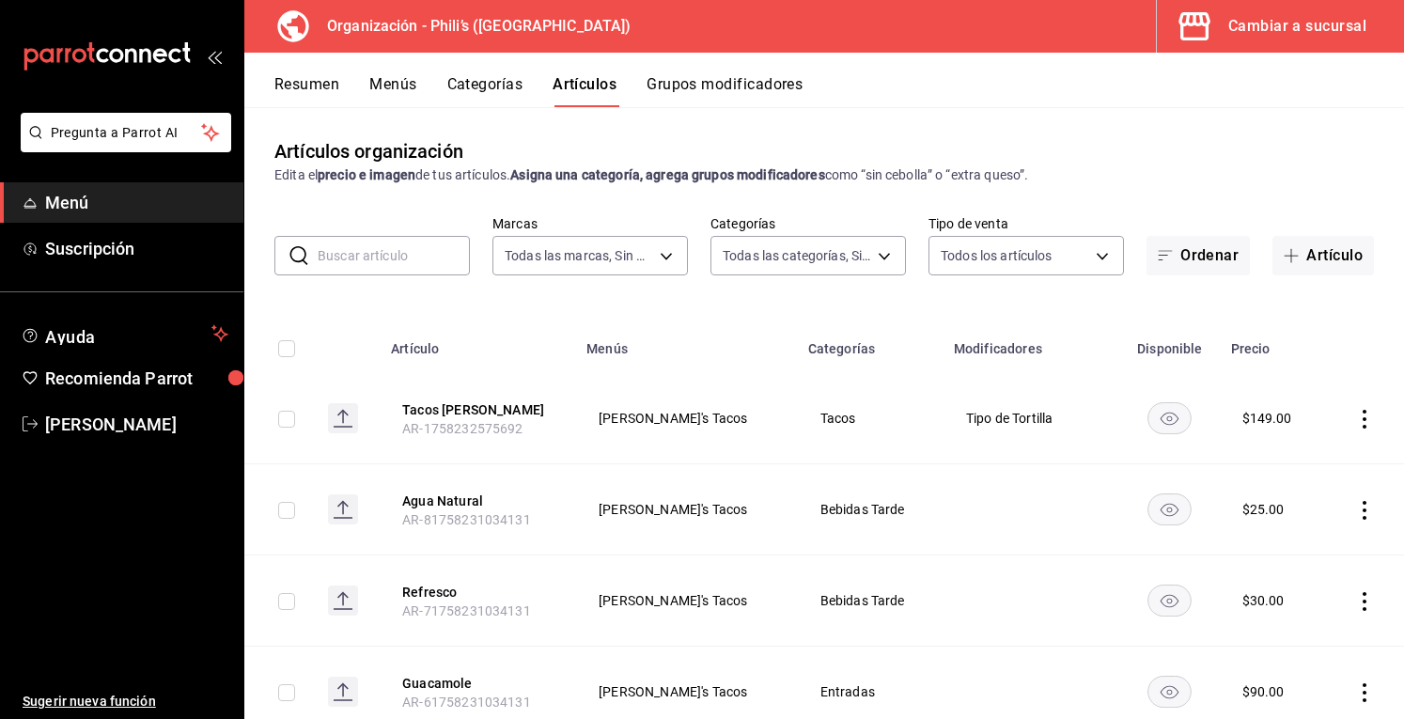
click at [43, 211] on link "Menú" at bounding box center [121, 202] width 243 height 40
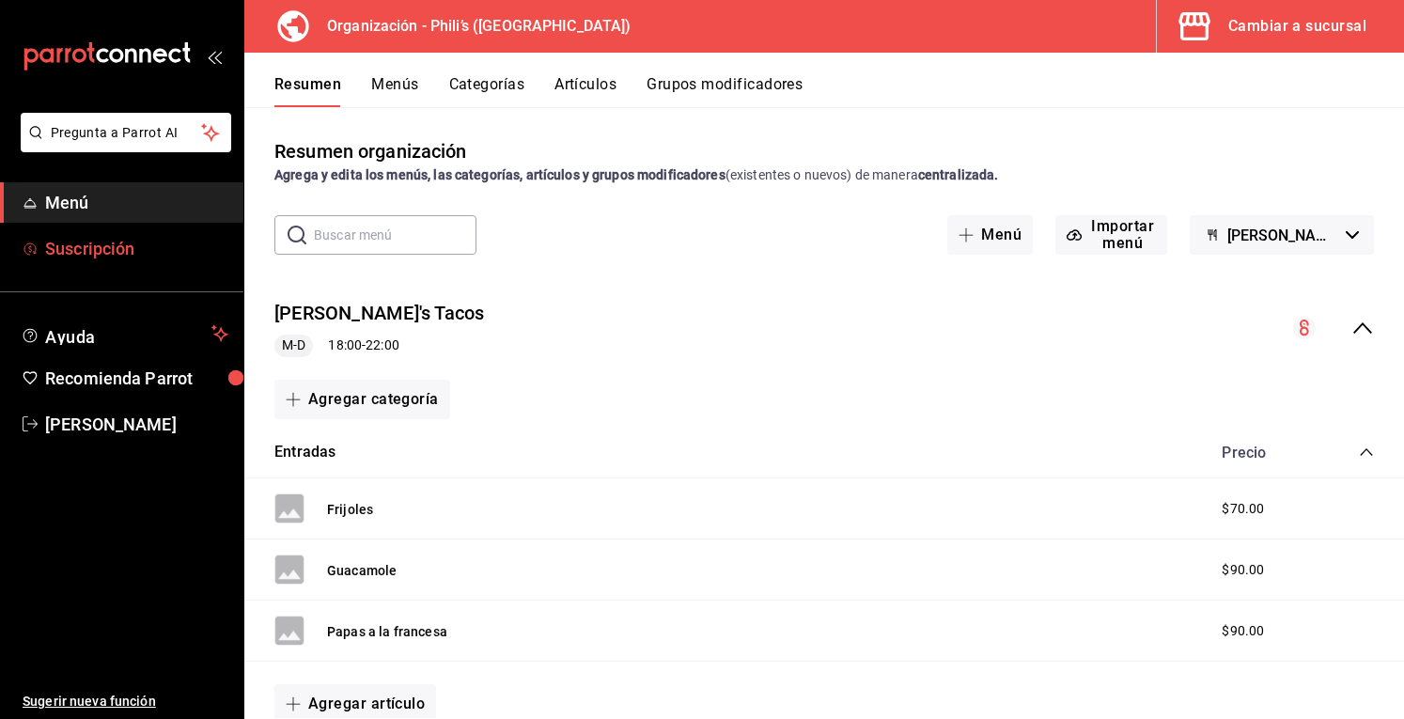
click at [117, 255] on span "Suscripción" at bounding box center [136, 248] width 183 height 25
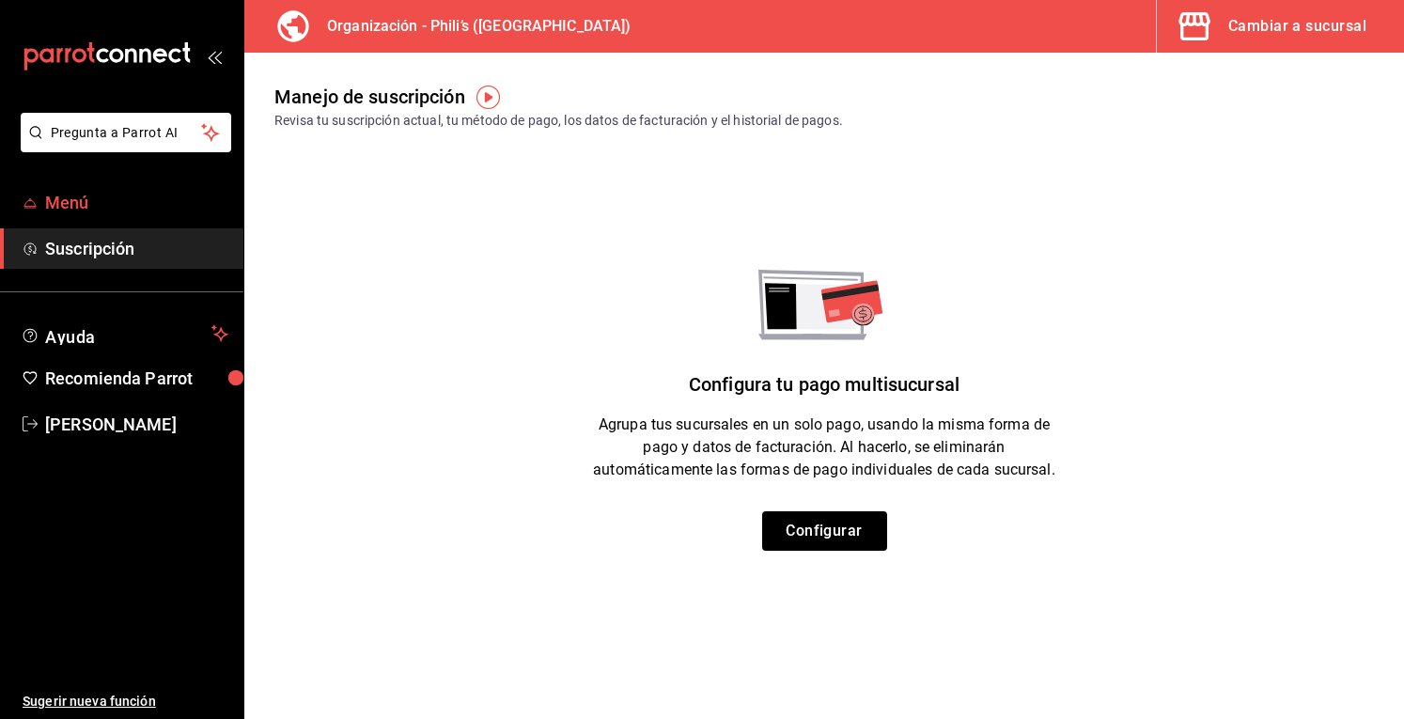
click at [90, 195] on span "Menú" at bounding box center [136, 202] width 183 height 25
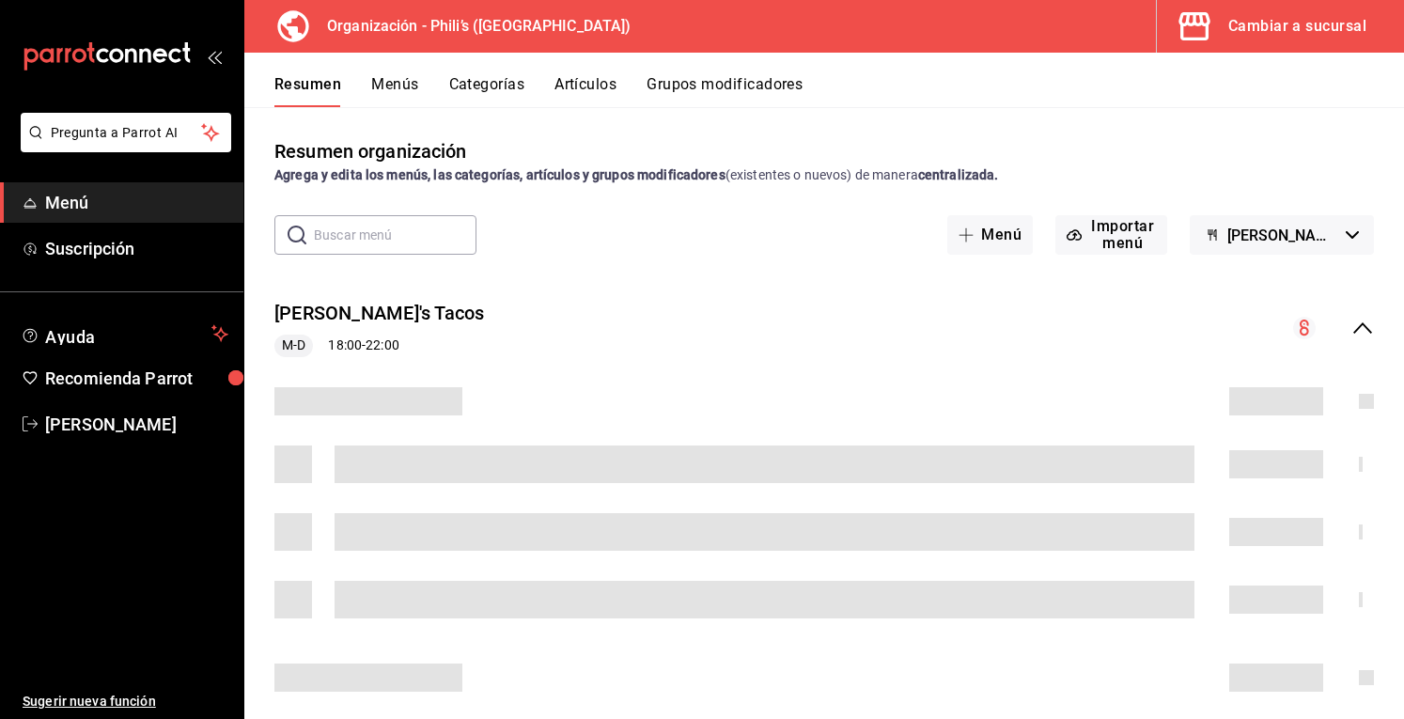
click at [90, 54] on icon "mailbox folders" at bounding box center [90, 52] width 8 height 21
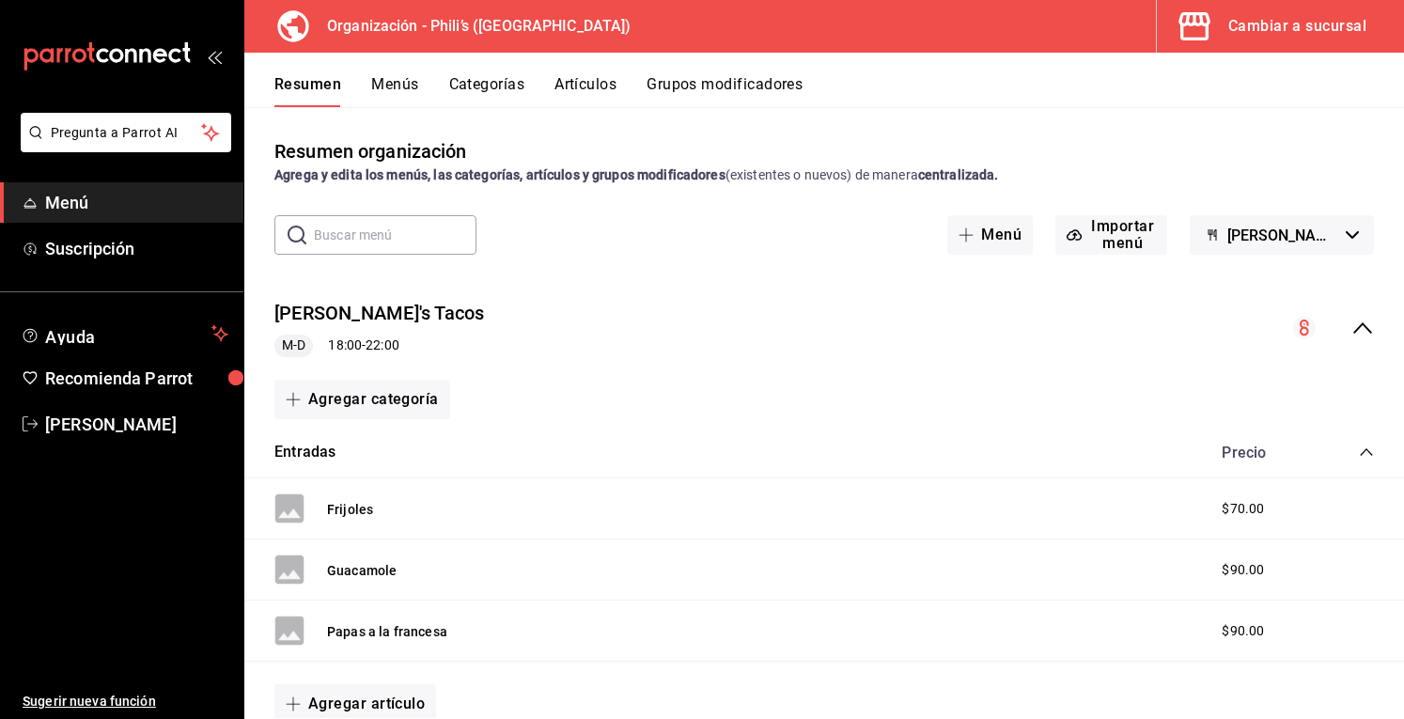
scroll to position [1, 0]
click at [430, 27] on h3 "Organización - Phili’s ([GEOGRAPHIC_DATA])" at bounding box center [472, 26] width 320 height 23
